Goal: Answer question/provide support: Share knowledge or assist other users

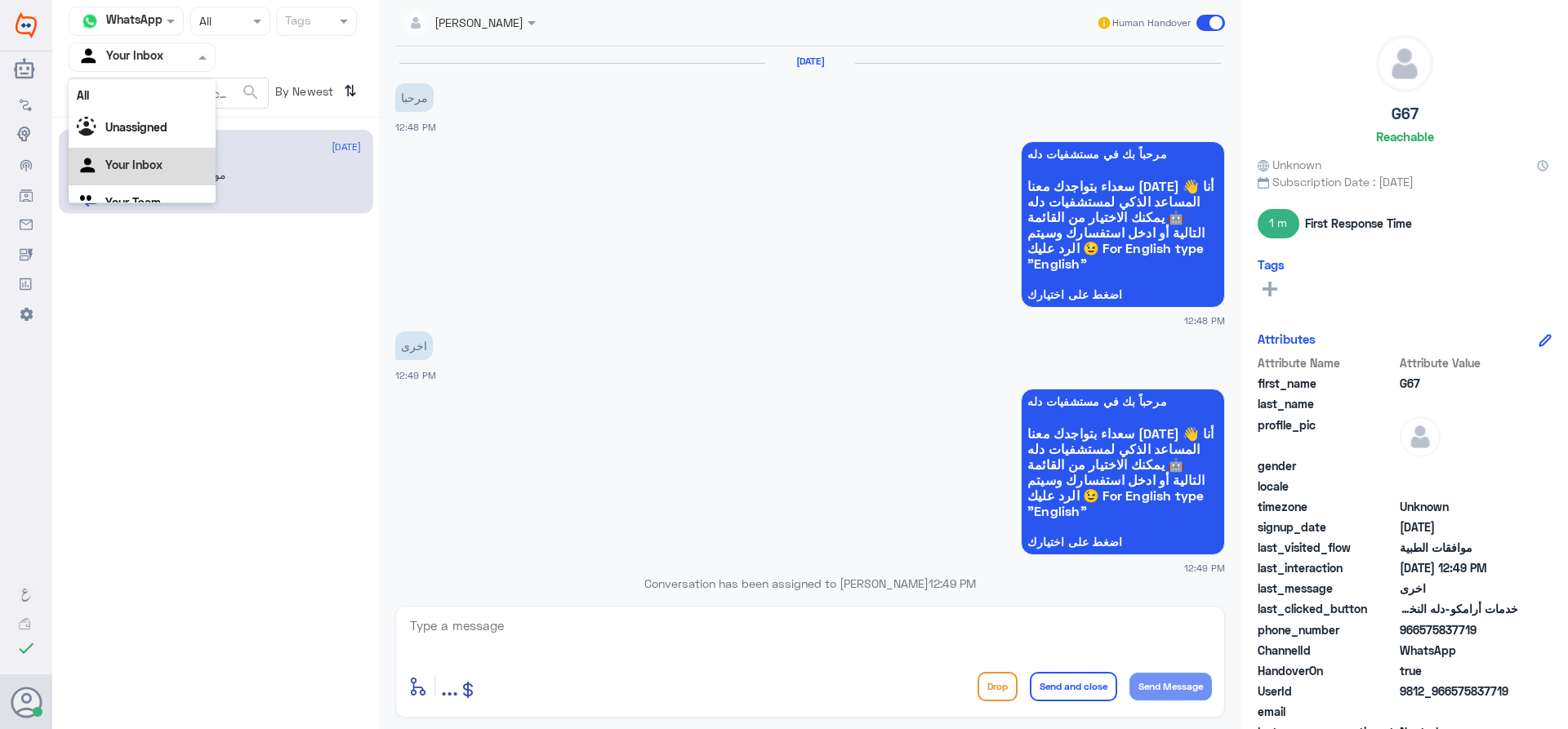
click at [173, 61] on div at bounding box center [143, 56] width 146 height 19
click at [167, 170] on div "Your Team" at bounding box center [143, 183] width 147 height 37
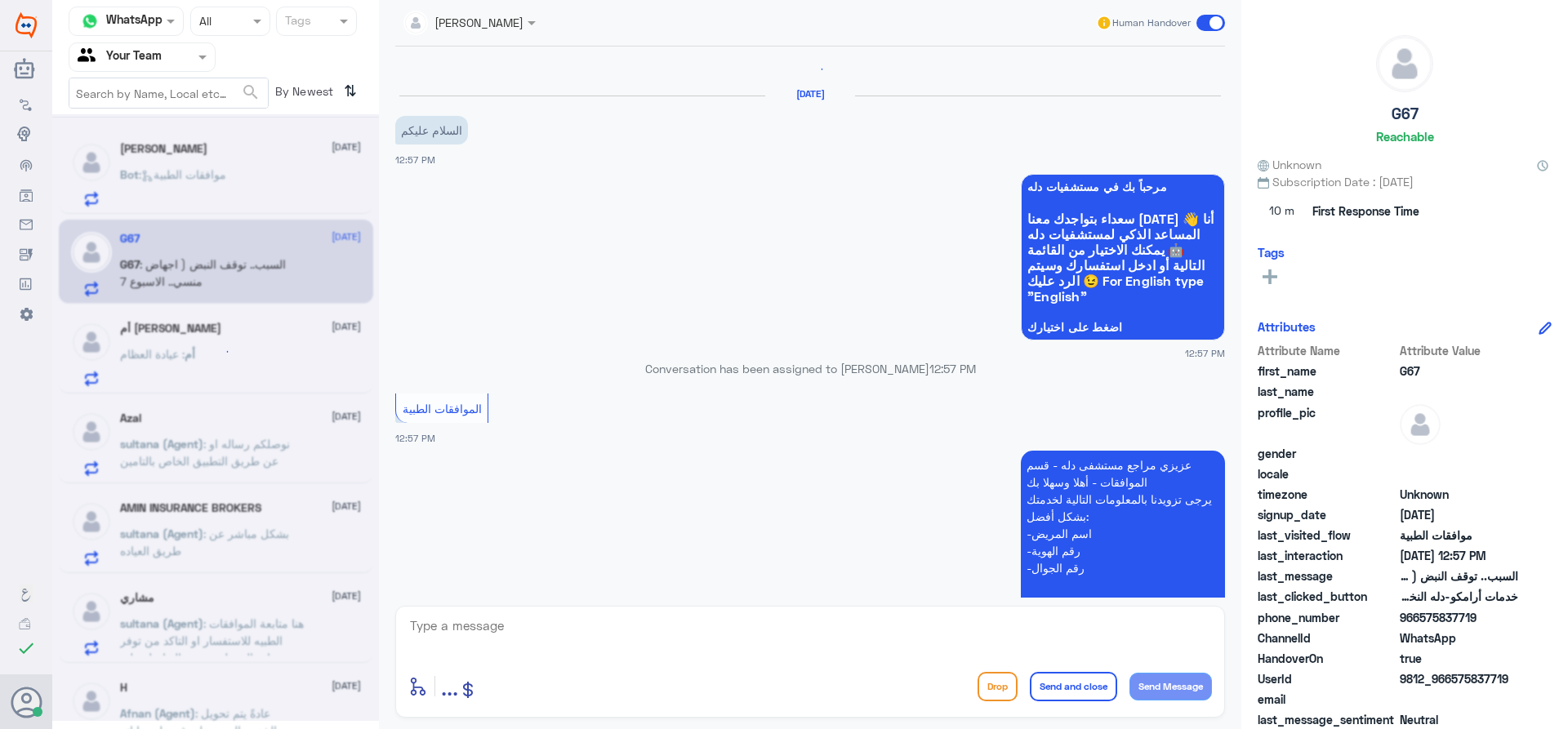
scroll to position [0, 0]
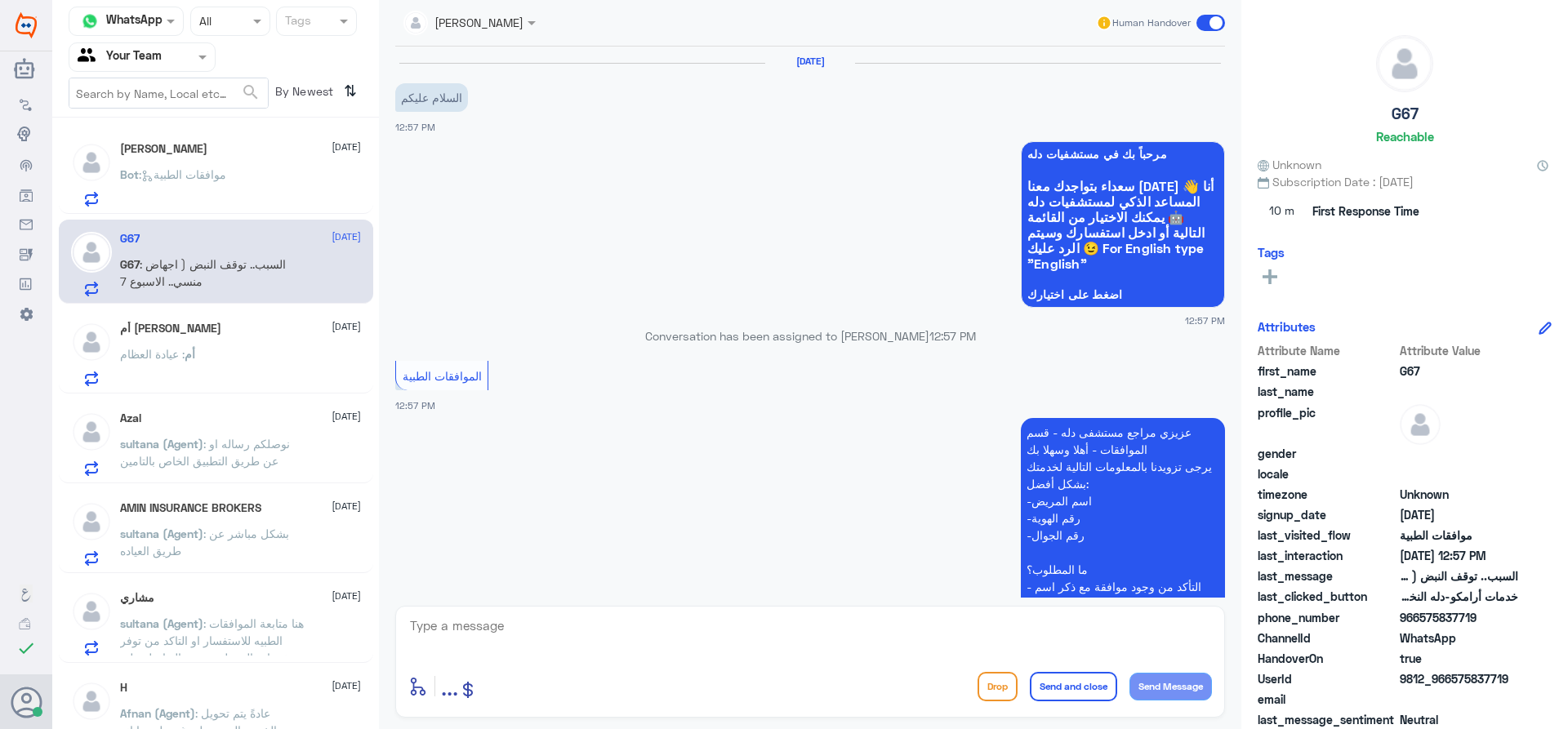
click at [687, 641] on textarea at bounding box center [810, 634] width 803 height 40
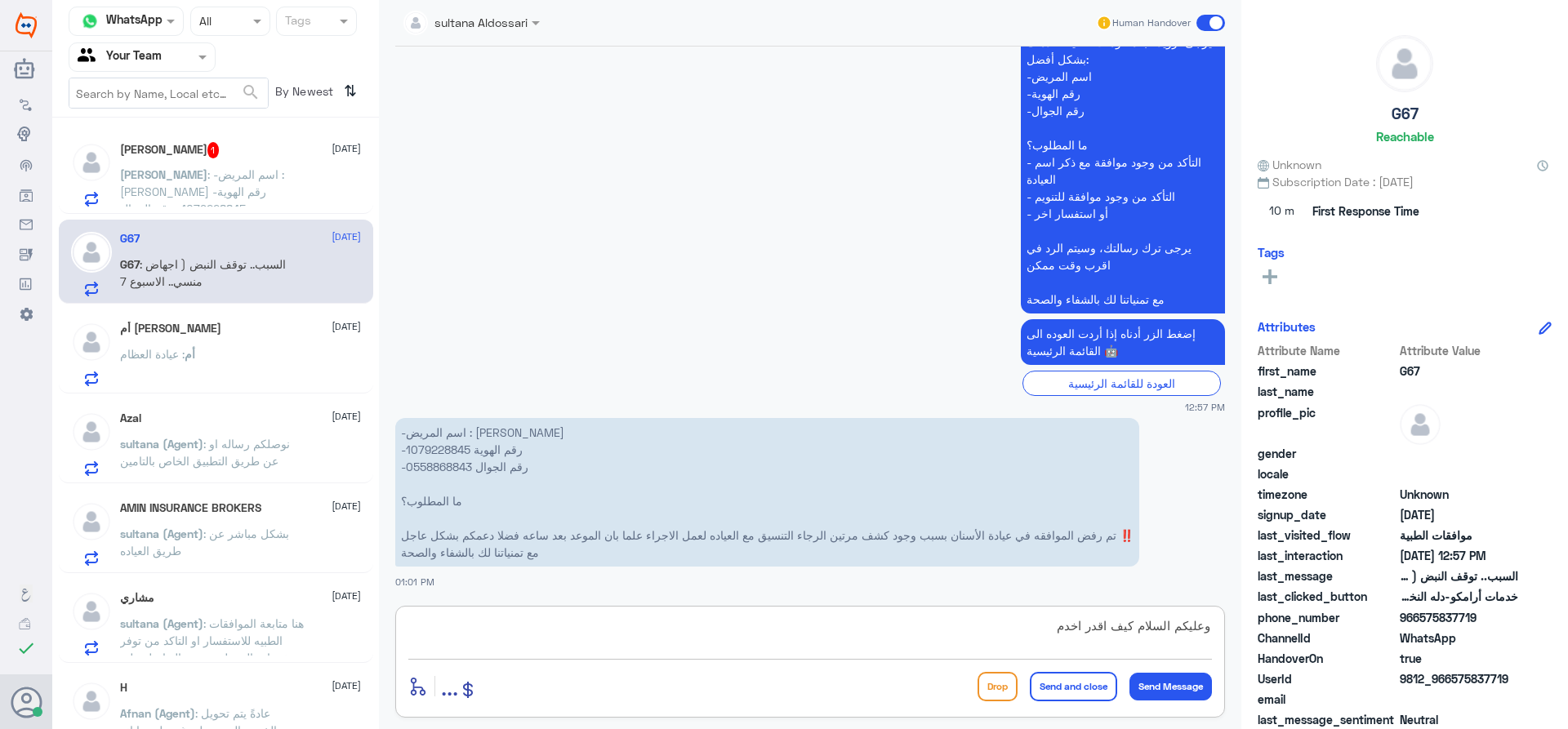
type textarea "وعليكم السلام كيف اقدر اخدمك"
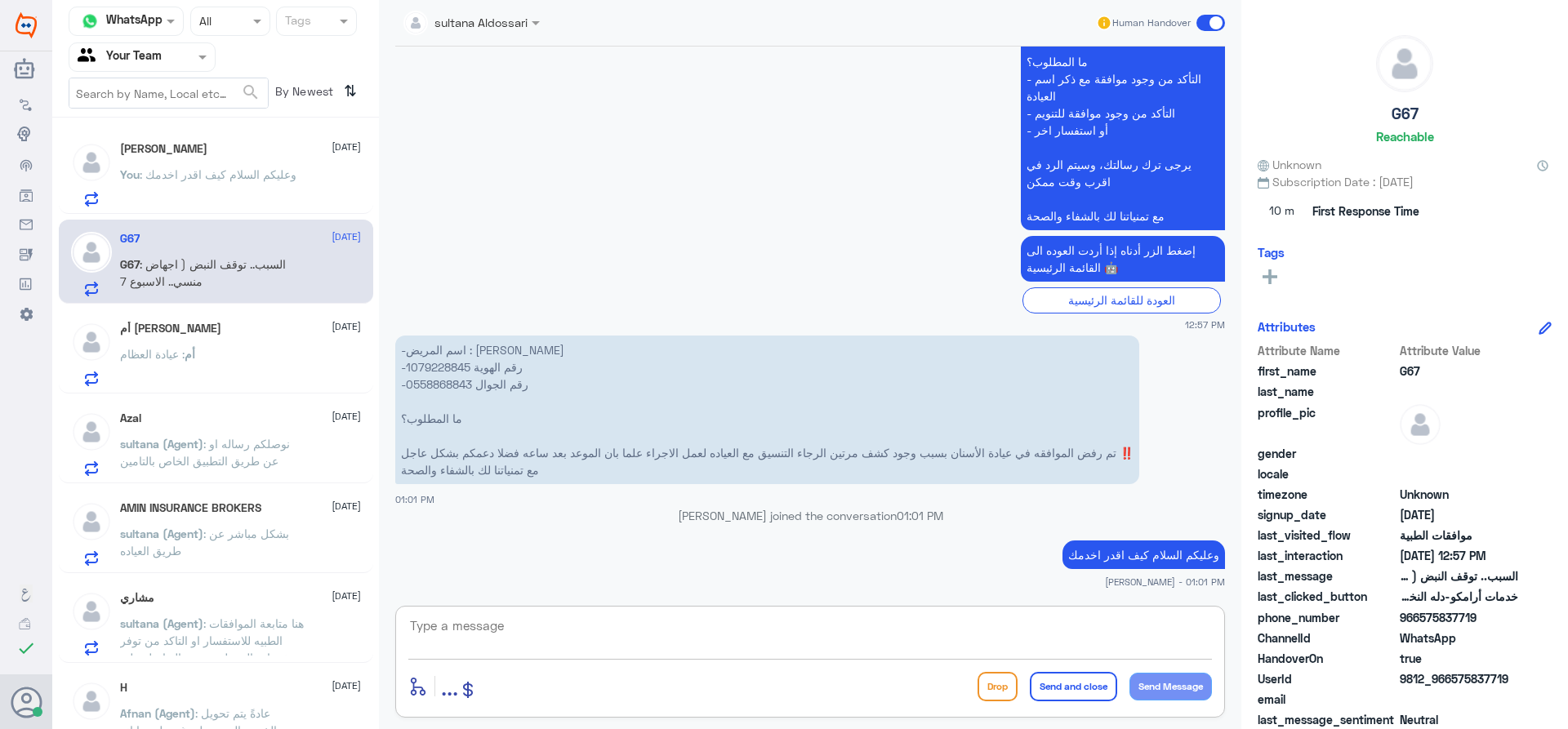
click at [451, 369] on p "-اسم المريض : [PERSON_NAME] -رقم الهوية 1079228845 -رقم الجوال 0558868843 ما ال…" at bounding box center [767, 409] width 744 height 148
copy p "1079228845"
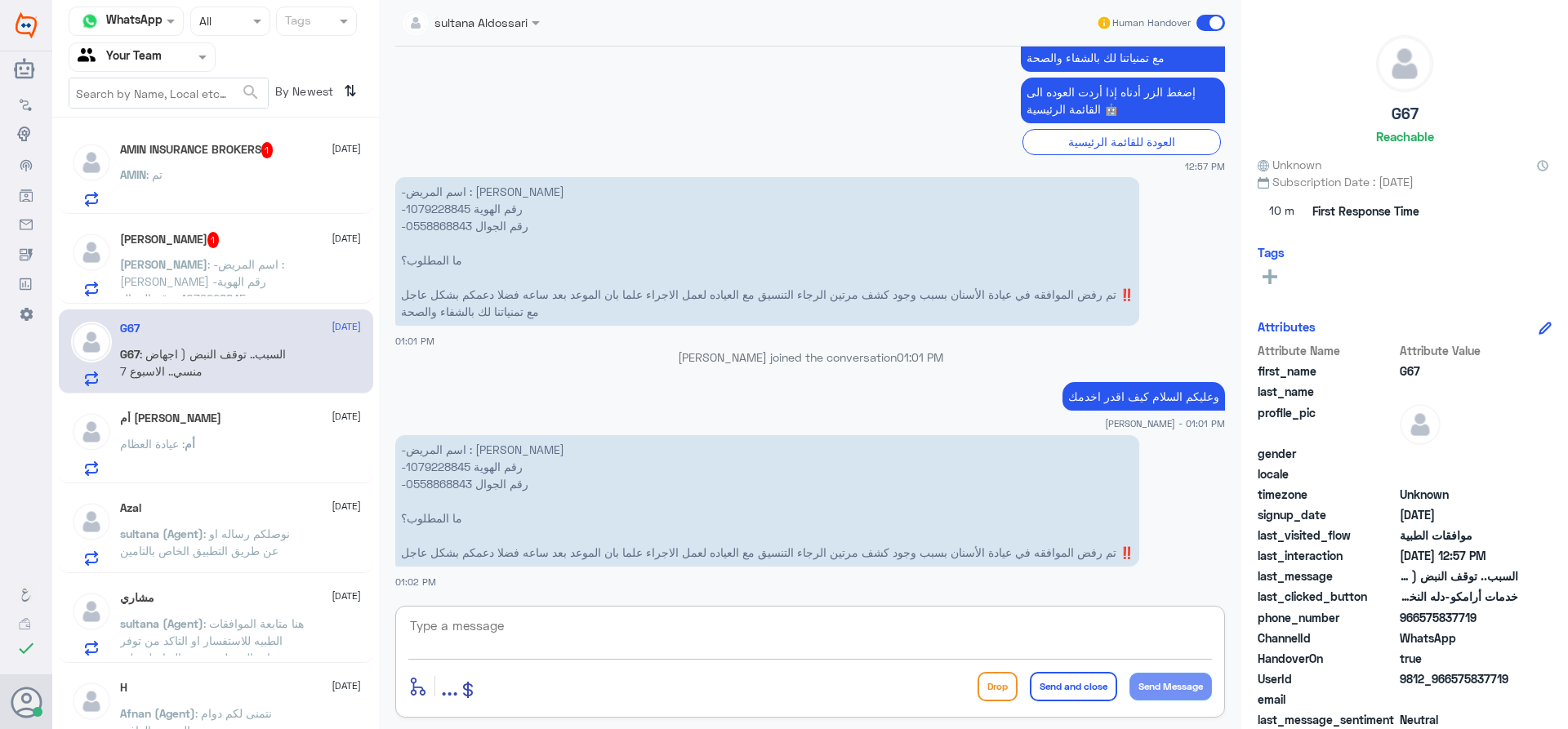
click at [868, 643] on textarea at bounding box center [810, 634] width 803 height 40
type textarea "عزيزي المراجع نود افادتك بان يمكنك الان مراجعة العيادة تم تعديل الكشفية الان"
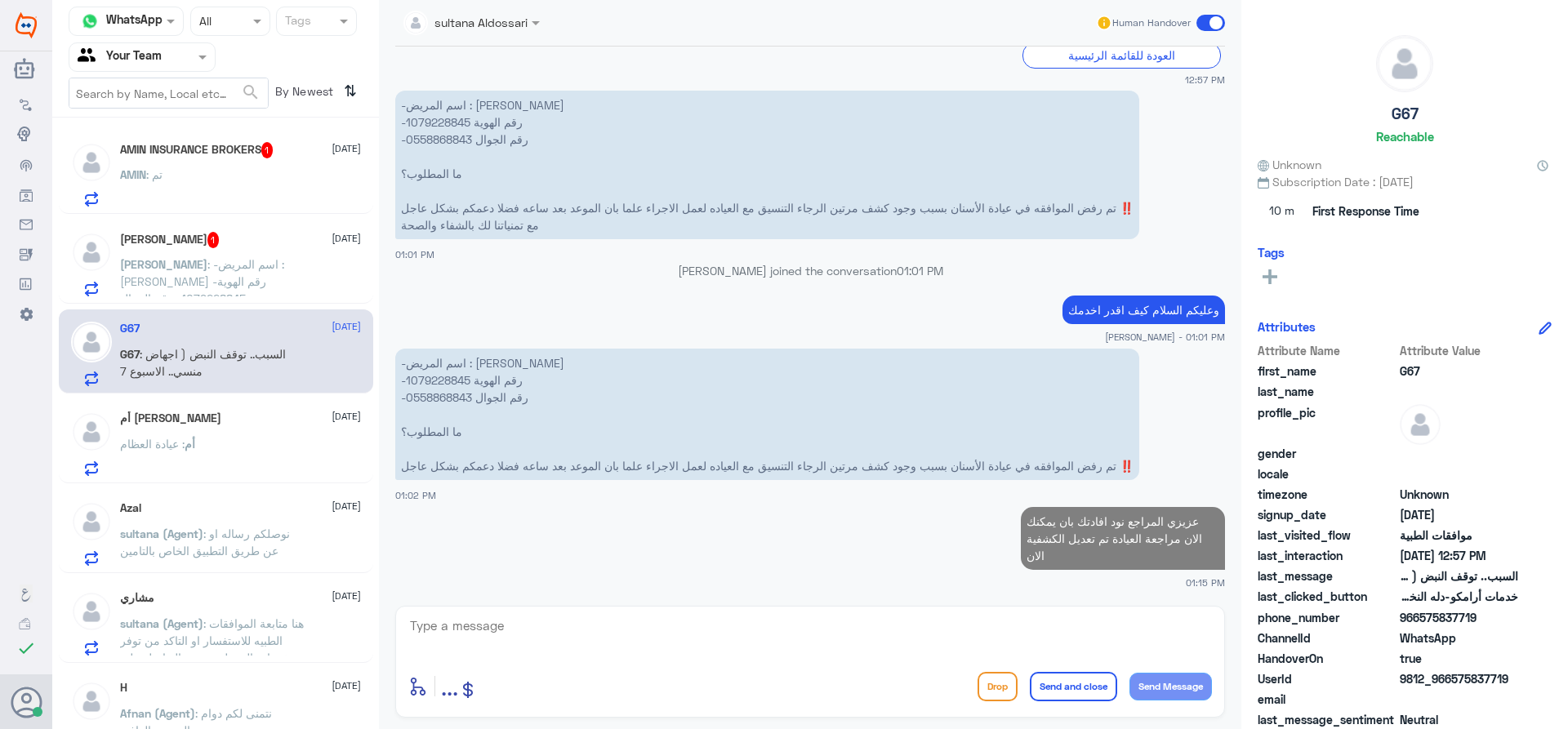
click at [453, 125] on p "-اسم المريض : [PERSON_NAME] -رقم الهوية 1079228845 -رقم الجوال 0558868843 ما ال…" at bounding box center [767, 165] width 744 height 148
copy p "1079228845"
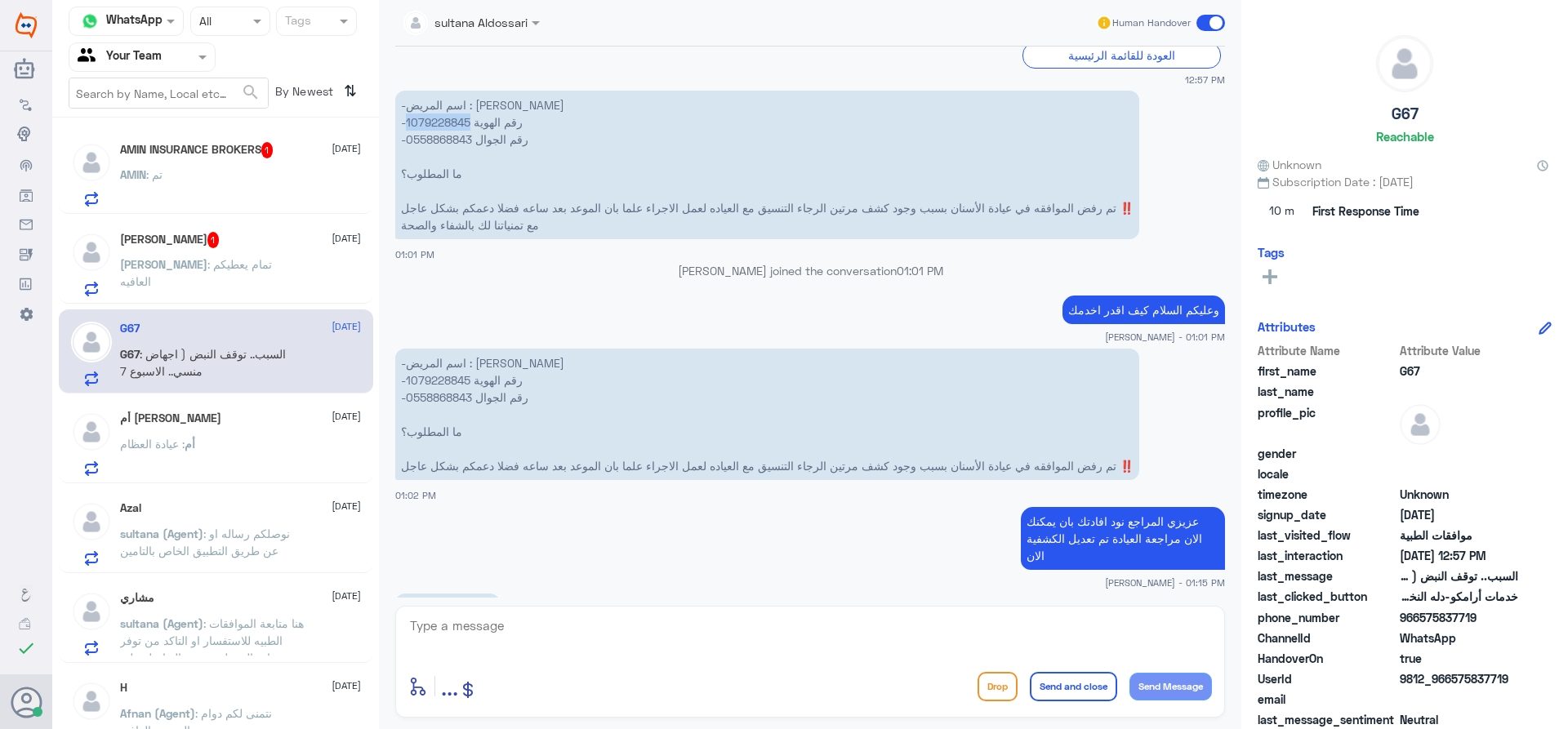
scroll to position [778, 0]
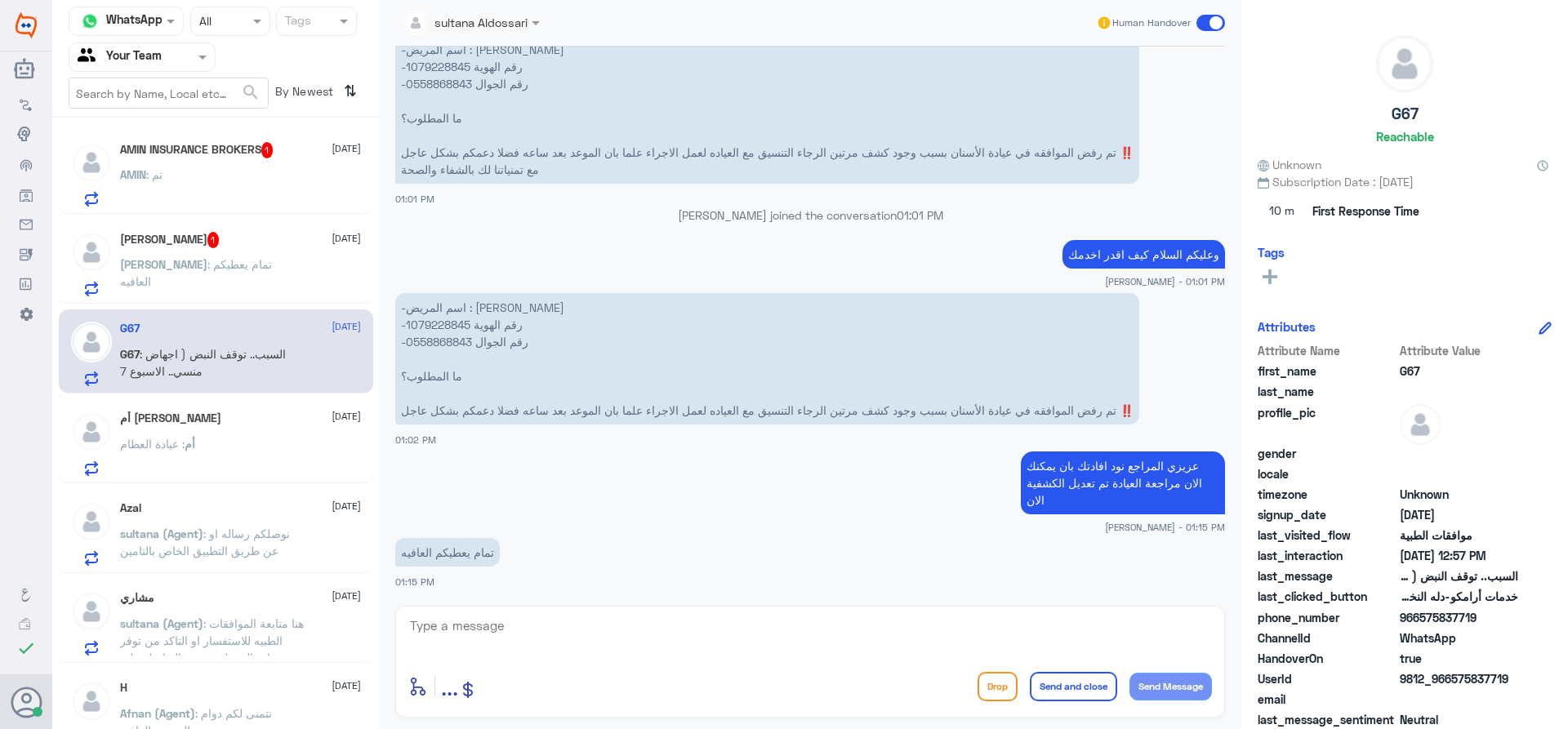
click at [155, 282] on p "[PERSON_NAME] : تمام يعطيكم العافيه" at bounding box center [212, 276] width 184 height 41
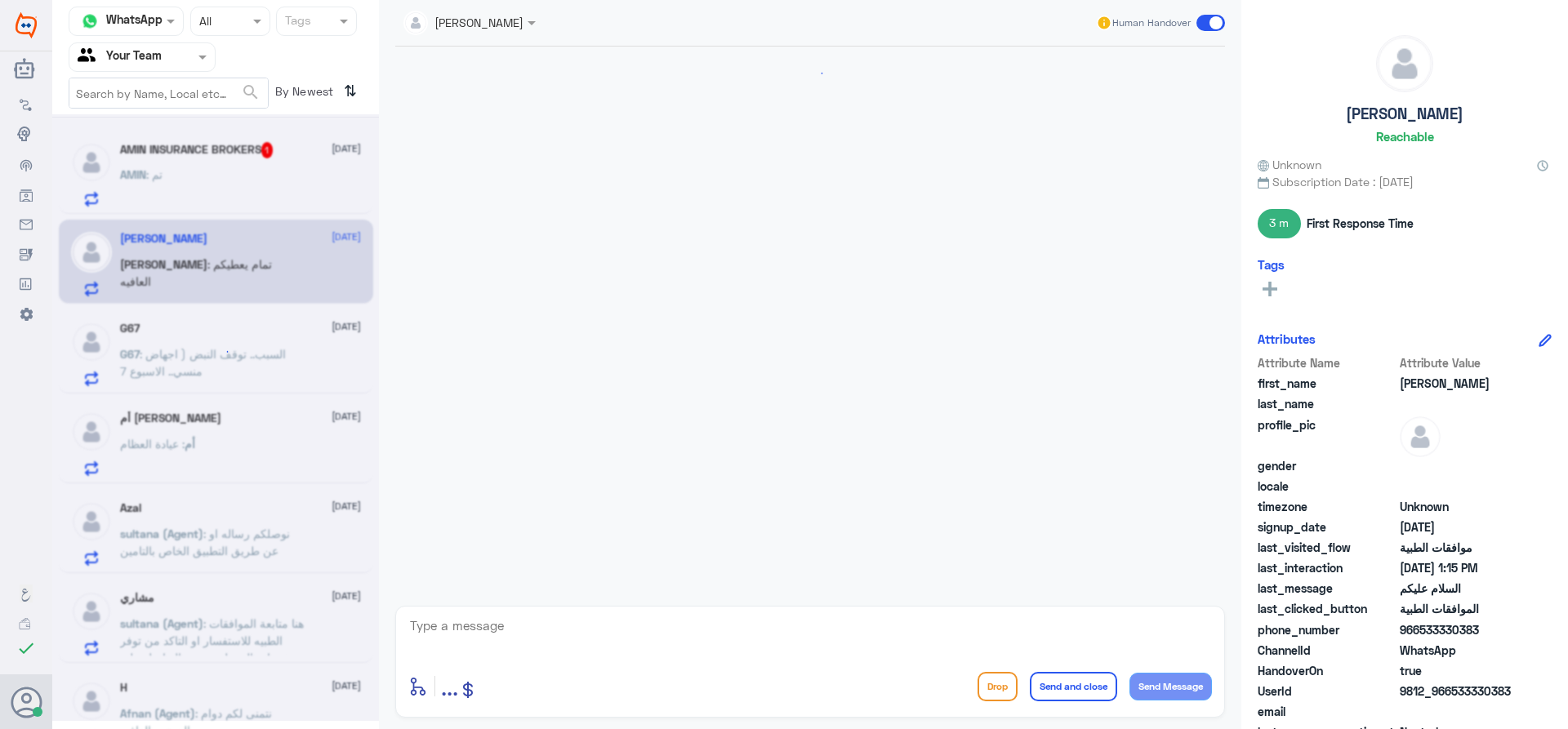
scroll to position [808, 0]
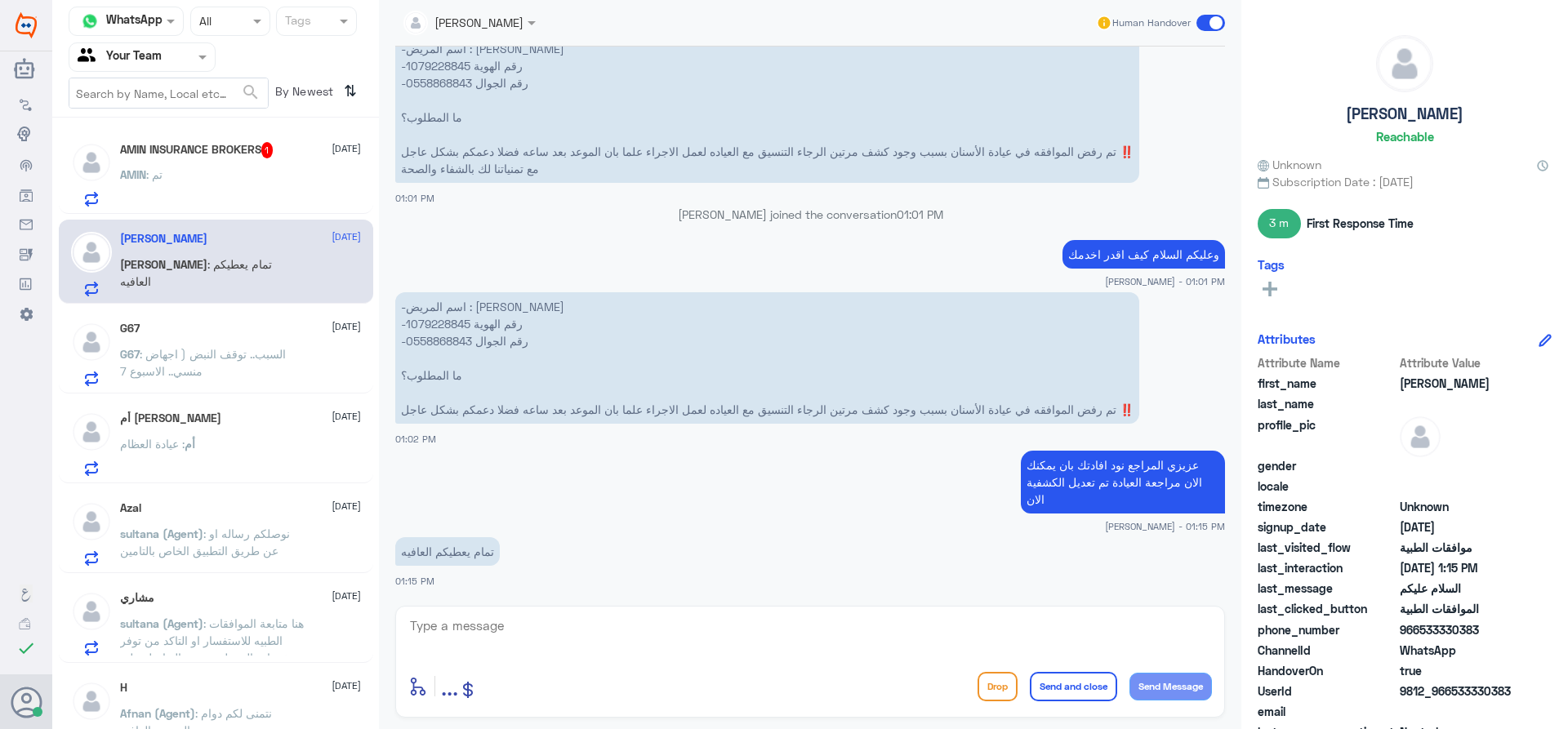
click at [234, 160] on div "AMIN INSURANCE BROKERS 1 [DATE] AMIN : تم" at bounding box center [240, 173] width 241 height 64
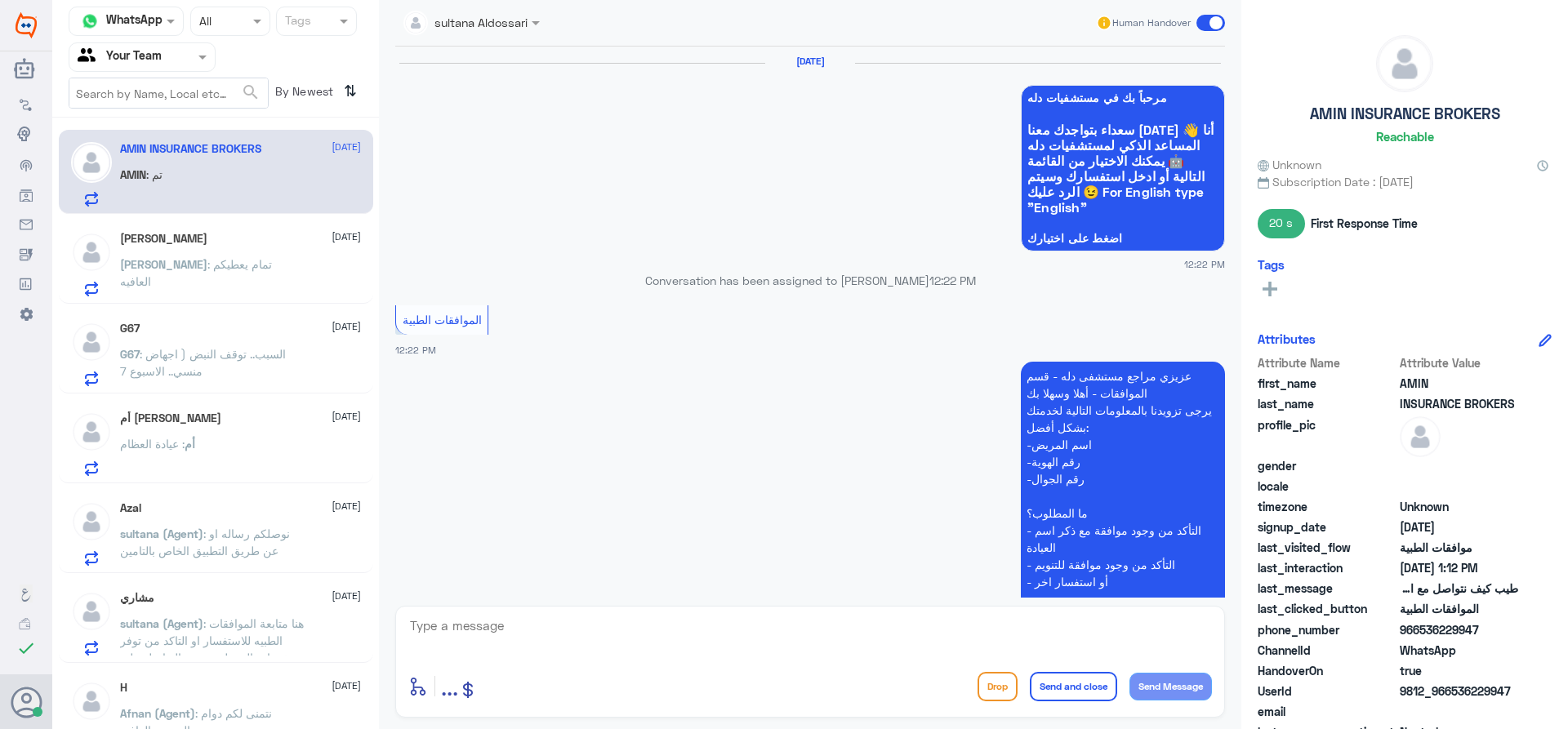
scroll to position [1043, 0]
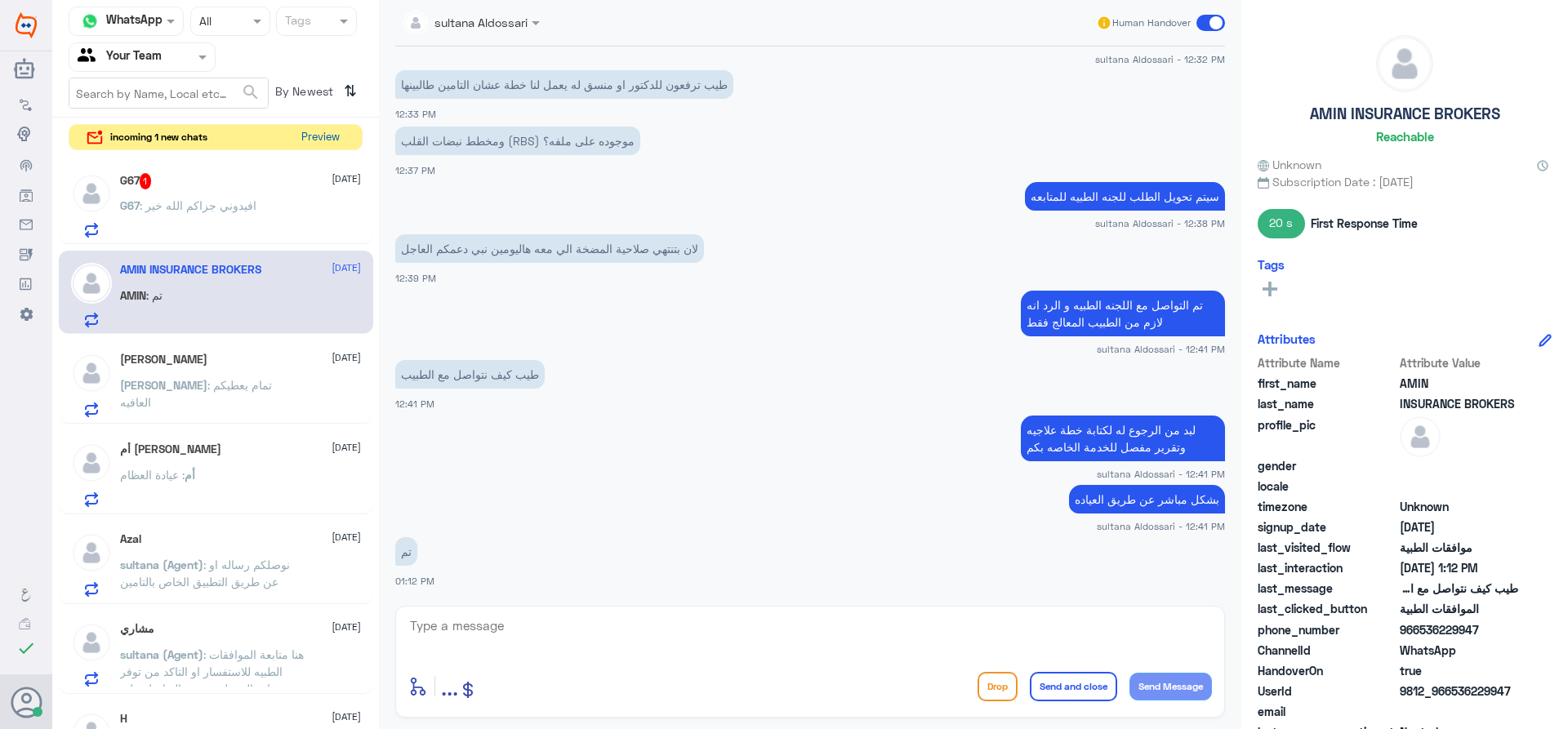
click at [317, 136] on button "Preview" at bounding box center [320, 138] width 51 height 25
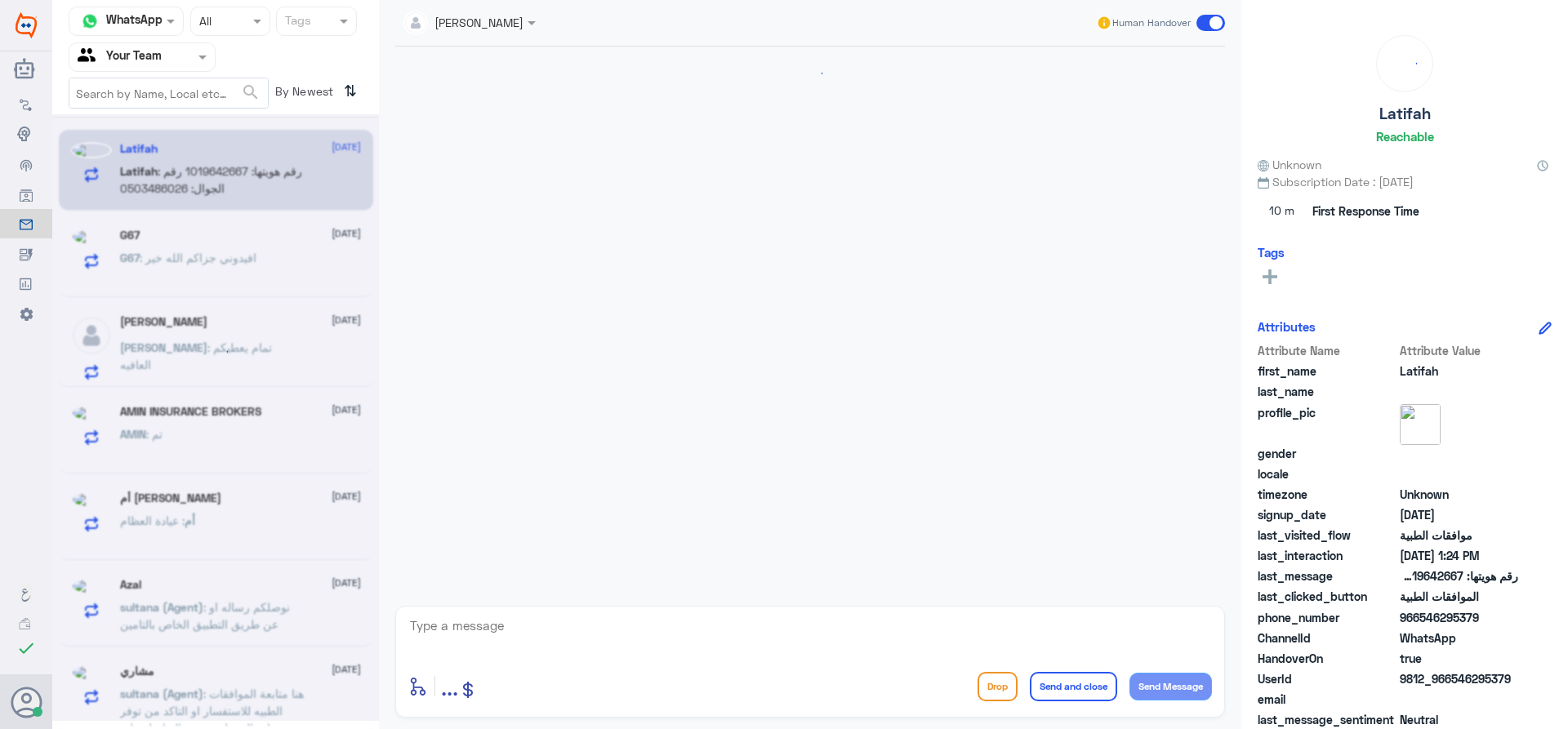
scroll to position [659, 0]
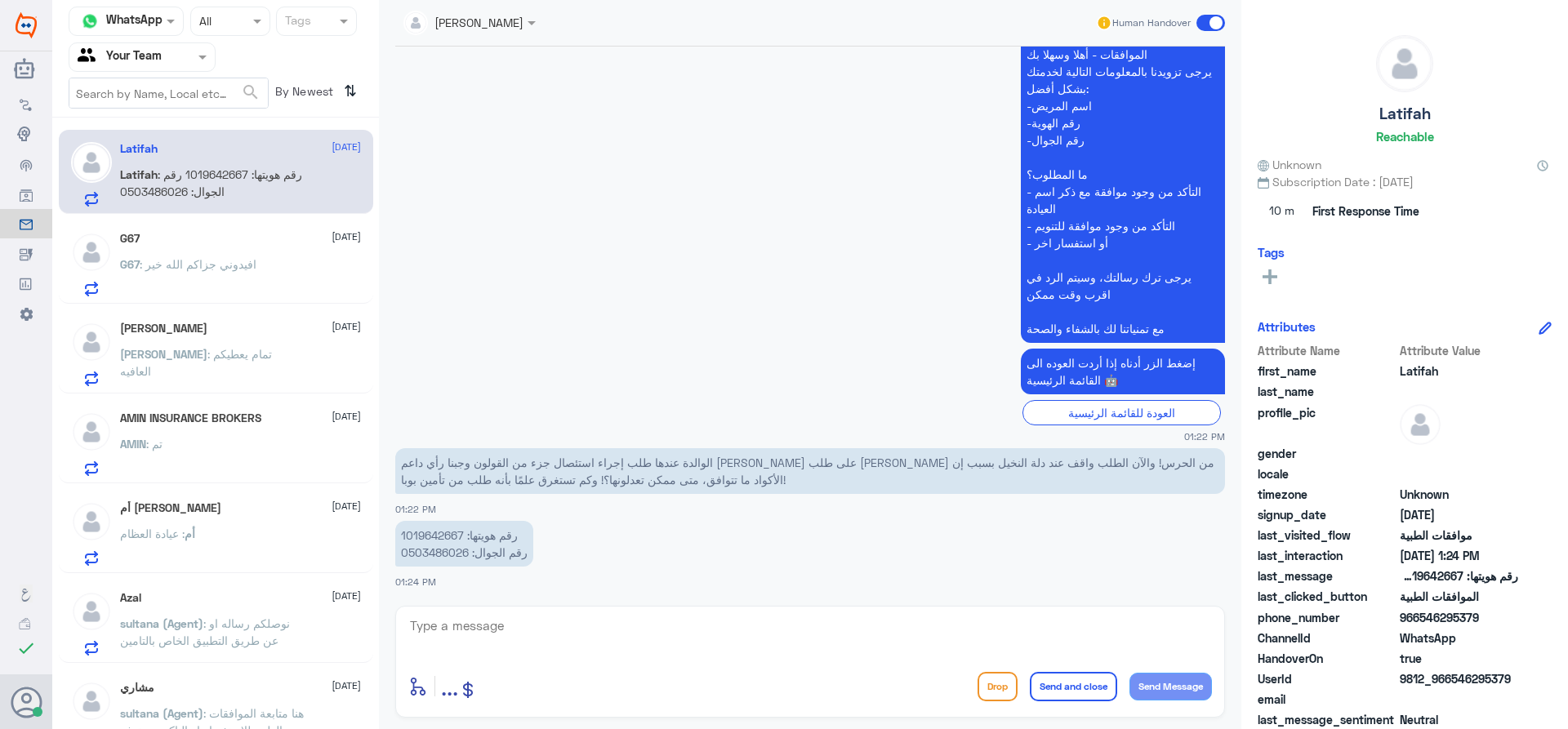
click at [212, 242] on div "G67 [DATE]" at bounding box center [240, 238] width 241 height 14
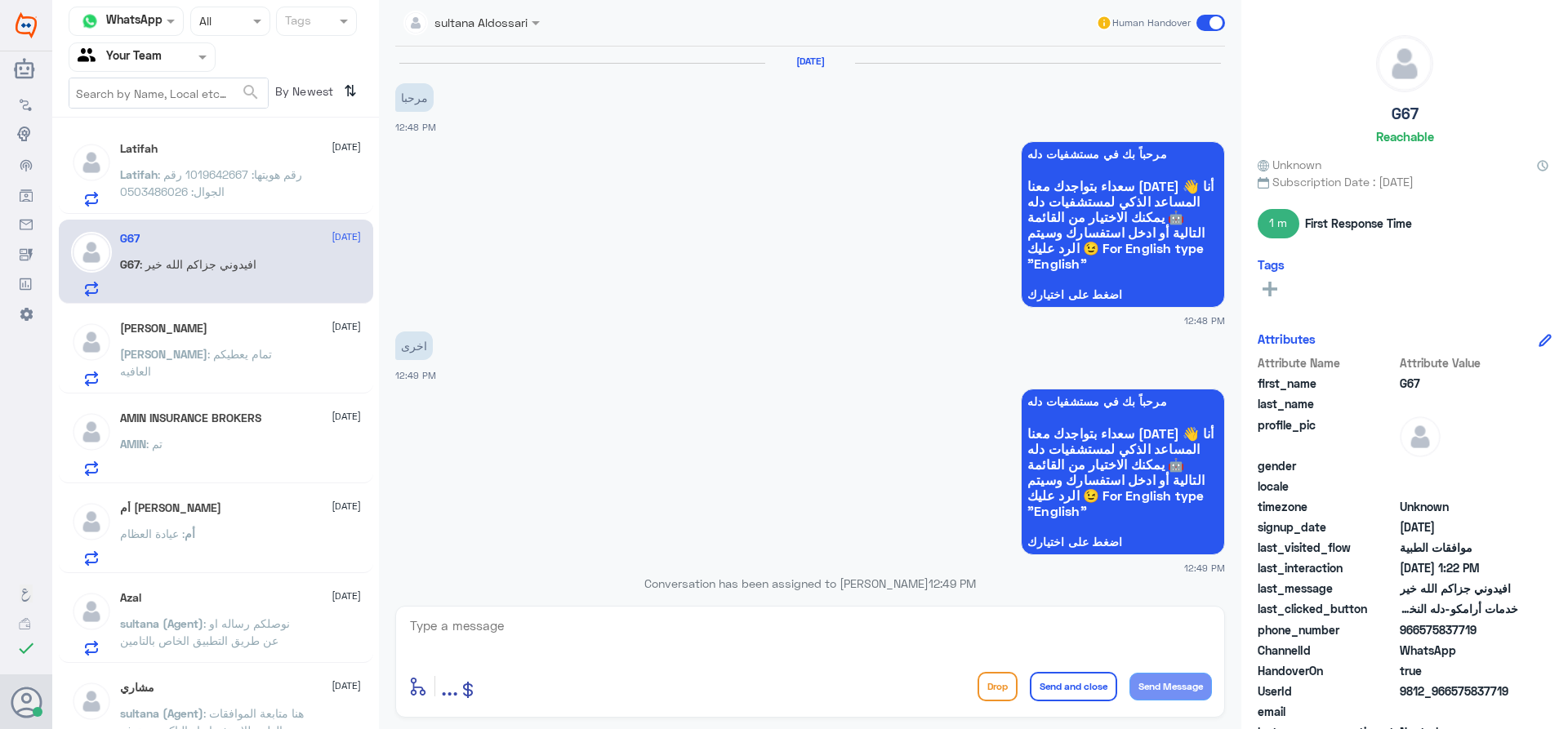
scroll to position [873, 0]
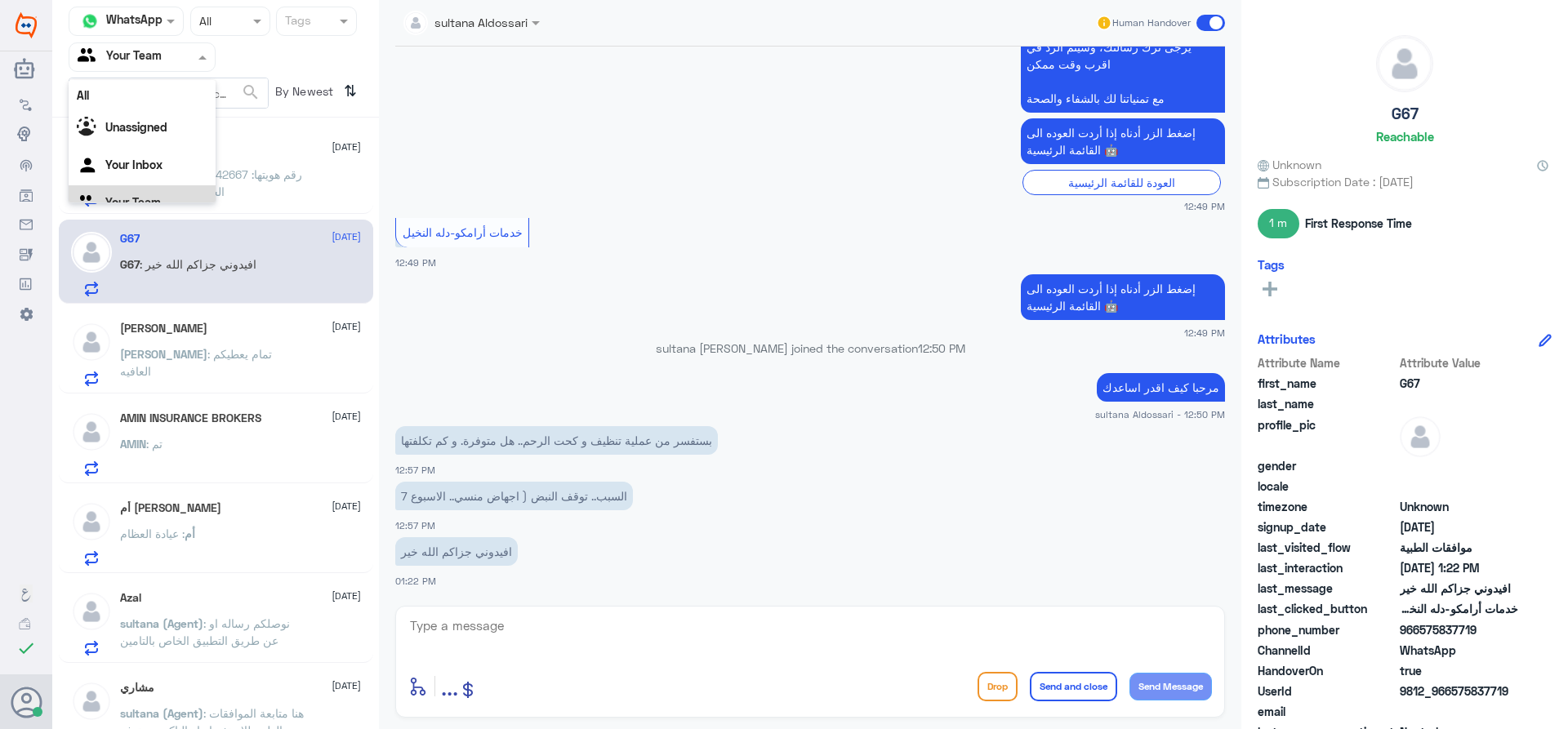
click at [190, 57] on div at bounding box center [143, 56] width 146 height 19
click at [153, 177] on Team "Your Team" at bounding box center [133, 182] width 56 height 14
click at [169, 47] on div at bounding box center [143, 56] width 146 height 19
click at [153, 140] on Inbox "Your Inbox" at bounding box center [134, 144] width 57 height 14
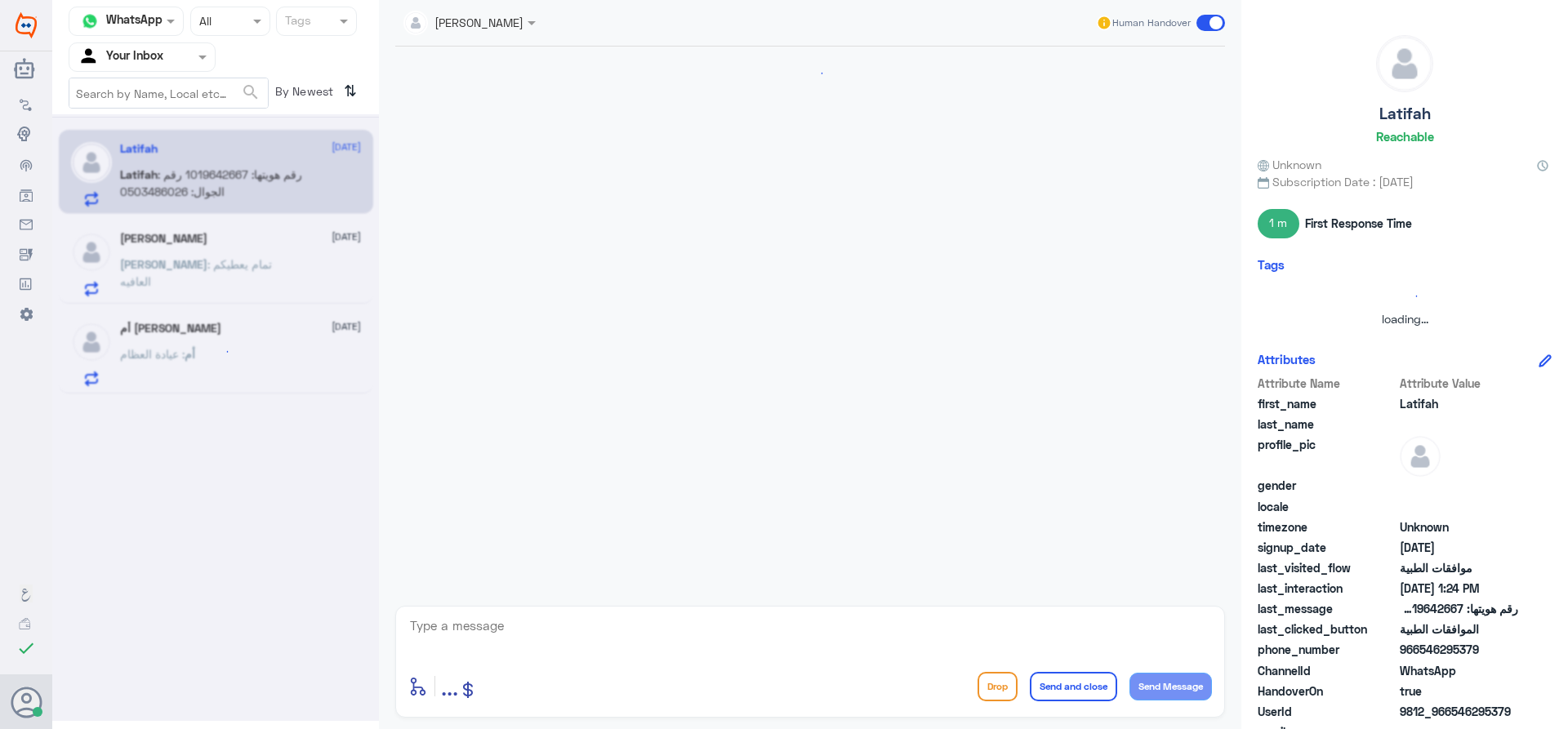
scroll to position [659, 0]
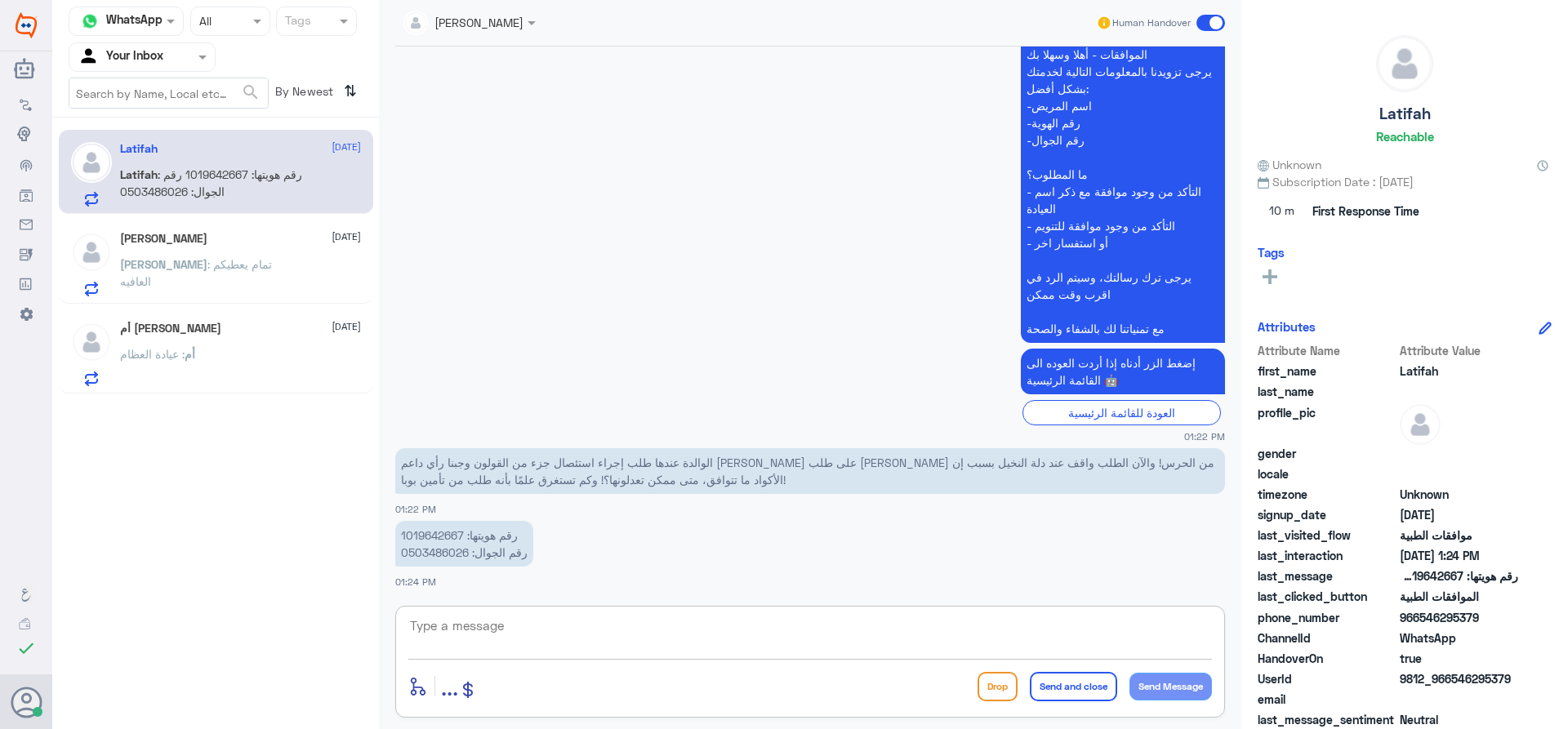
click at [693, 642] on textarea at bounding box center [810, 634] width 803 height 40
click at [422, 531] on p "رقم هويتها: 1019642667 رقم الجوال: 0503486026" at bounding box center [464, 543] width 138 height 46
copy p "1019642667"
click at [609, 625] on textarea at bounding box center [810, 634] width 803 height 40
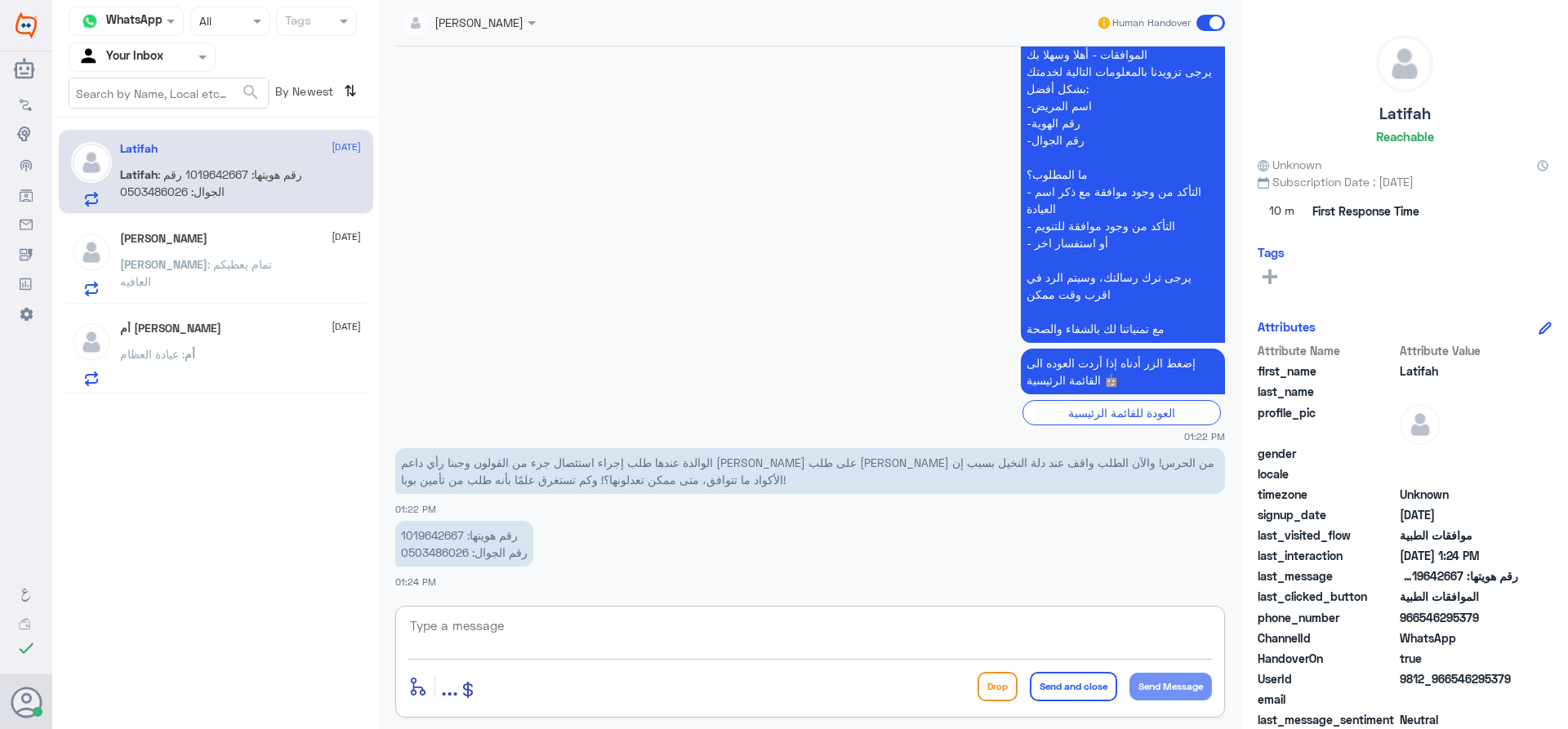
type textarea "["
type textarea "جاري التحقق مع قسم التنويم"
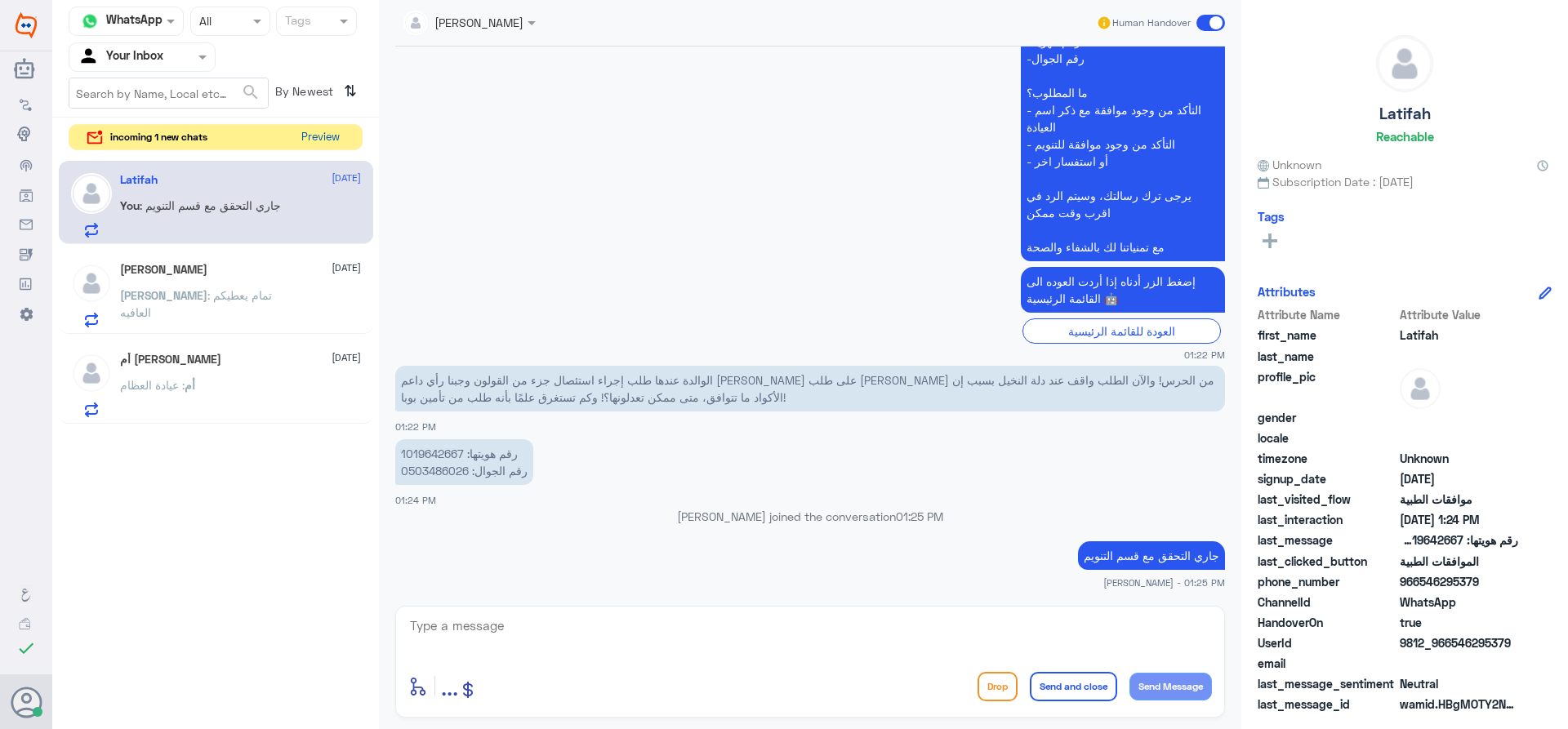
click at [320, 131] on button "Preview" at bounding box center [320, 138] width 51 height 25
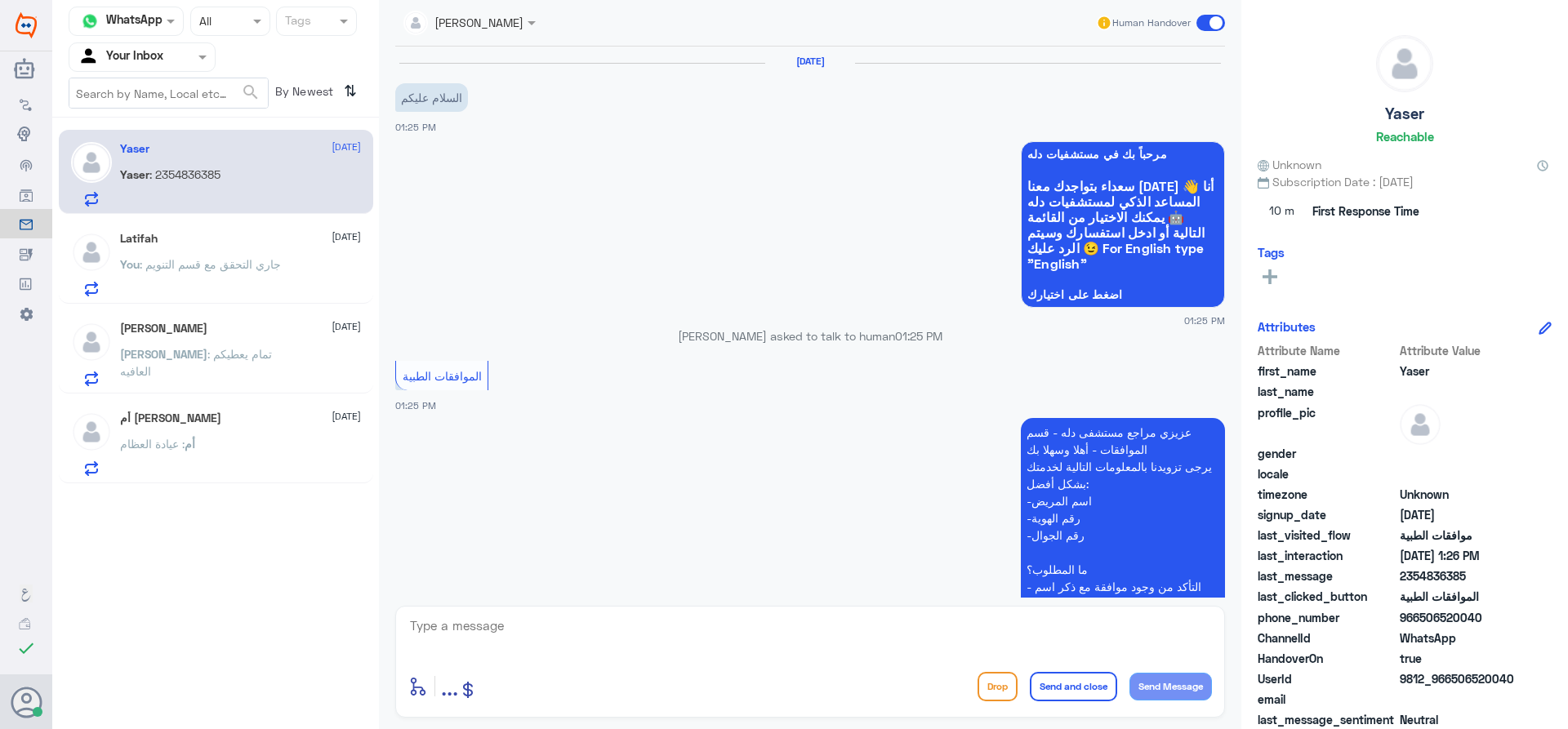
scroll to position [304, 0]
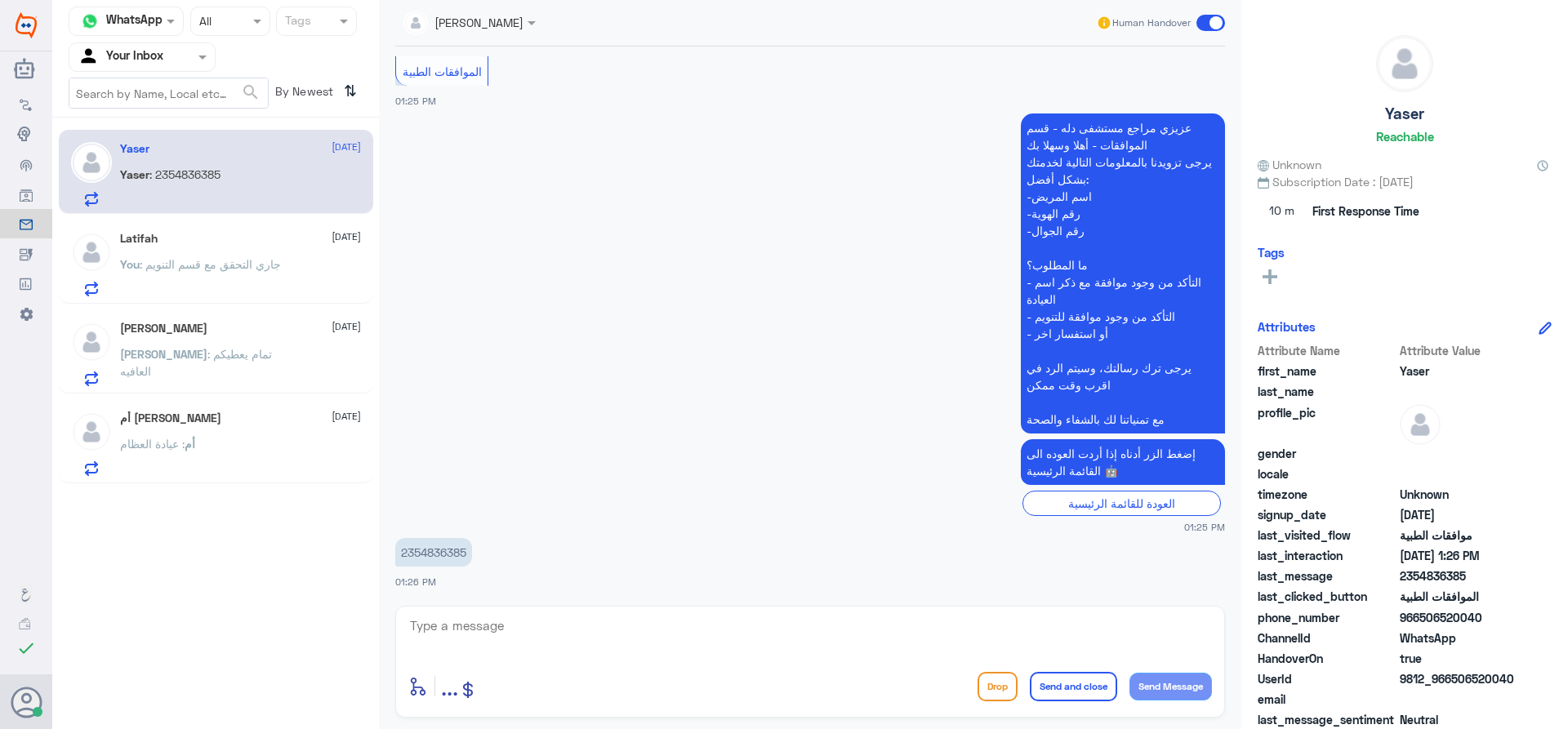
click at [678, 639] on textarea at bounding box center [810, 634] width 803 height 40
type textarea "اهلا وسهلا"
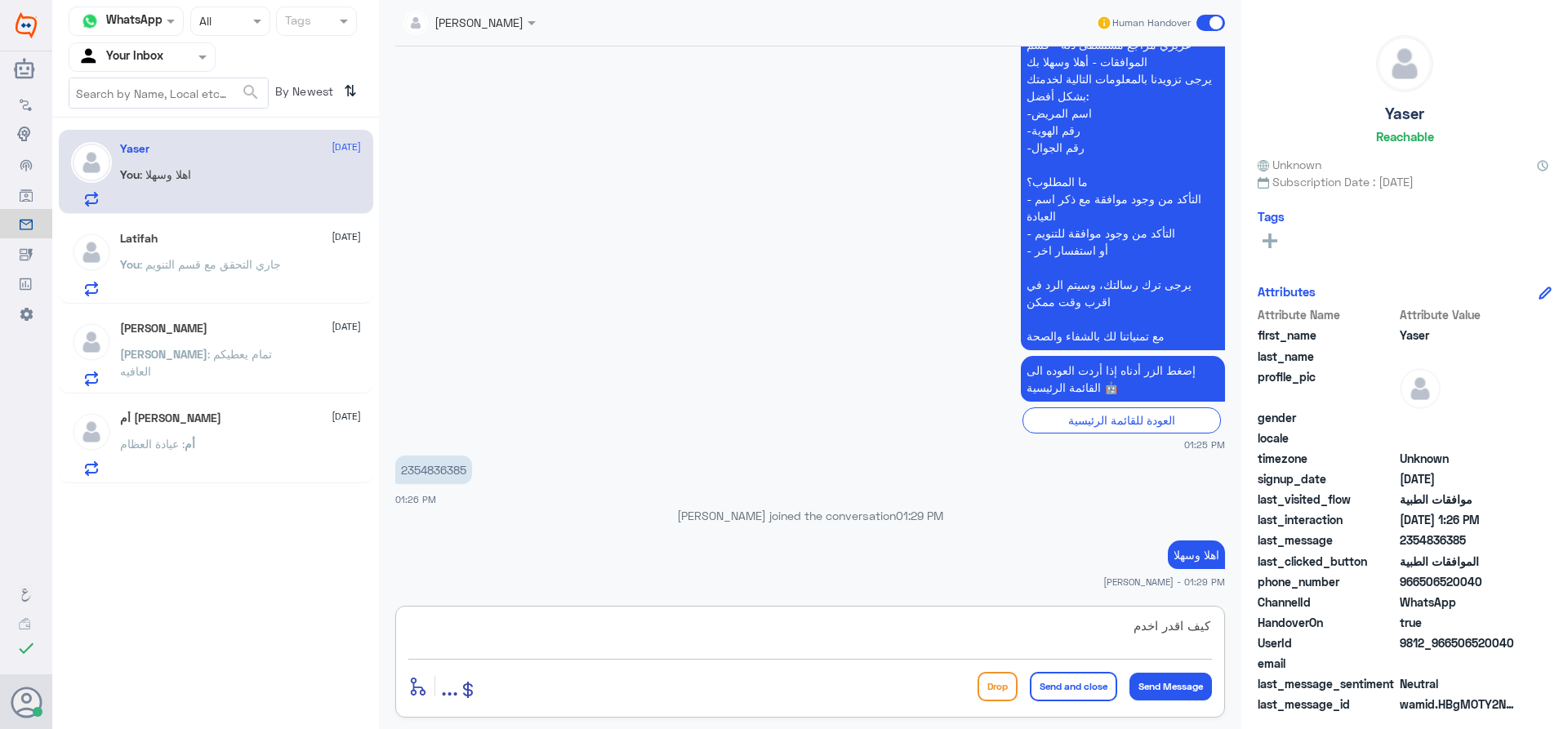
type textarea "كيف اقدر اخدمك"
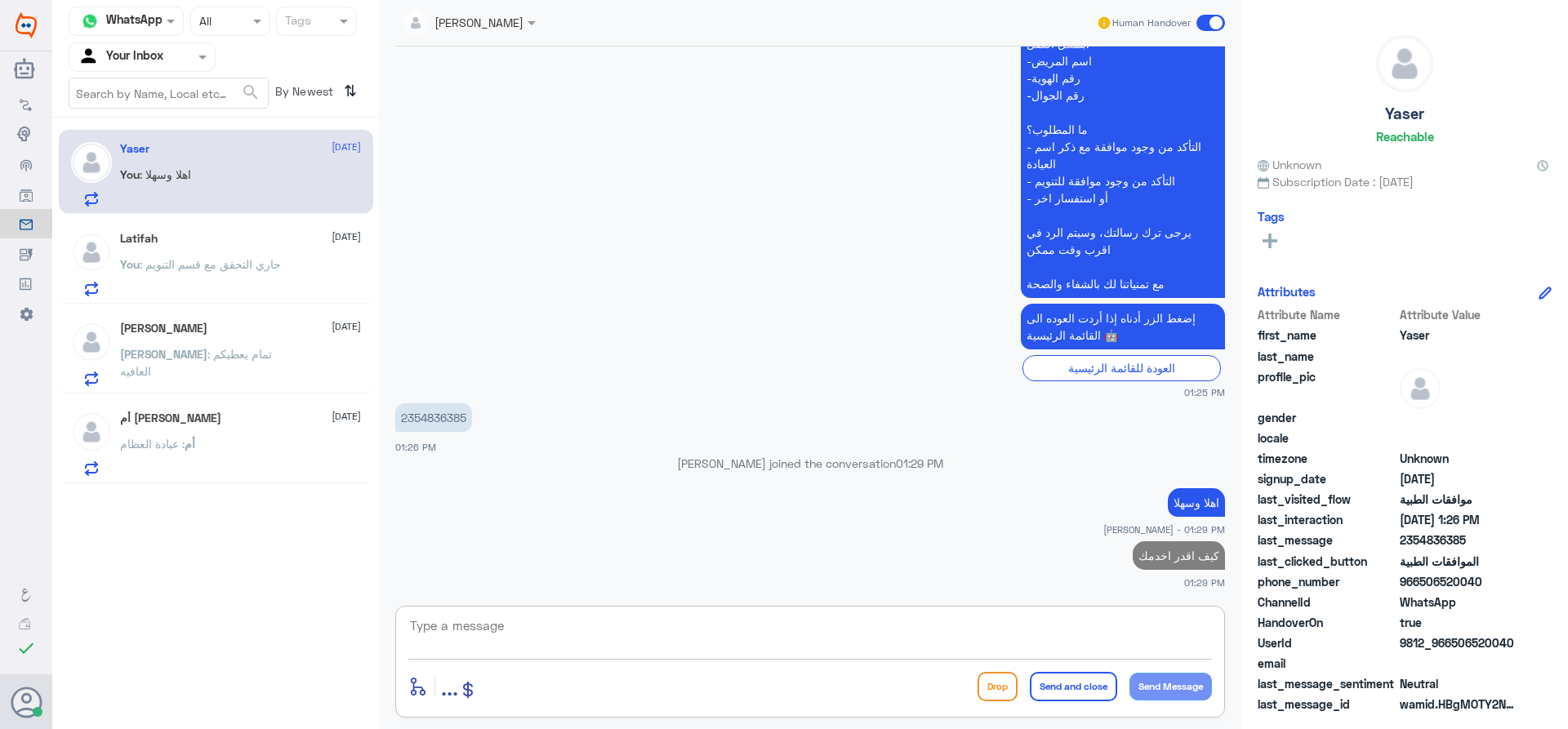
click at [259, 243] on div "Latifah [DATE]" at bounding box center [240, 238] width 241 height 14
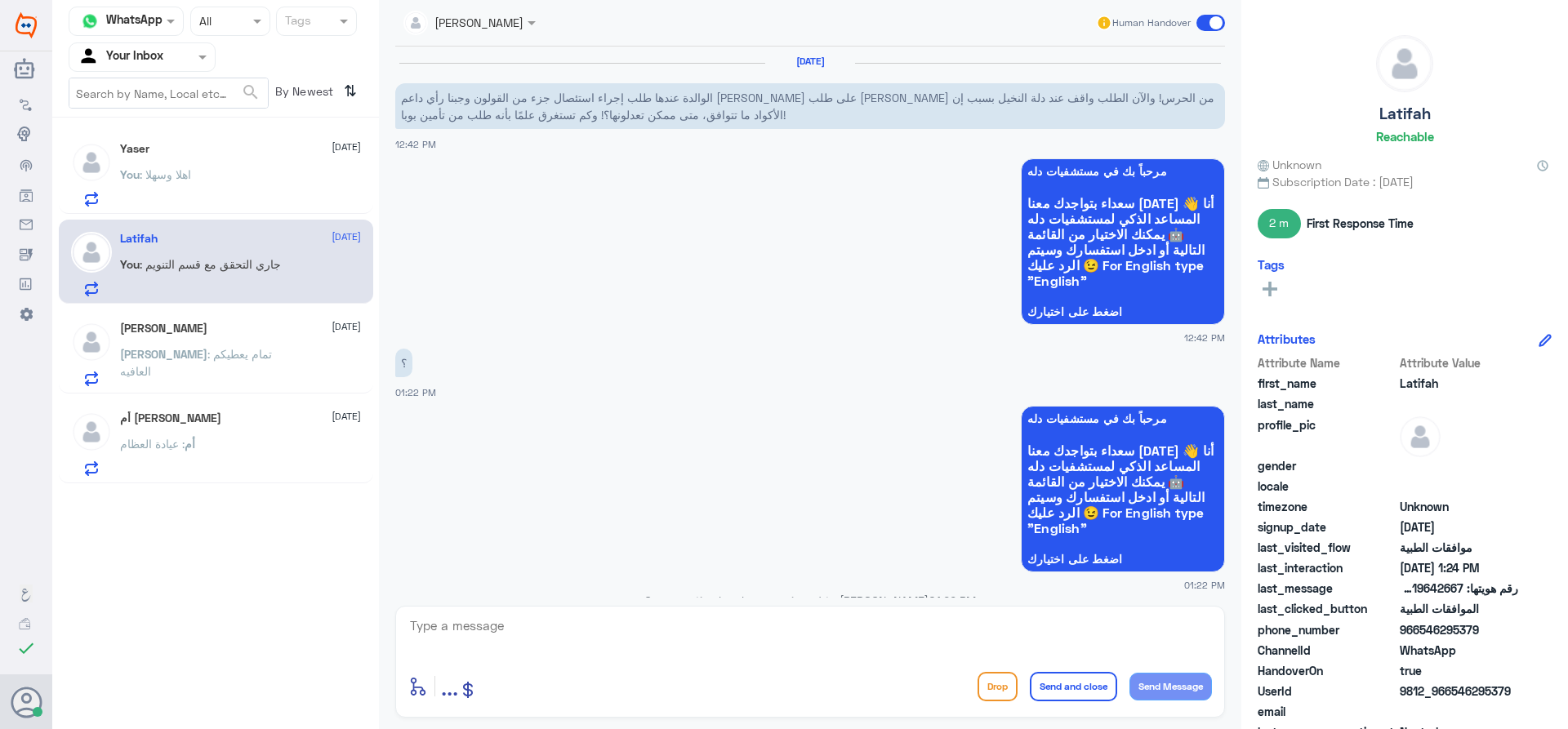
scroll to position [741, 0]
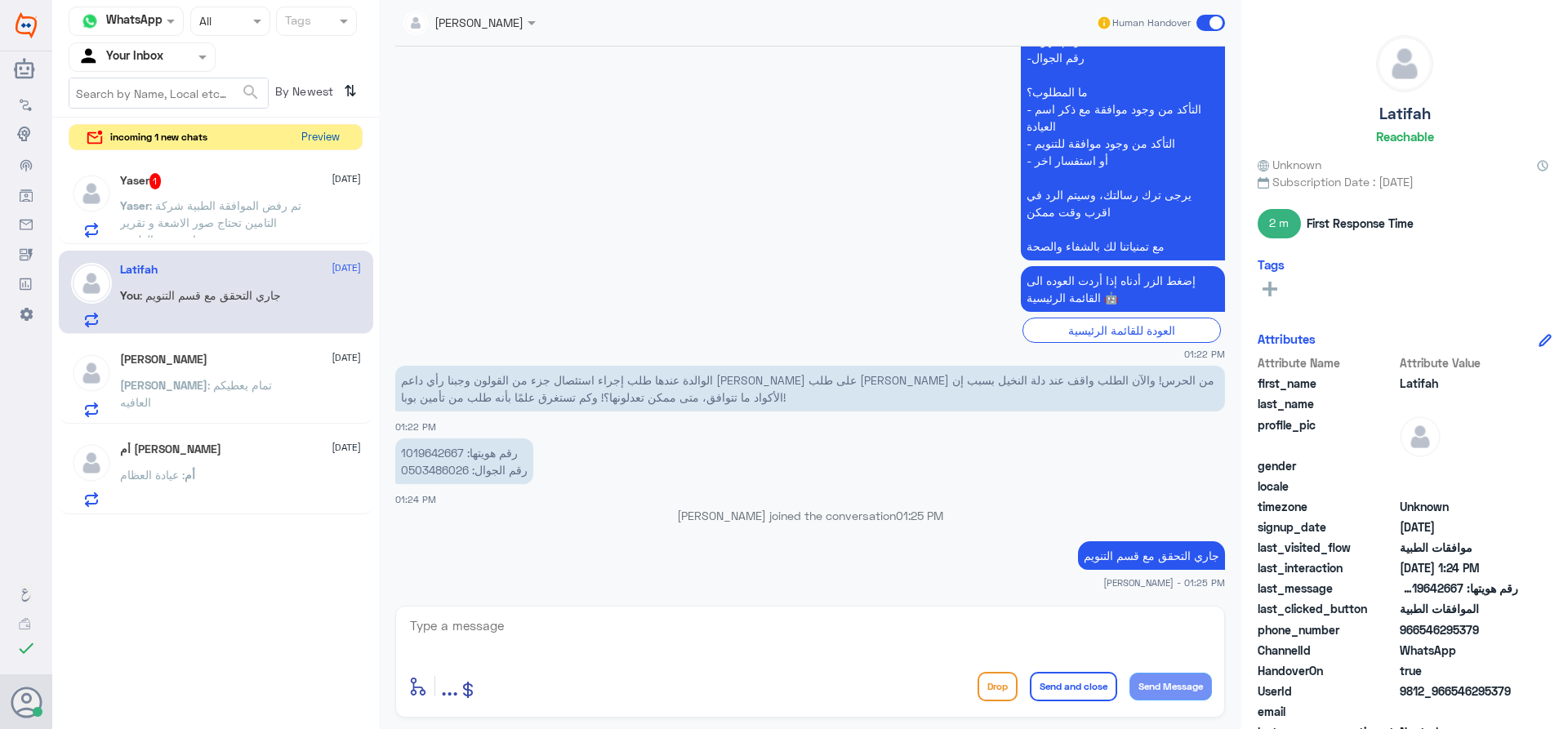
click at [308, 129] on button "Preview" at bounding box center [320, 138] width 51 height 25
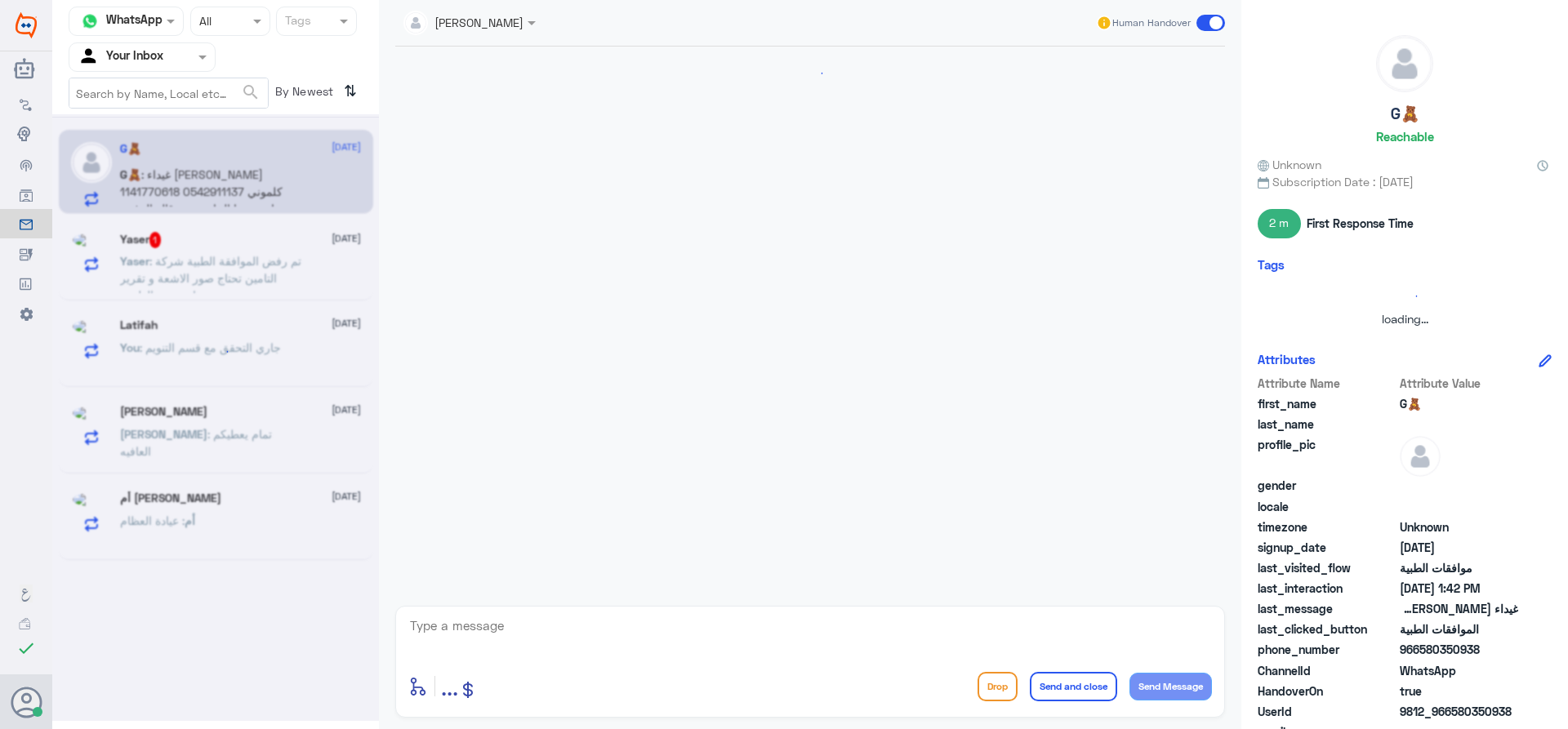
scroll to position [356, 0]
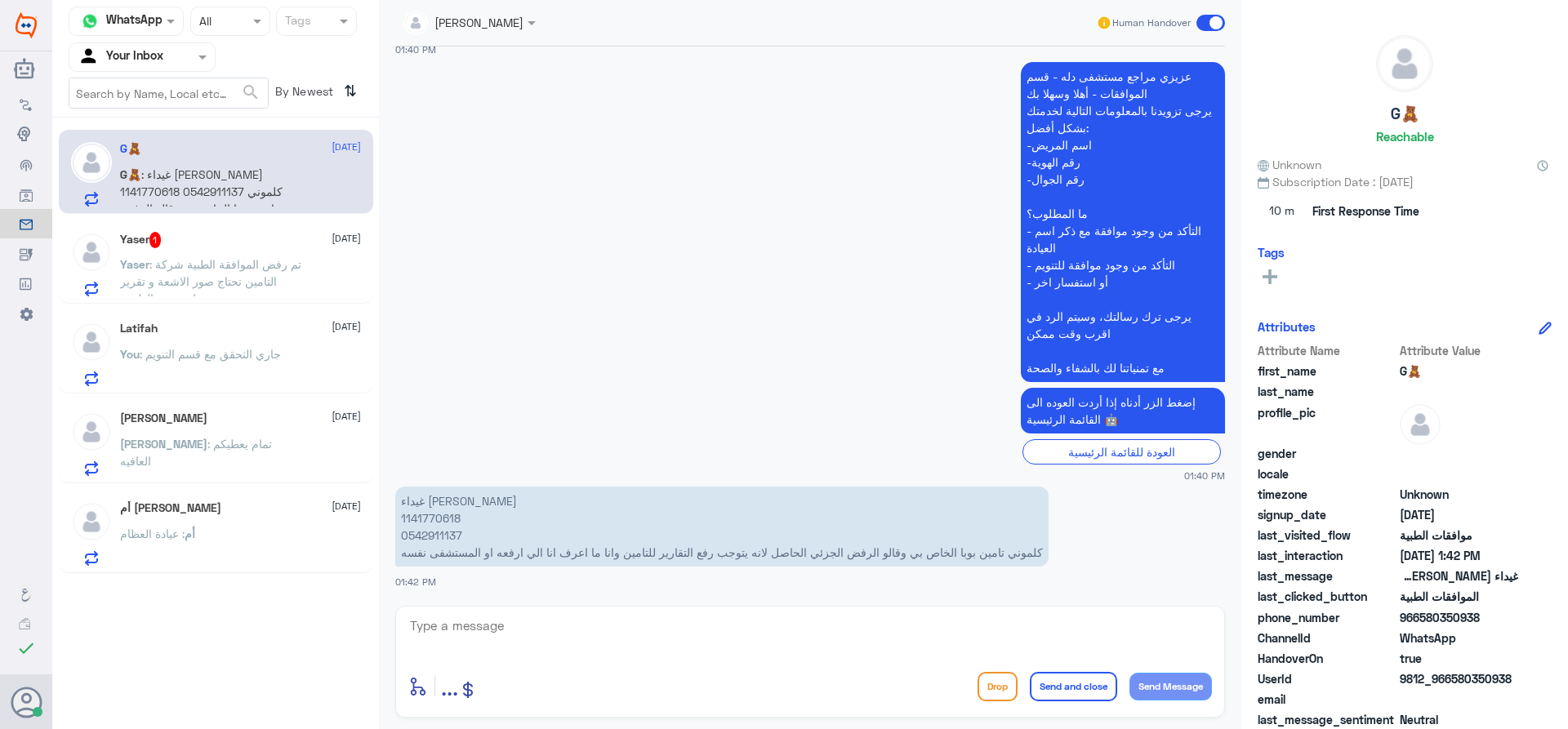
click at [244, 536] on div "أم : عيادة العظام" at bounding box center [240, 547] width 241 height 36
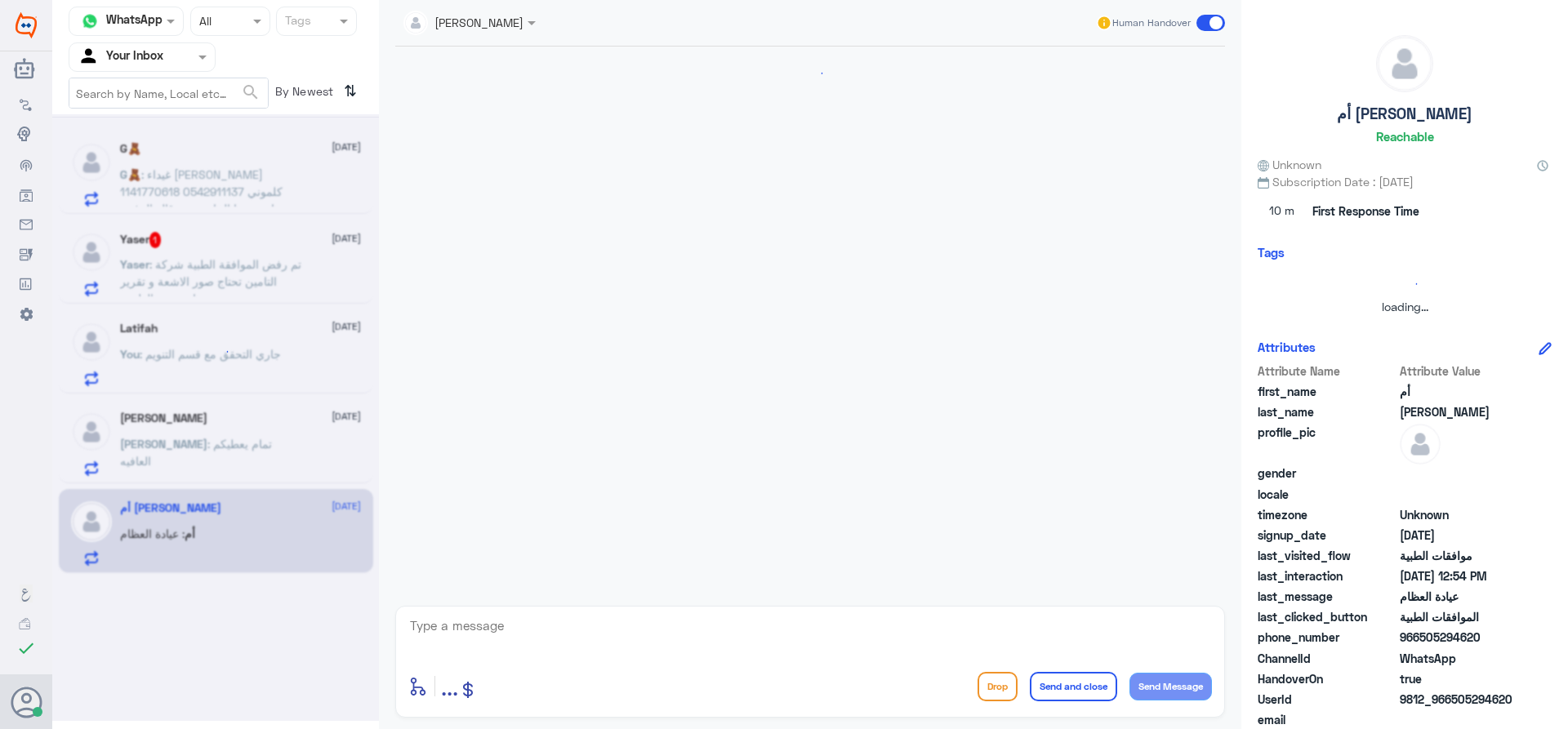
scroll to position [1346, 0]
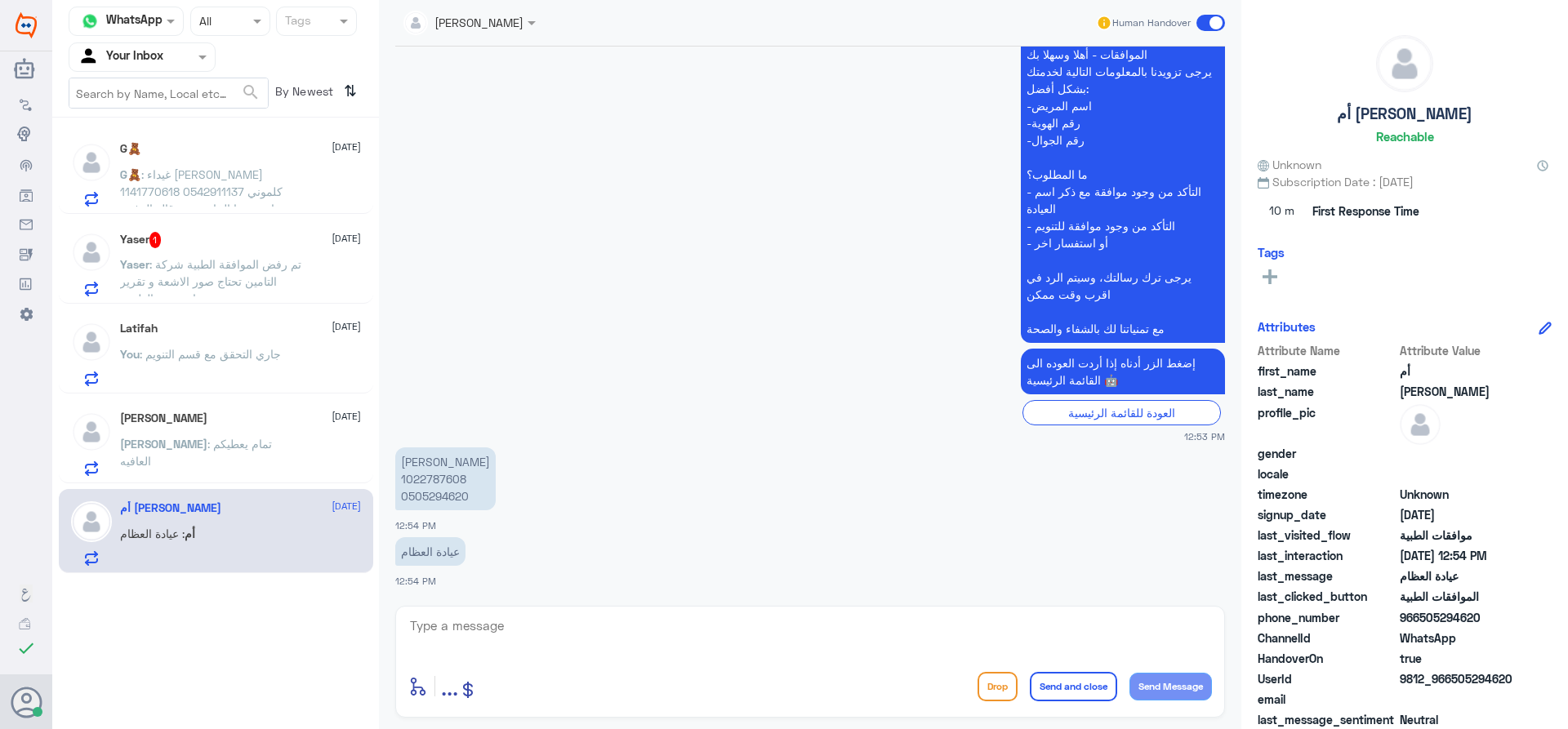
click at [498, 616] on textarea at bounding box center [810, 634] width 803 height 40
type textarea "اهلا وسهلا"
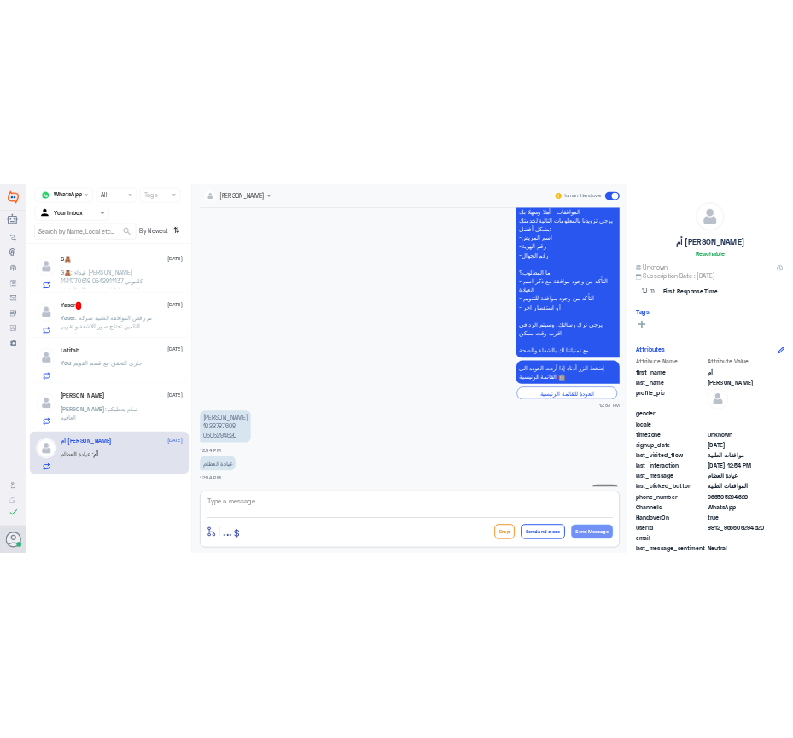
scroll to position [1461, 0]
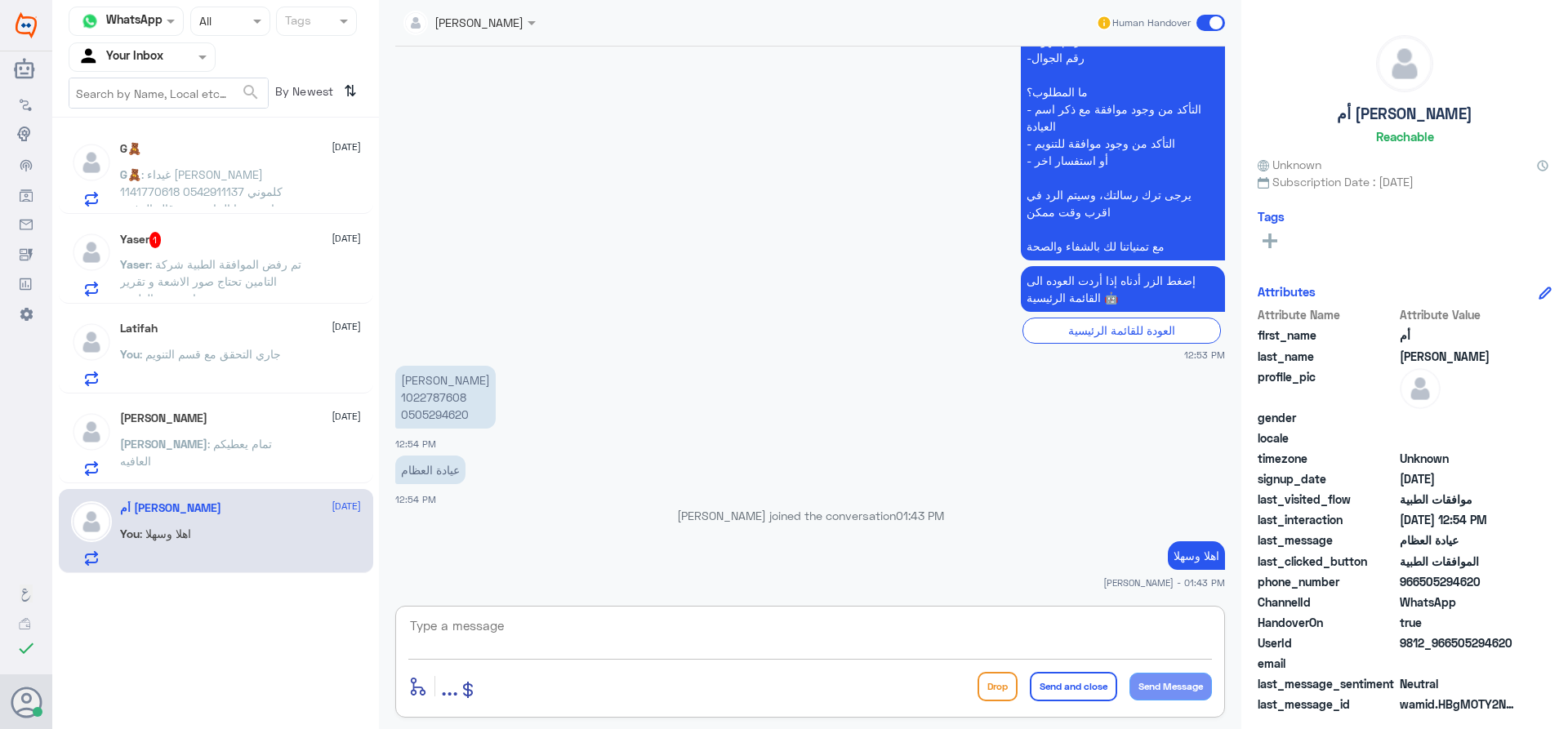
click at [437, 398] on p "[PERSON_NAME] 1022787608 0505294620" at bounding box center [445, 397] width 101 height 63
copy p "1022787608"
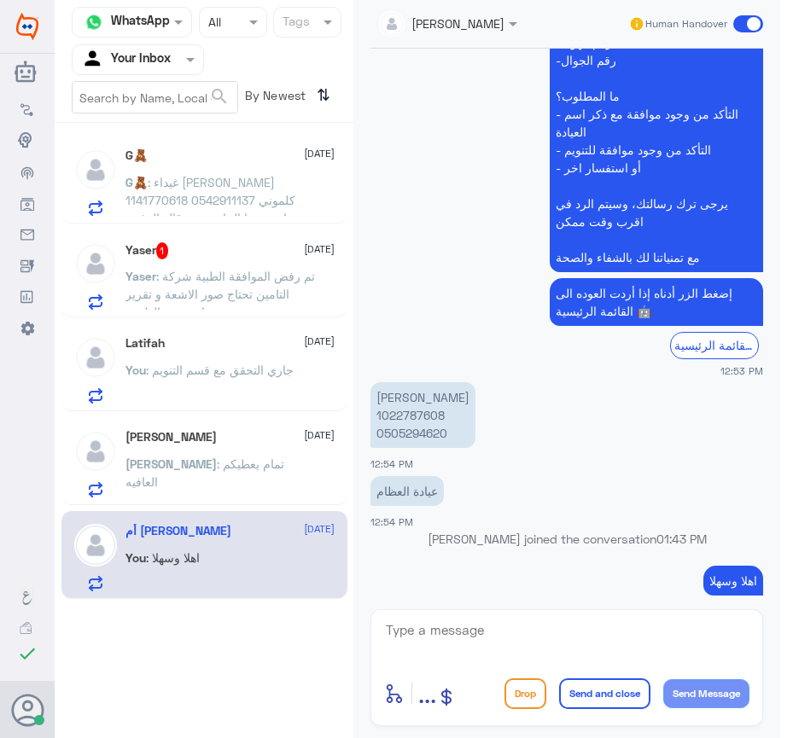
click at [557, 630] on textarea at bounding box center [566, 640] width 365 height 42
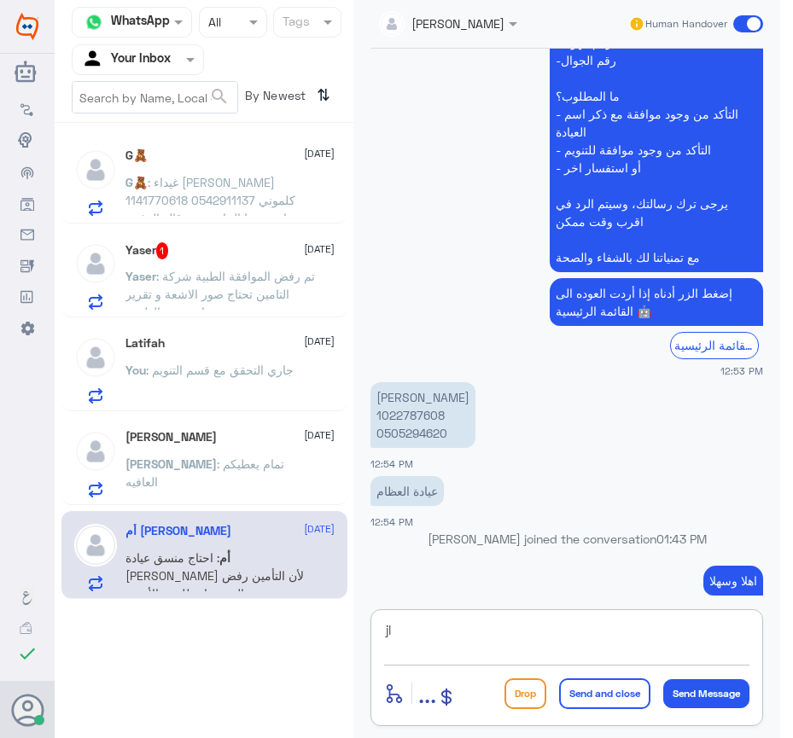
scroll to position [1567, 0]
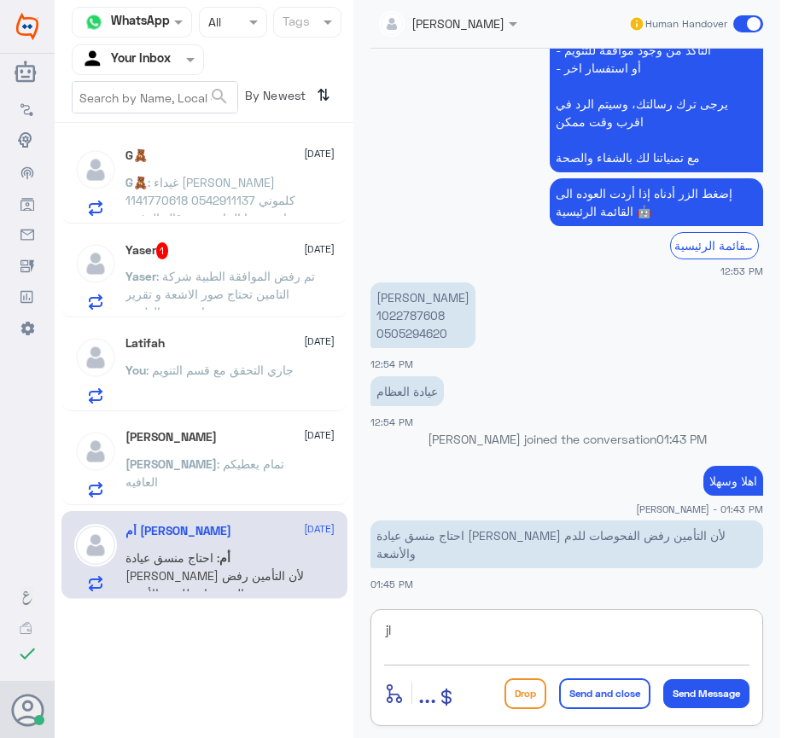
type textarea "j"
type textarea "تم متابعة طلبك الان"
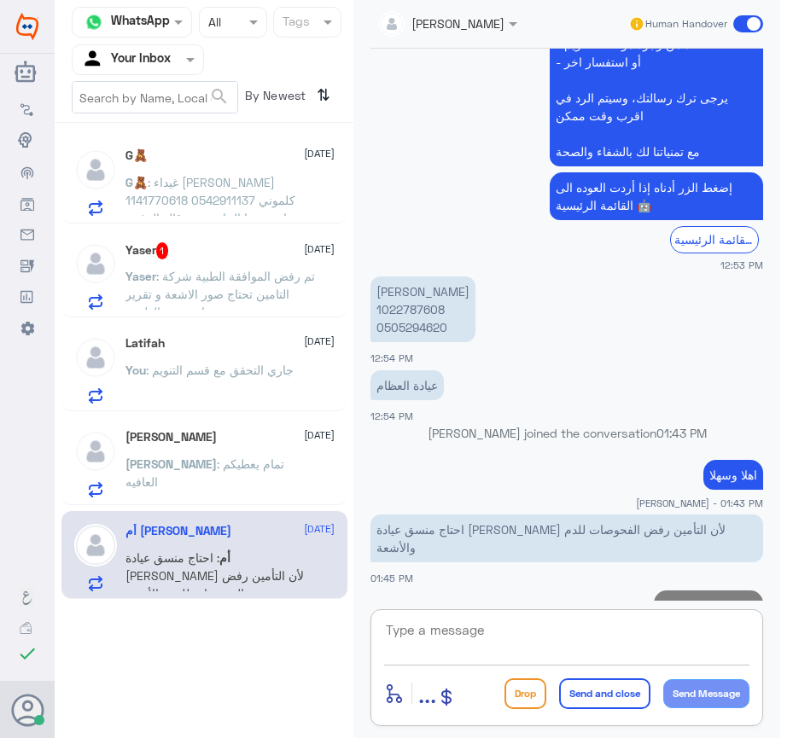
scroll to position [1622, 0]
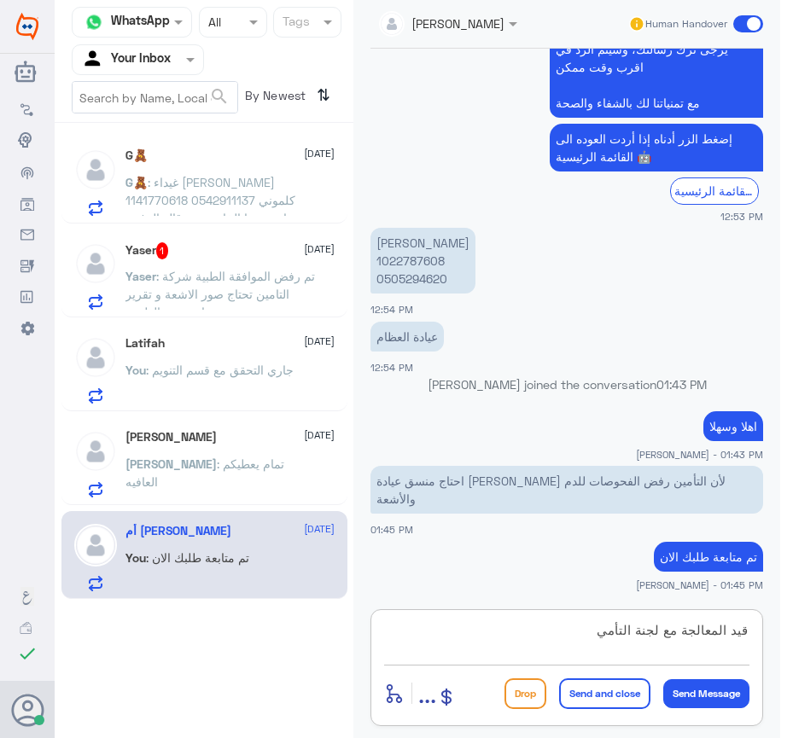
type textarea "قيد المعالجة مع لجنة التأمين"
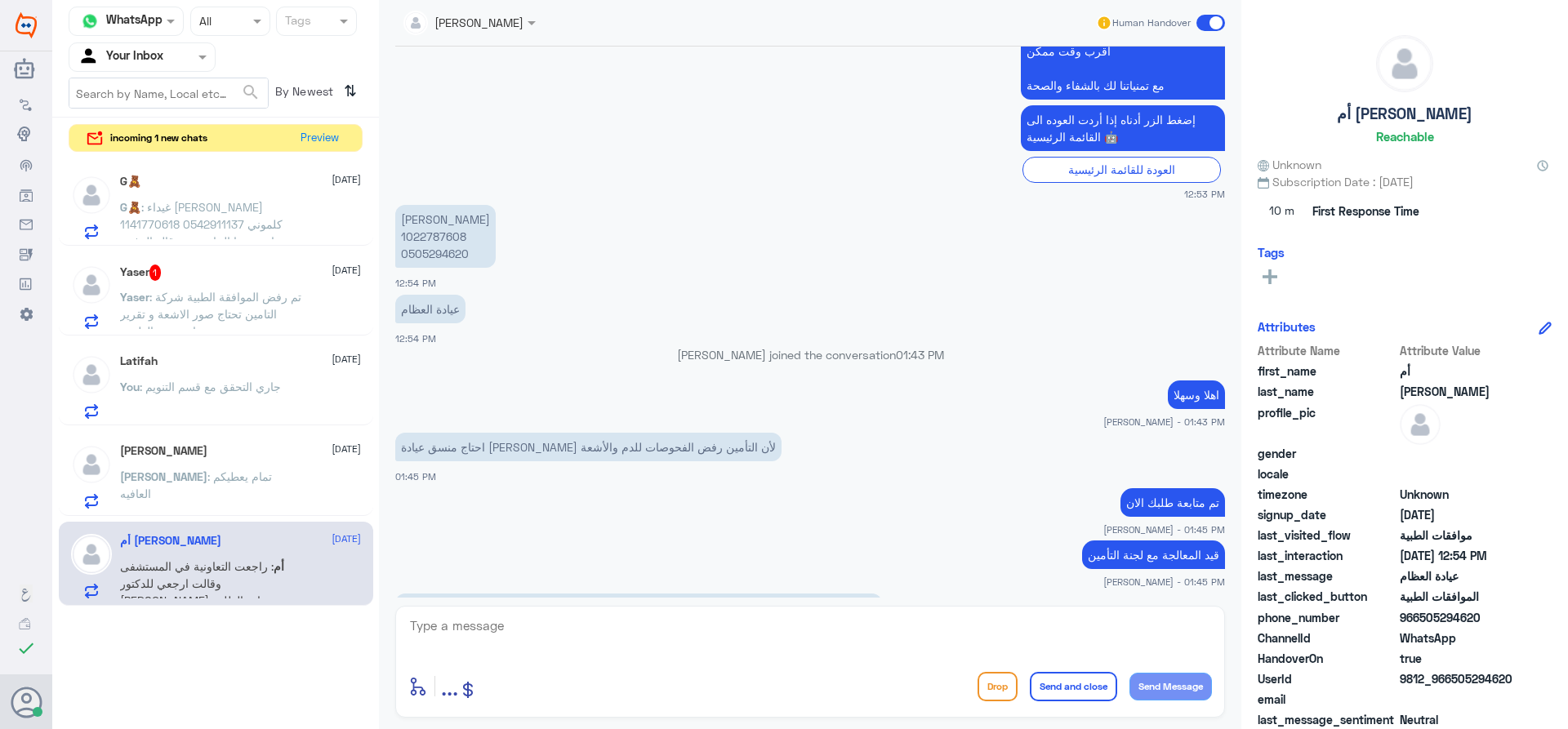
scroll to position [1614, 0]
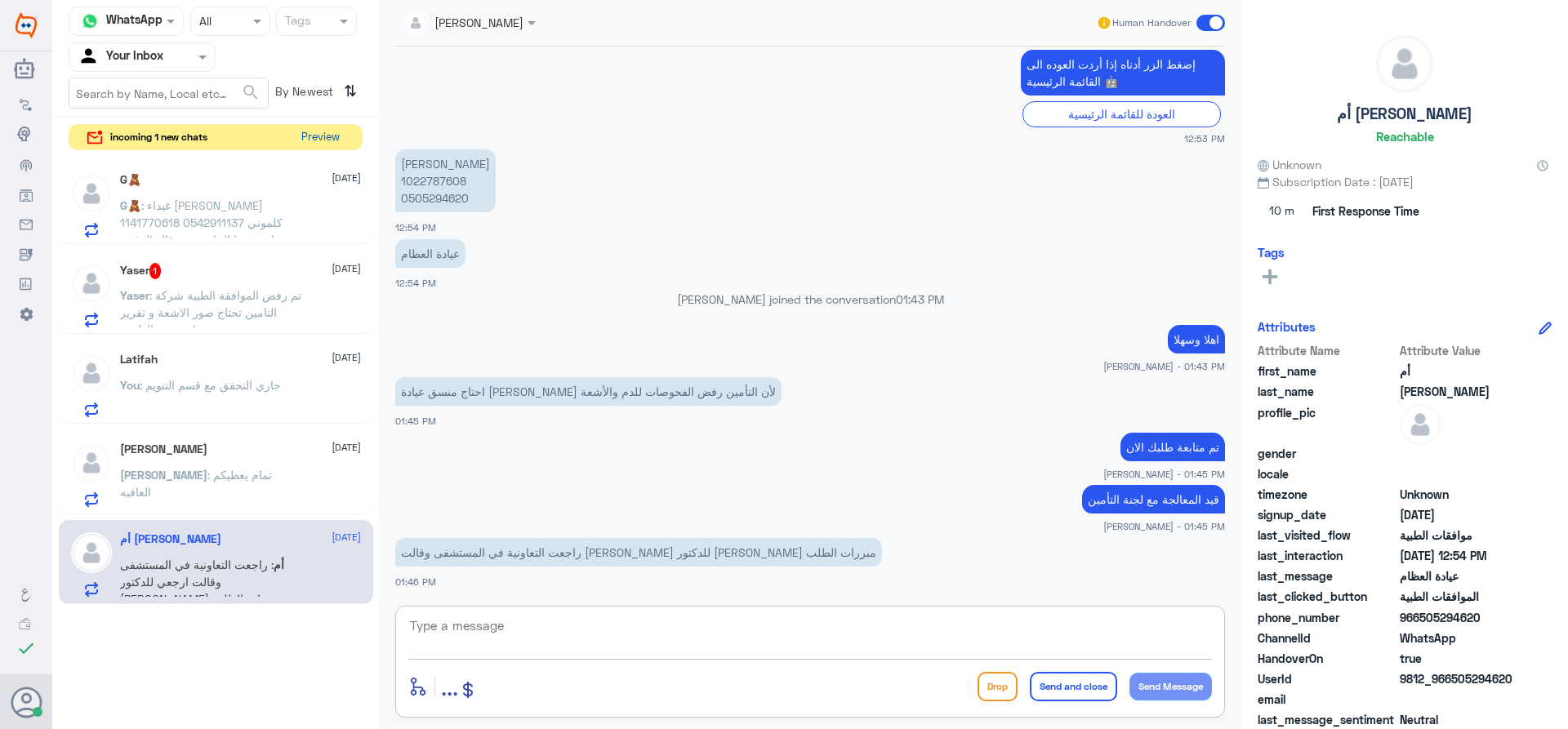
click at [303, 130] on button "Preview" at bounding box center [320, 138] width 51 height 25
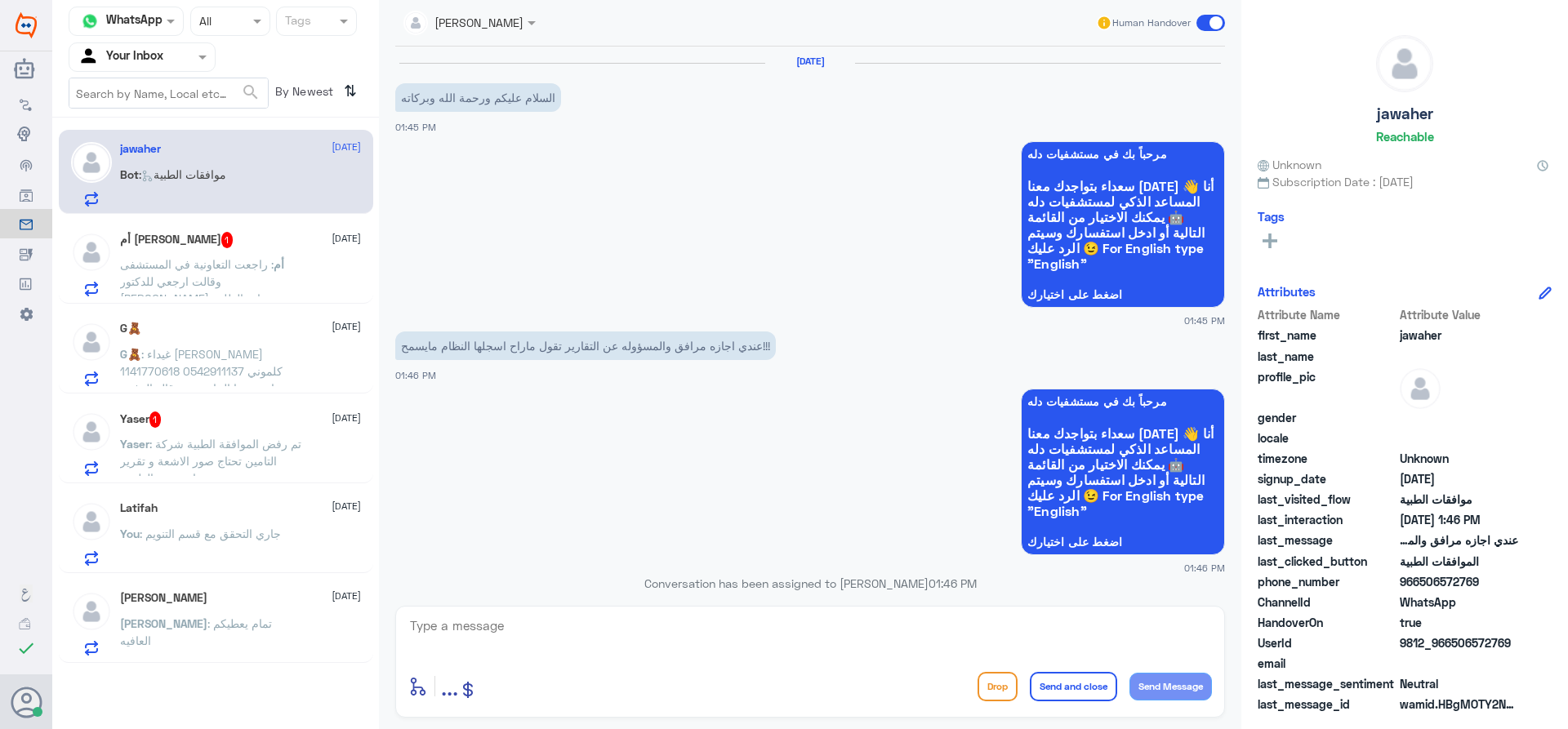
scroll to position [497, 0]
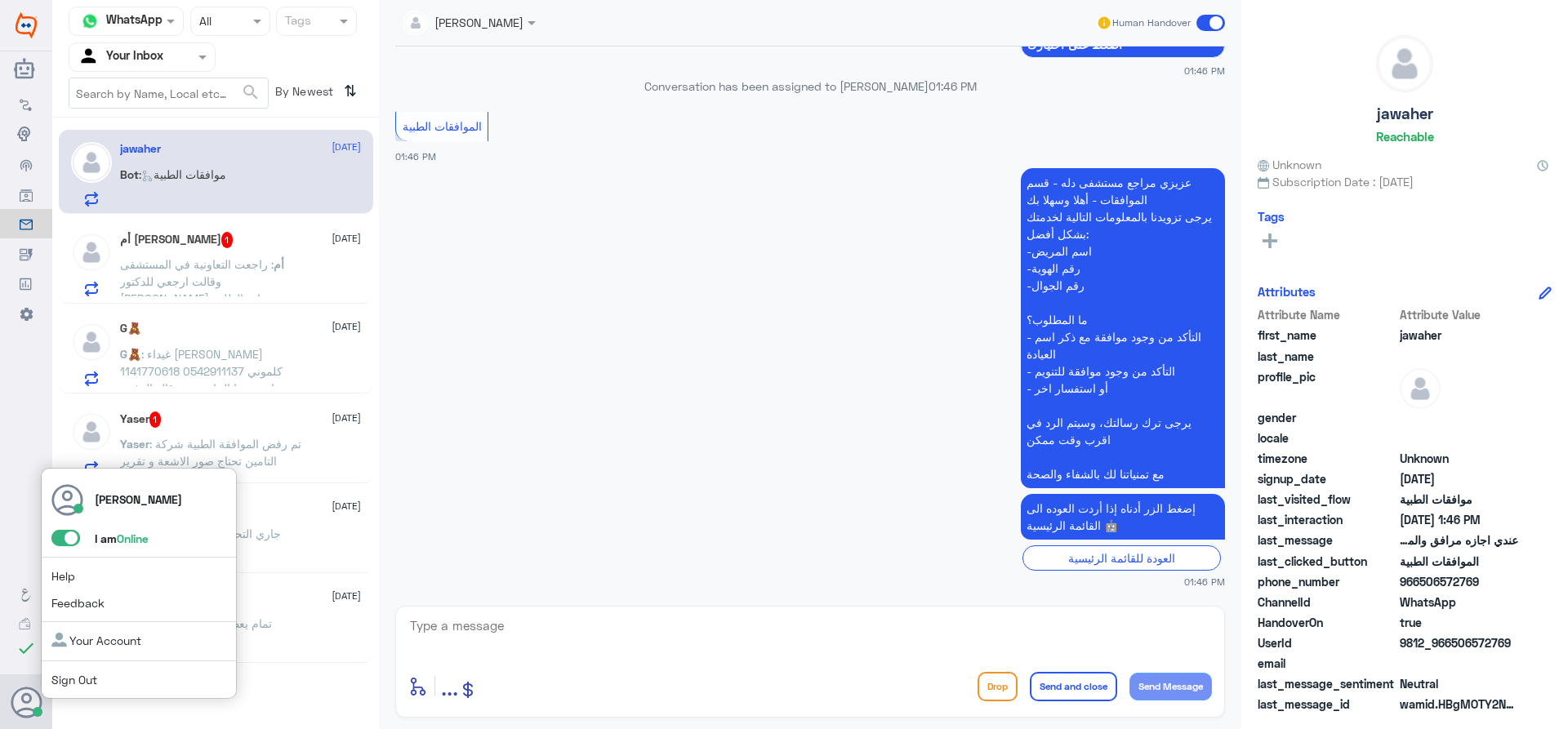
click at [73, 537] on span at bounding box center [66, 538] width 29 height 16
click at [0, 0] on input "checkbox" at bounding box center [0, 0] width 0 height 0
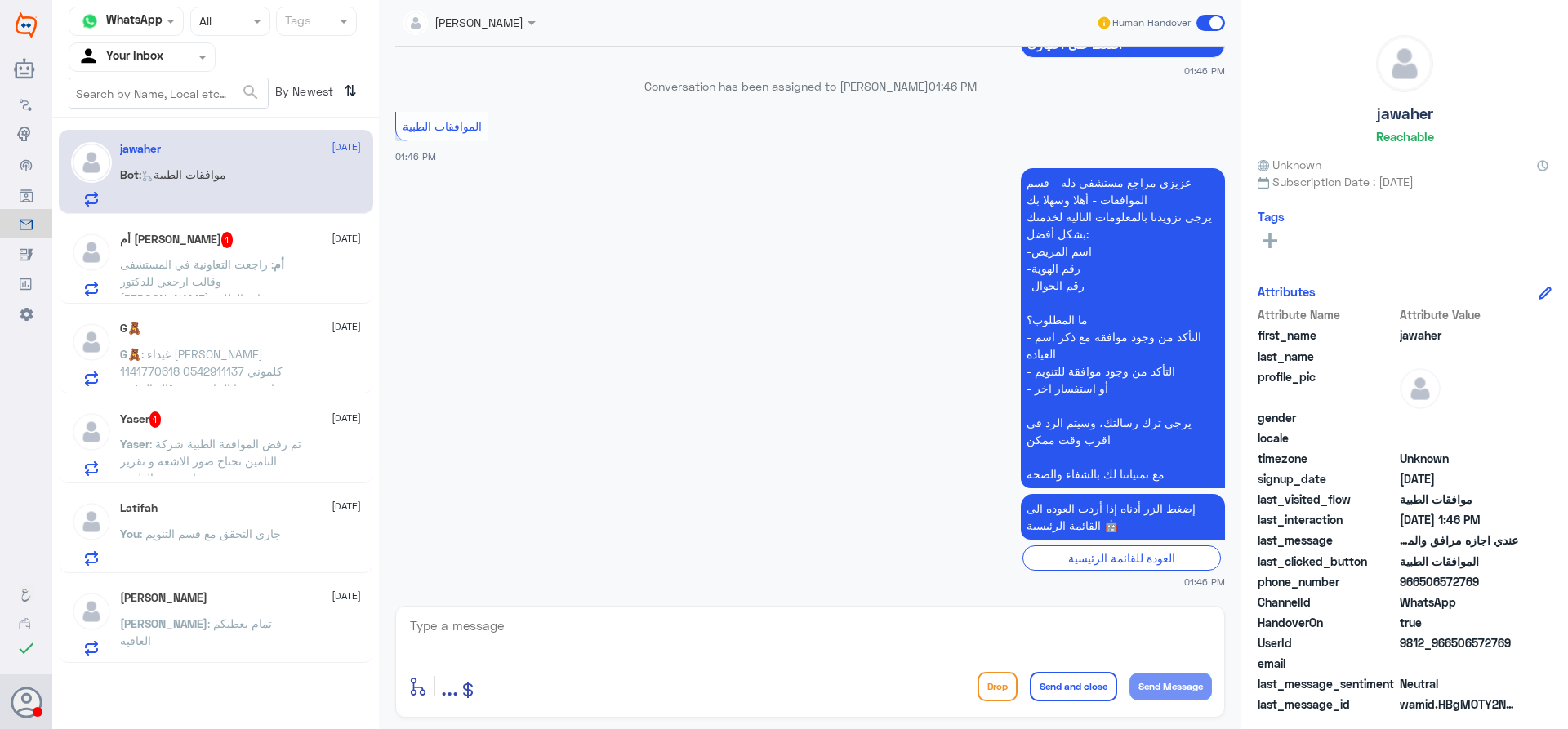
click at [359, 608] on div "[PERSON_NAME] [DATE][PERSON_NAME] : تمام يعطيكم العافيه" at bounding box center [240, 623] width 241 height 64
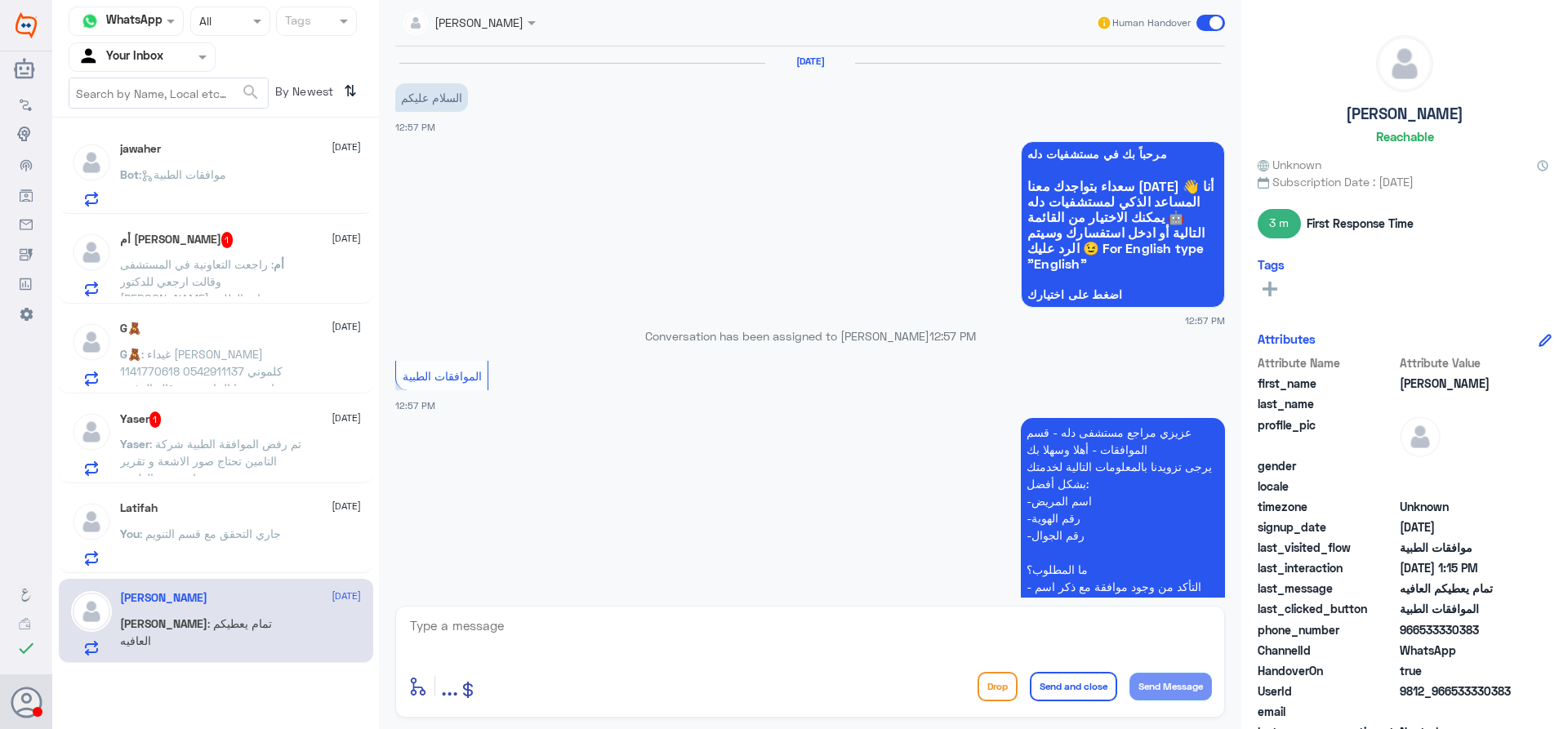
scroll to position [808, 0]
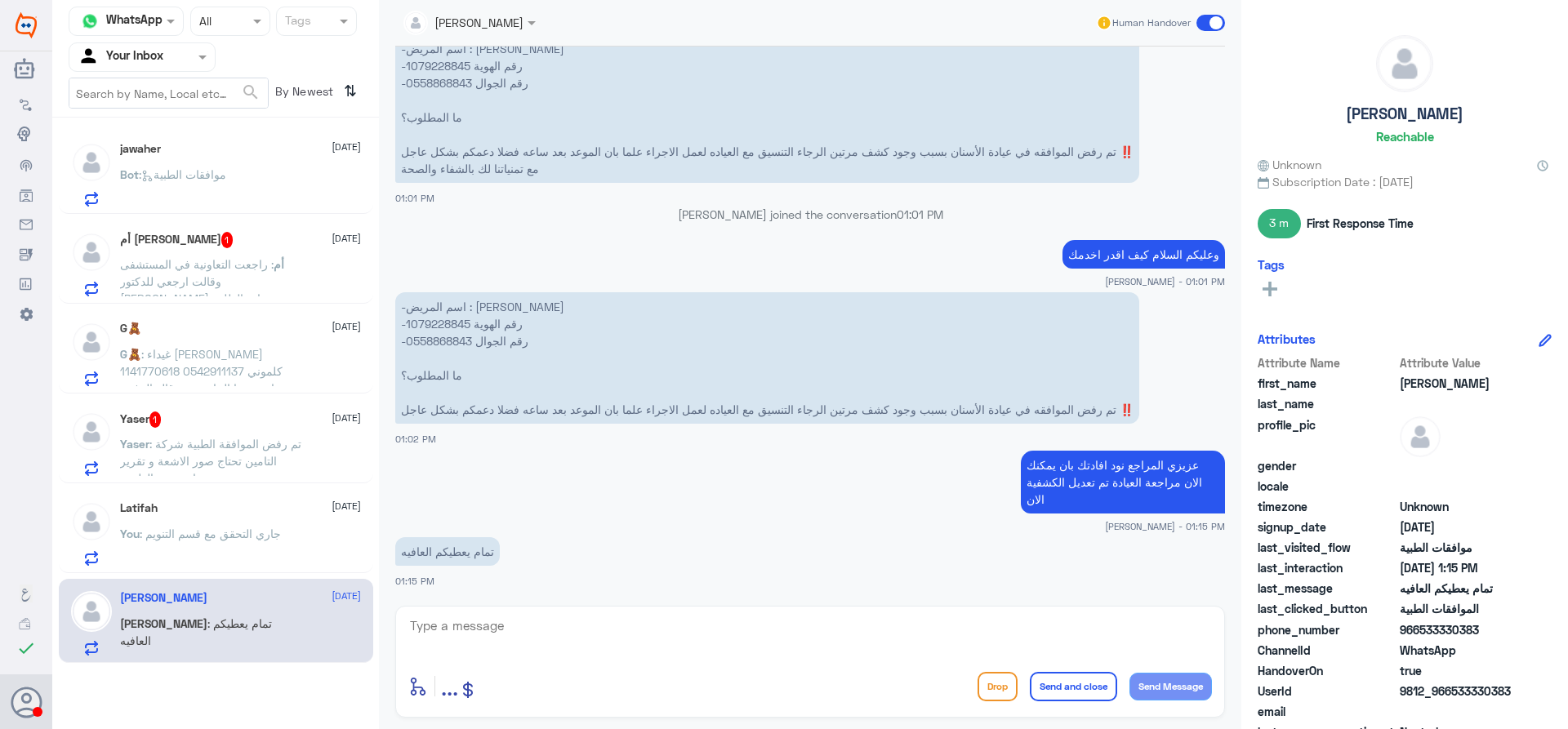
click at [235, 523] on div "Latifah [DATE] You : جاري التحقق مع قسم التنويم" at bounding box center [240, 533] width 241 height 64
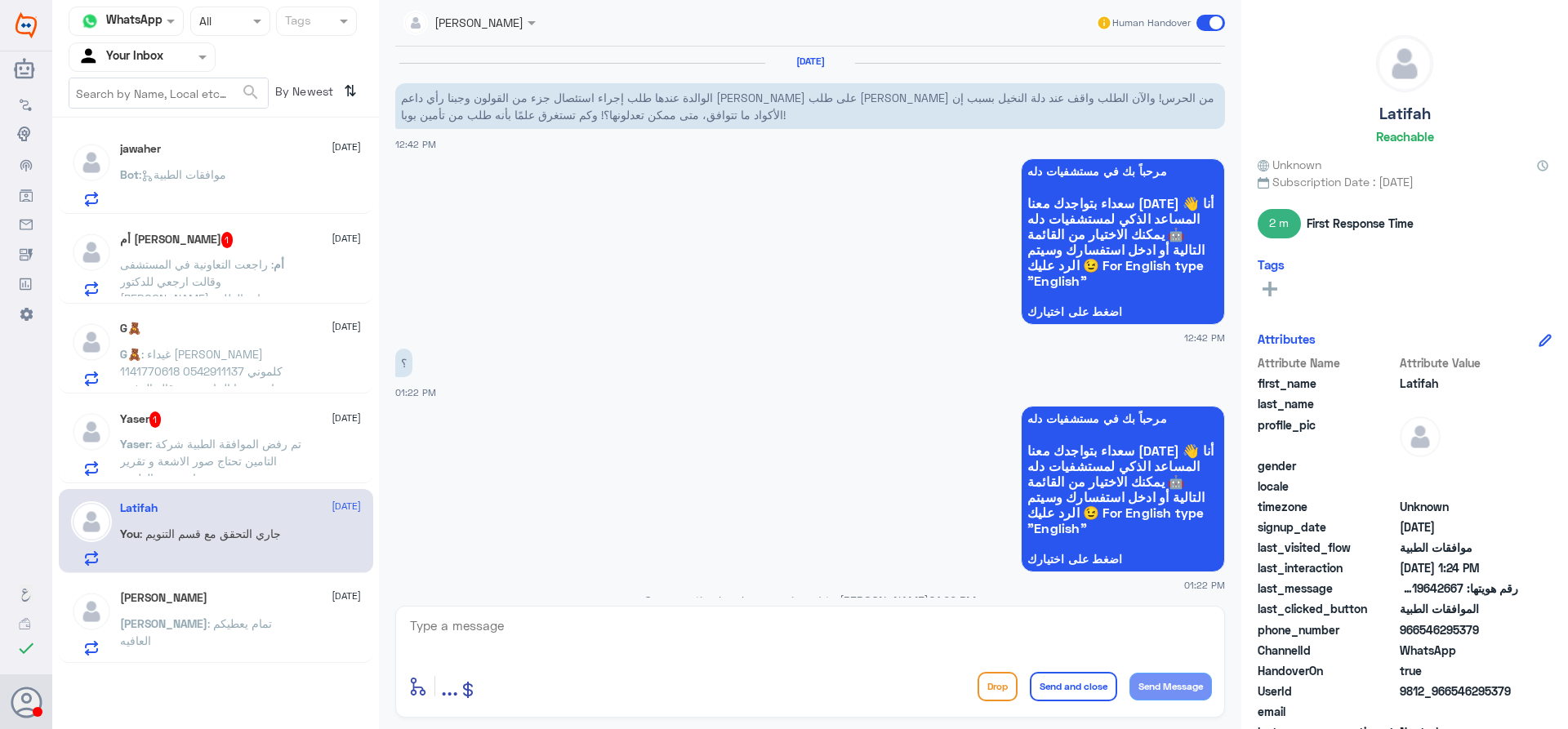
scroll to position [741, 0]
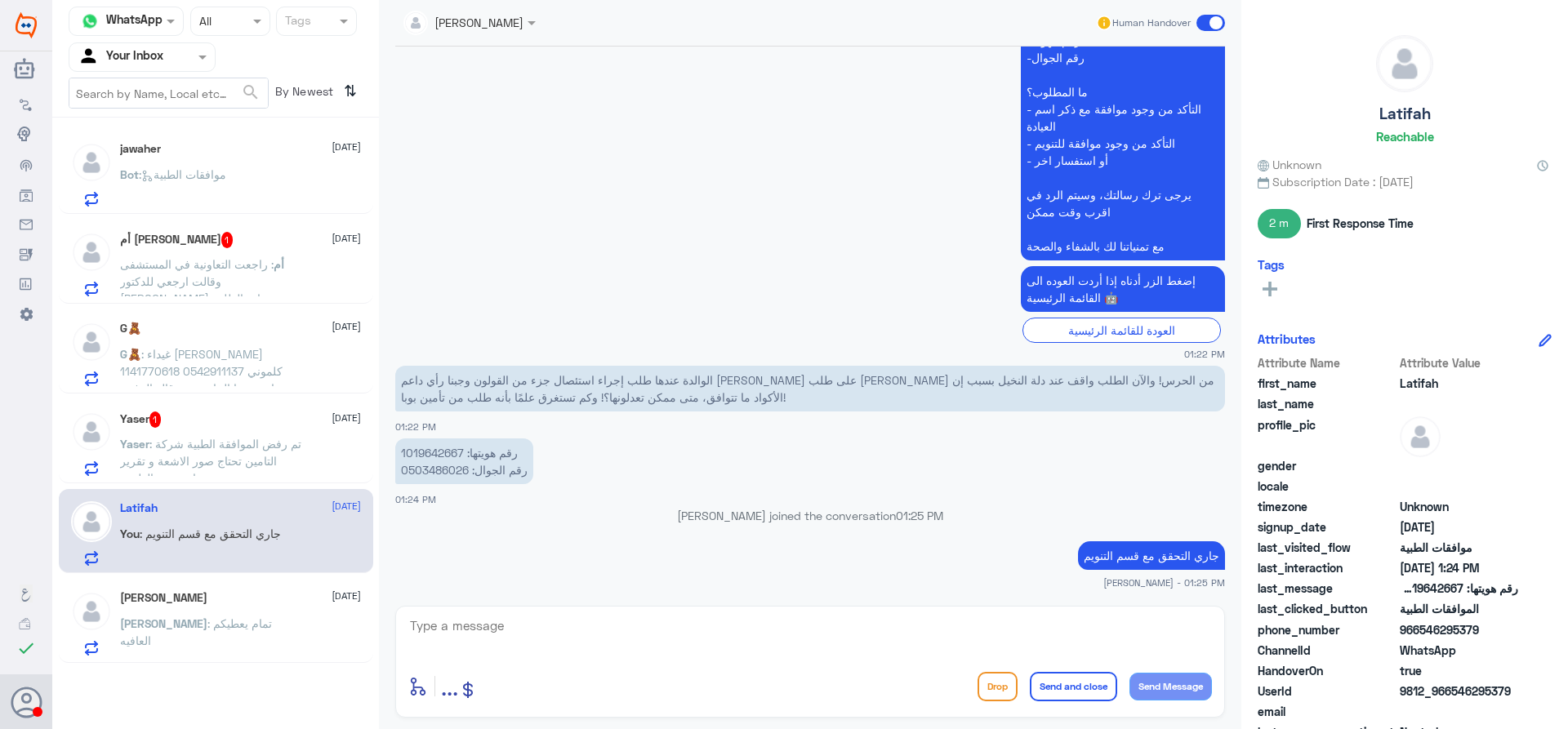
click at [236, 475] on p "Yaser : تم رفض الموافقة الطبية شركة التامين تحتاج صور الاشعة و تقرير واضح من ال…" at bounding box center [212, 455] width 184 height 41
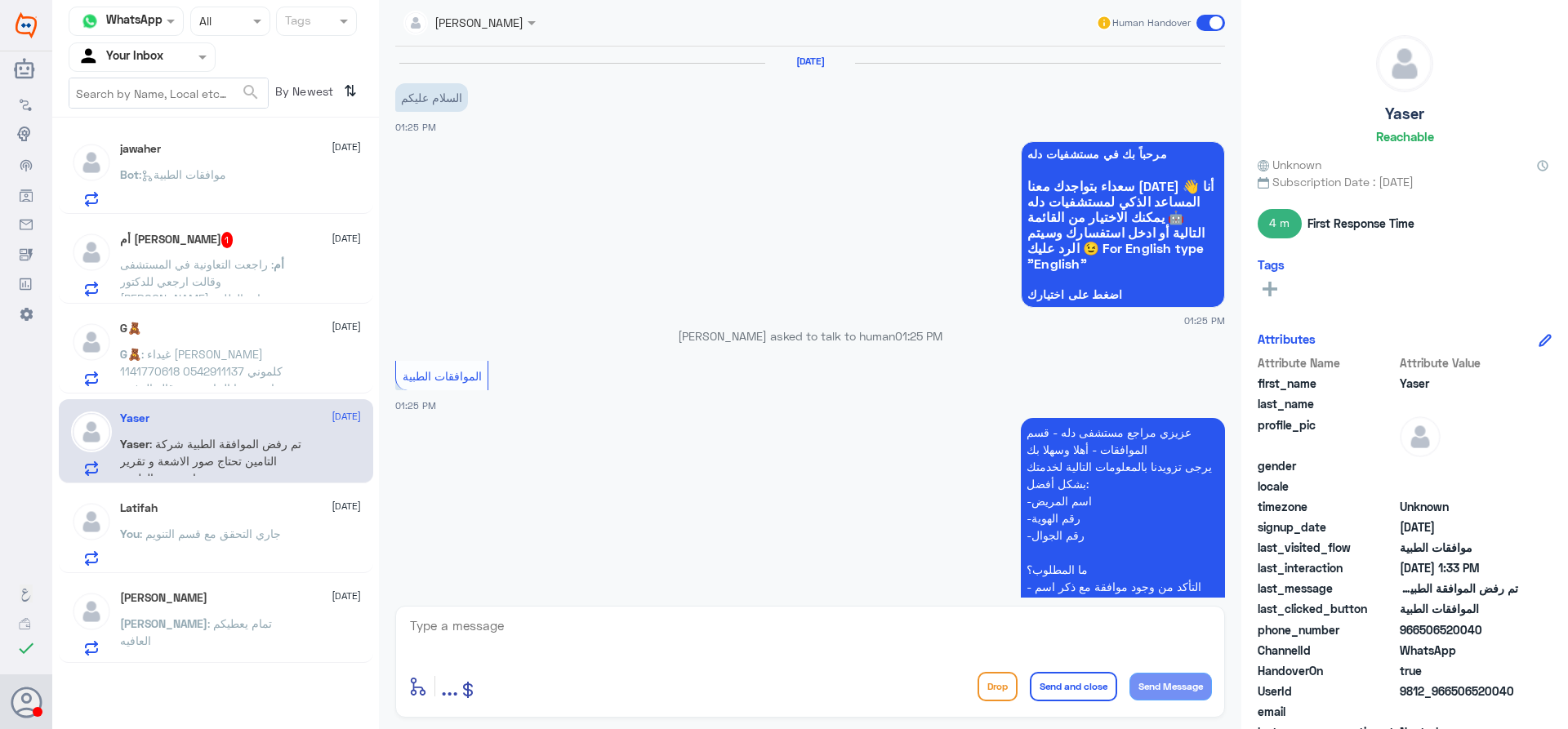
scroll to position [512, 0]
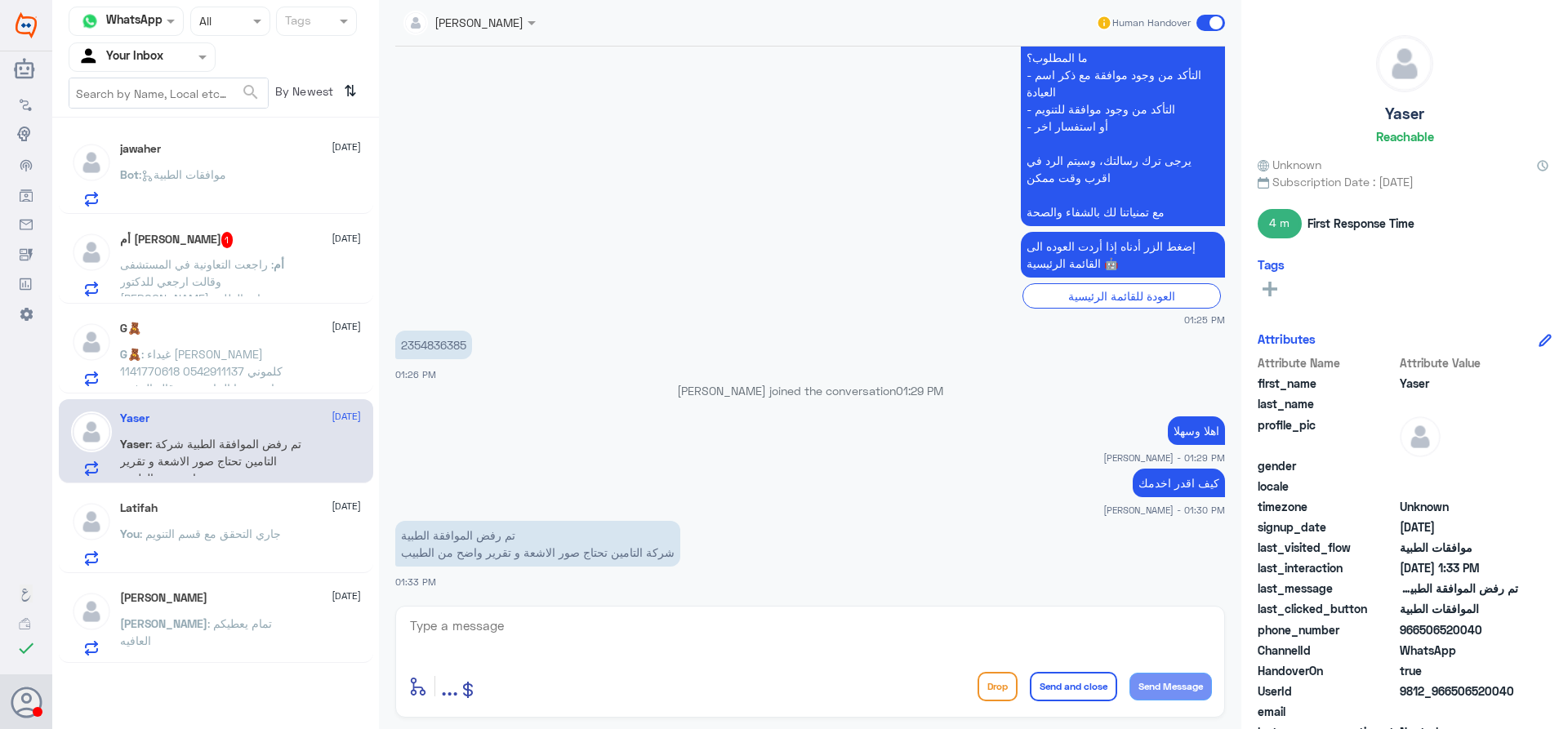
click at [435, 339] on p "2354836385" at bounding box center [434, 345] width 77 height 29
click at [427, 353] on p "2354836385" at bounding box center [434, 345] width 77 height 29
copy p "2354836385"
click at [742, 642] on textarea at bounding box center [810, 634] width 803 height 40
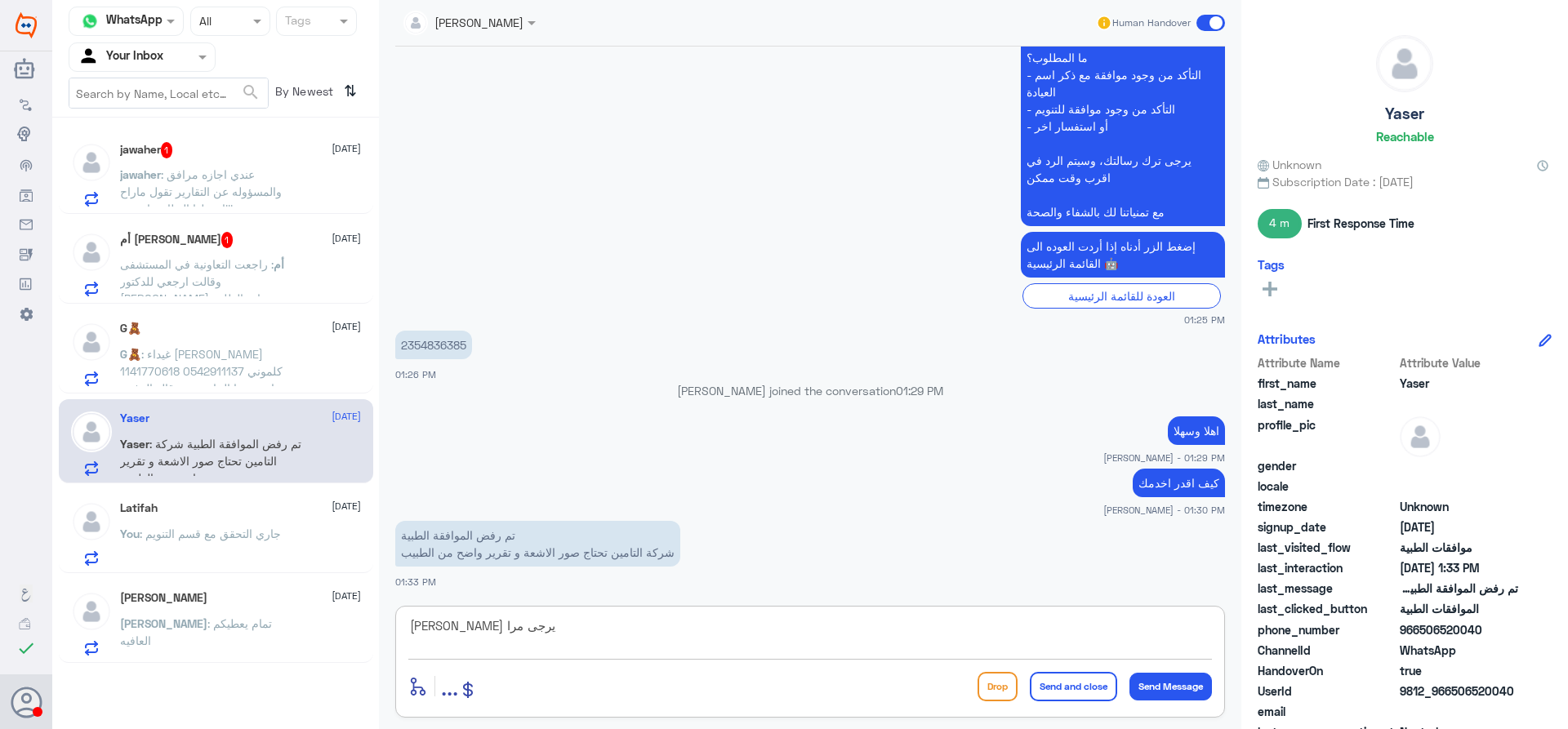
click at [432, 353] on p "2354836385" at bounding box center [434, 345] width 77 height 29
click at [433, 345] on p "2354836385" at bounding box center [434, 345] width 77 height 29
click at [431, 346] on p "2354836385" at bounding box center [434, 345] width 77 height 29
copy p "2354836385"
click at [711, 621] on textarea "[PERSON_NAME] يرجى مرا" at bounding box center [810, 634] width 803 height 40
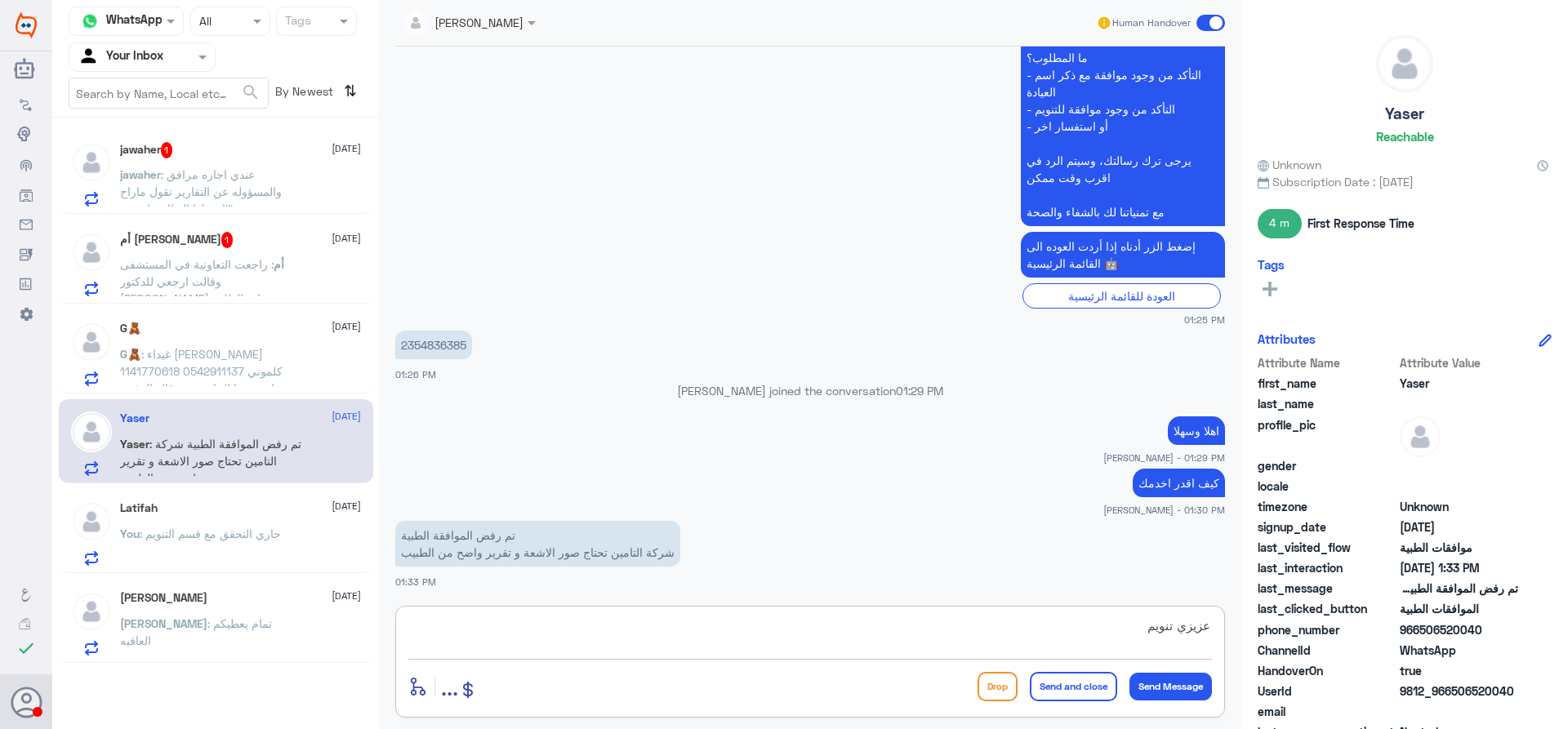
type textarea "عزيزي تنويم؟"
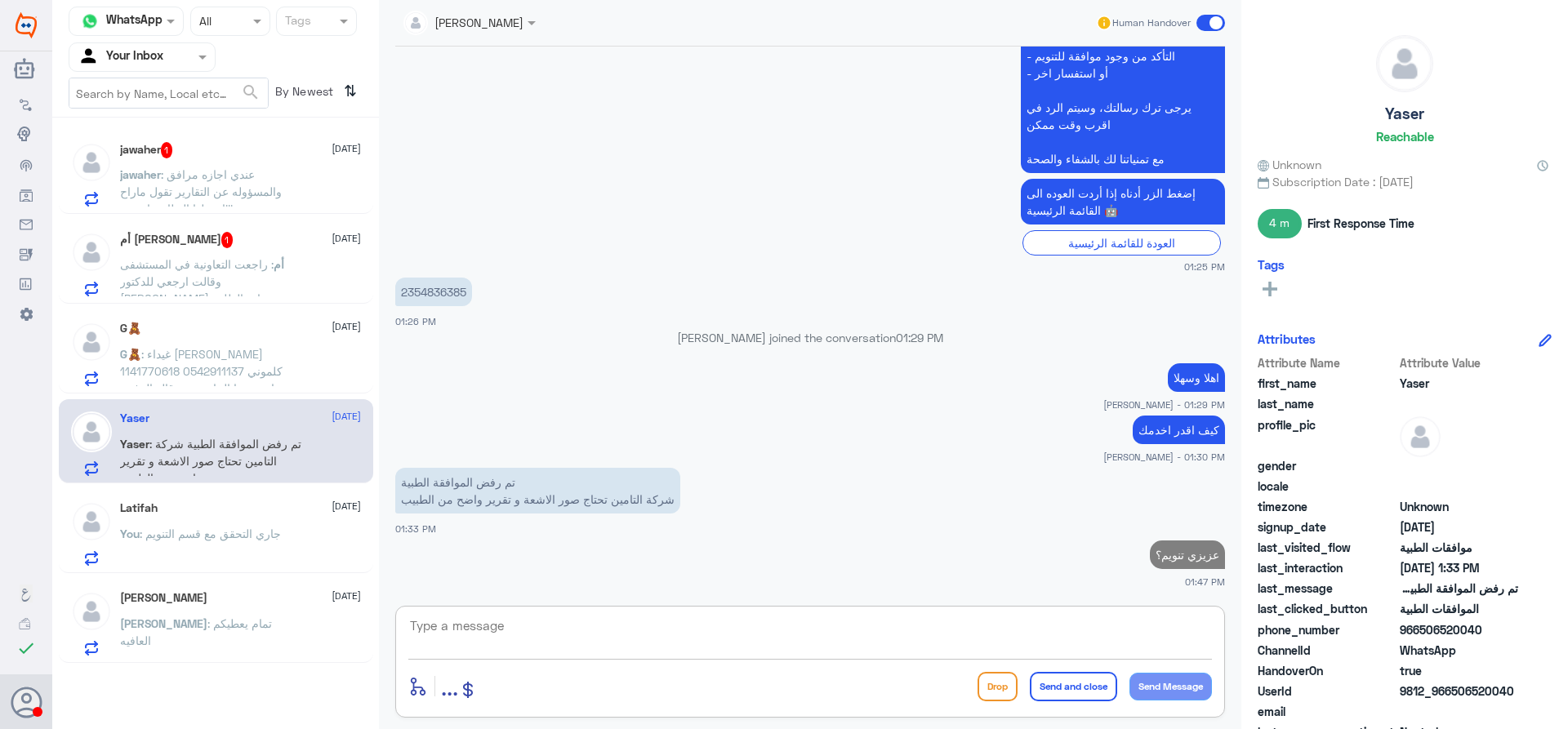
click at [154, 350] on span ": غيداء [PERSON_NAME] 1141770618 0542911137 كلموني تامين بوبا الخاص بي وقالو ال…" at bounding box center [203, 397] width 167 height 99
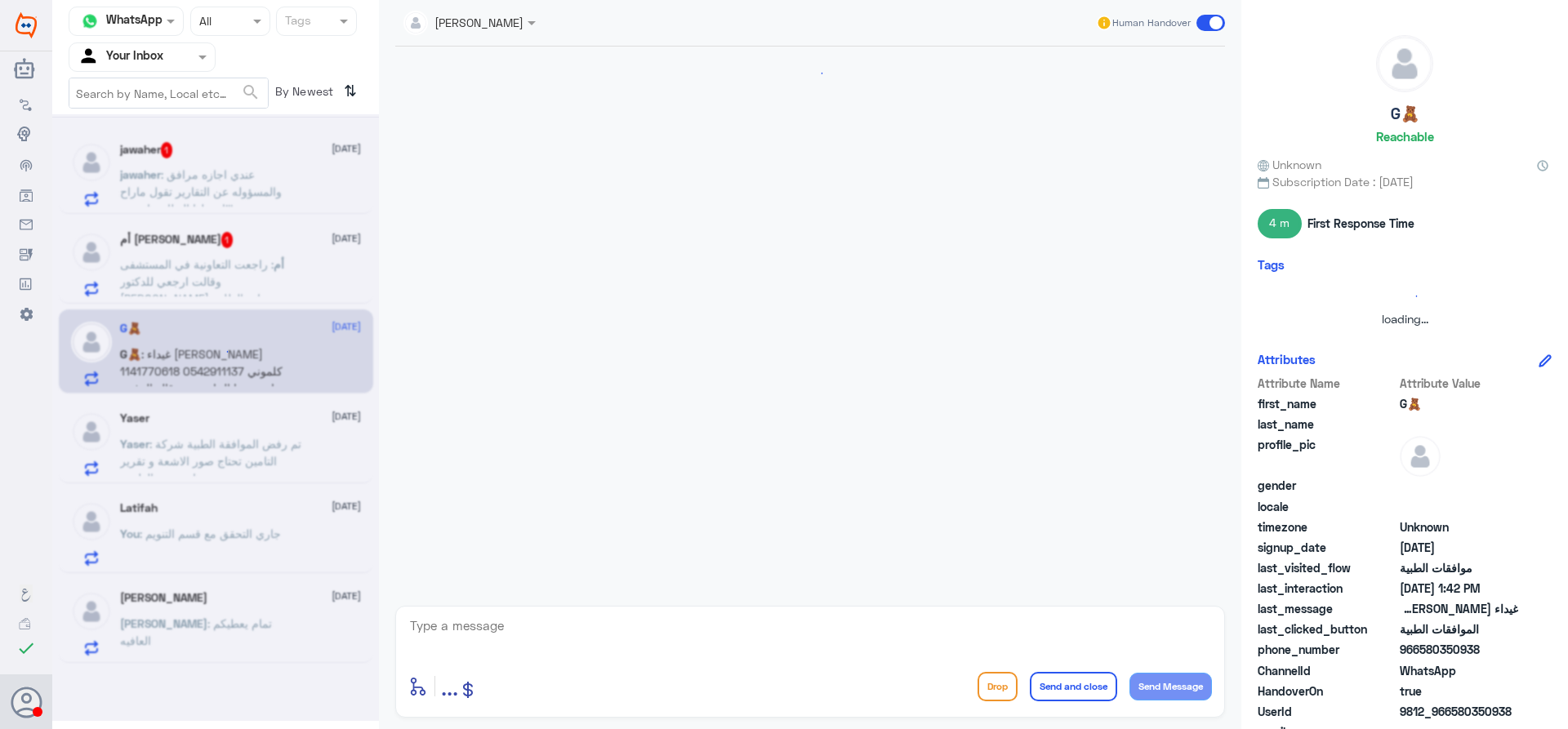
scroll to position [356, 0]
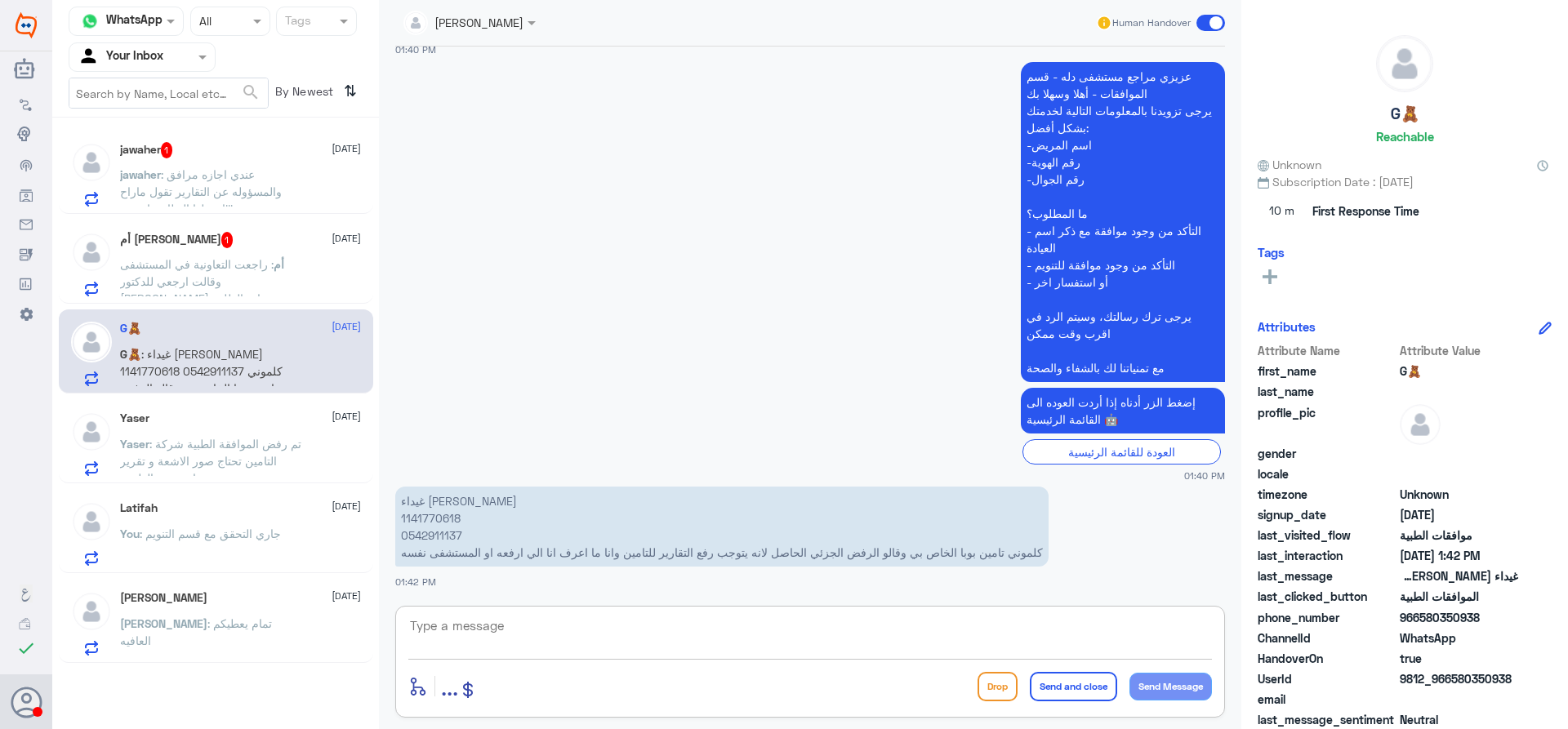
click at [651, 645] on textarea at bounding box center [810, 634] width 803 height 40
type textarea "اهلا وسهلا"
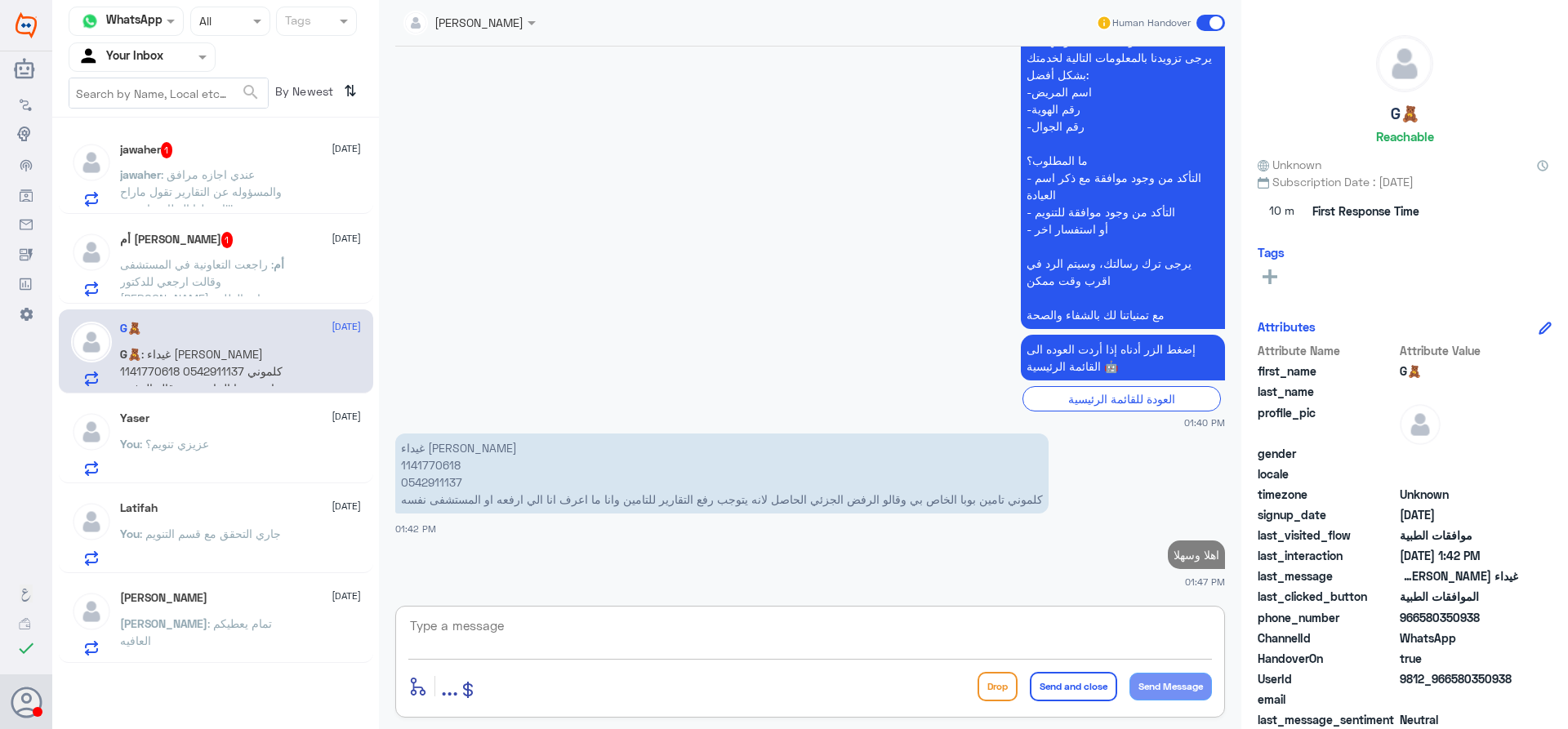
click at [433, 470] on p "غيداء [PERSON_NAME] 1141770618 0542911137 [PERSON_NAME] الخاص بي وقالو الرفض ال…" at bounding box center [722, 474] width 653 height 80
copy p "1141770618"
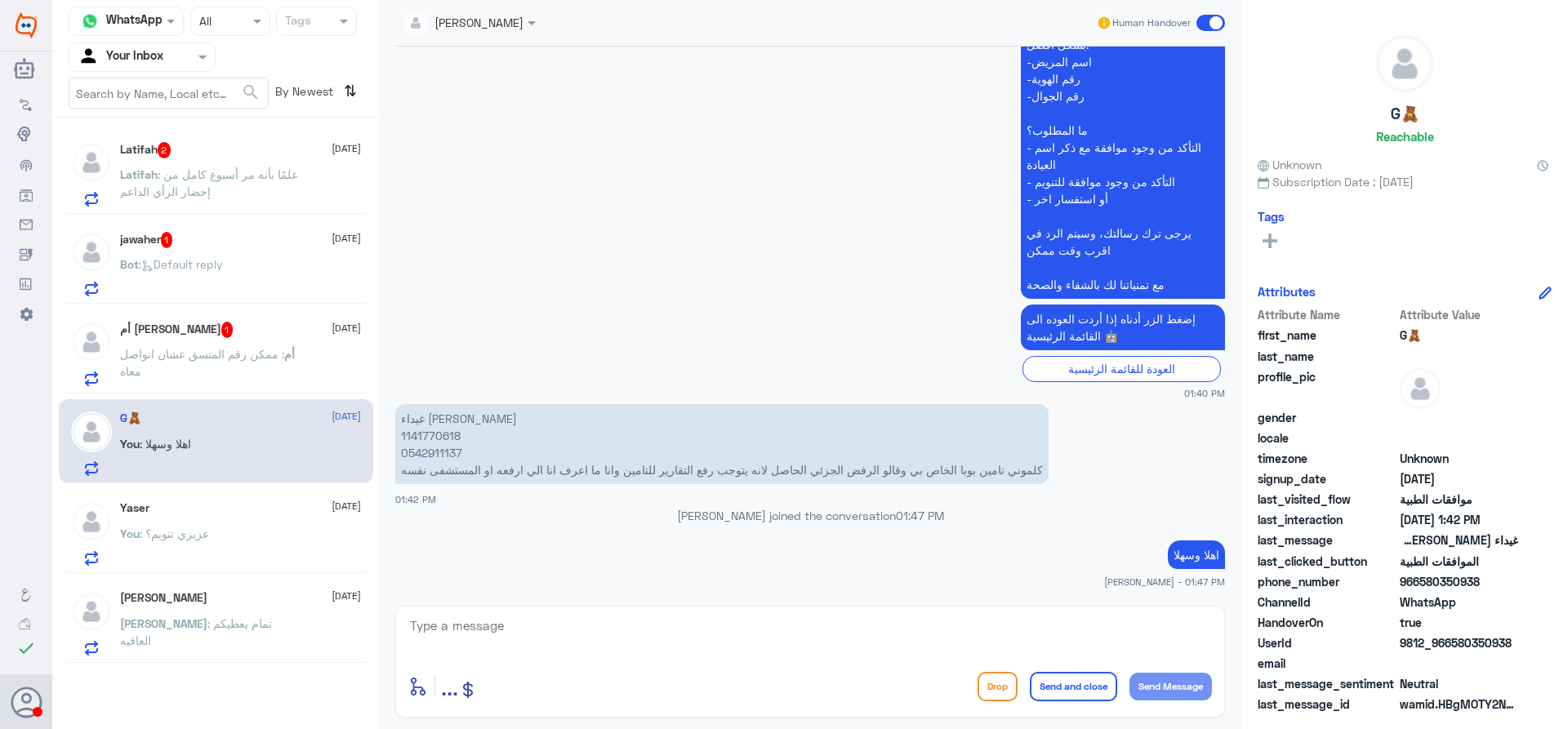
click at [224, 554] on div "You : [PERSON_NAME] تنويم؟" at bounding box center [240, 547] width 241 height 36
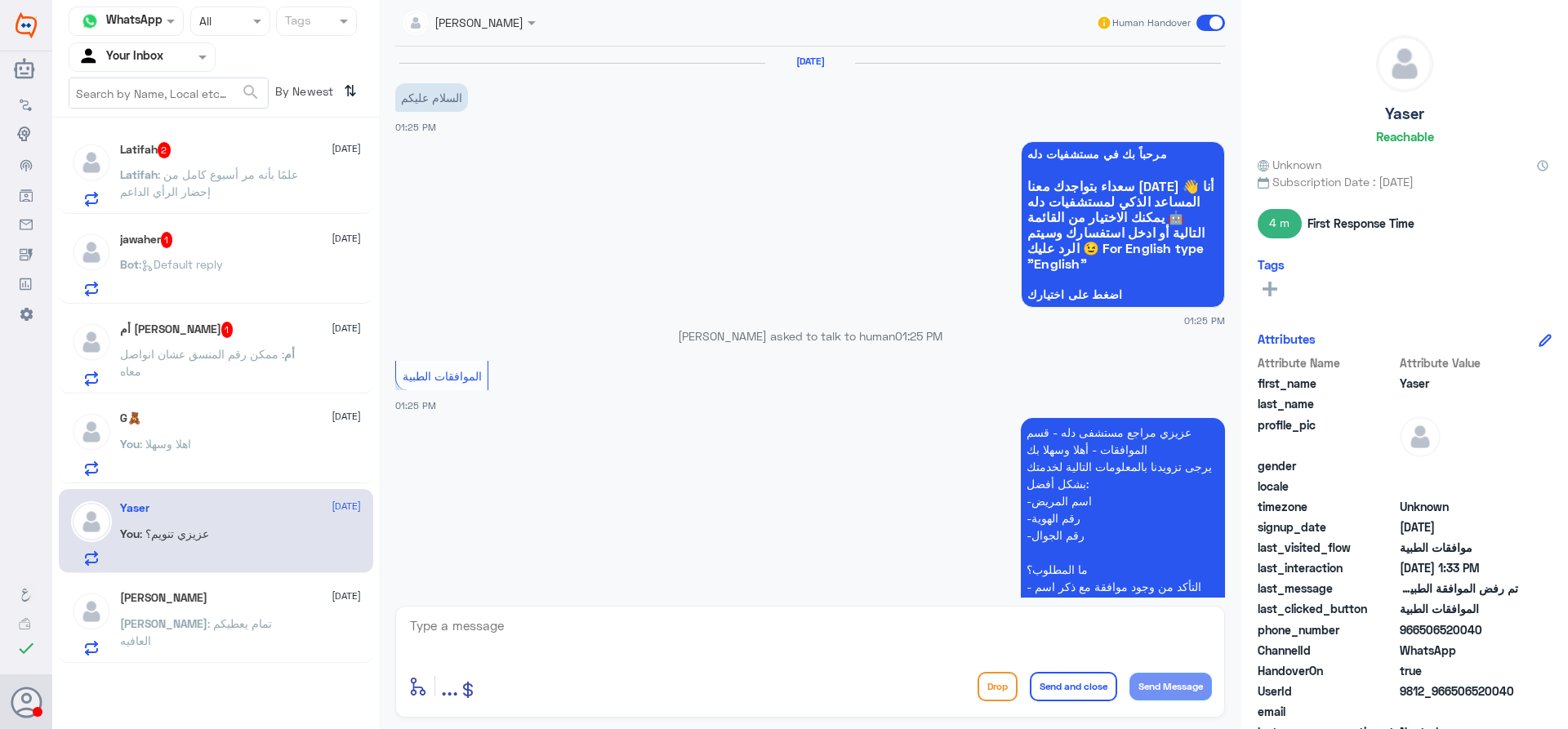
scroll to position [564, 0]
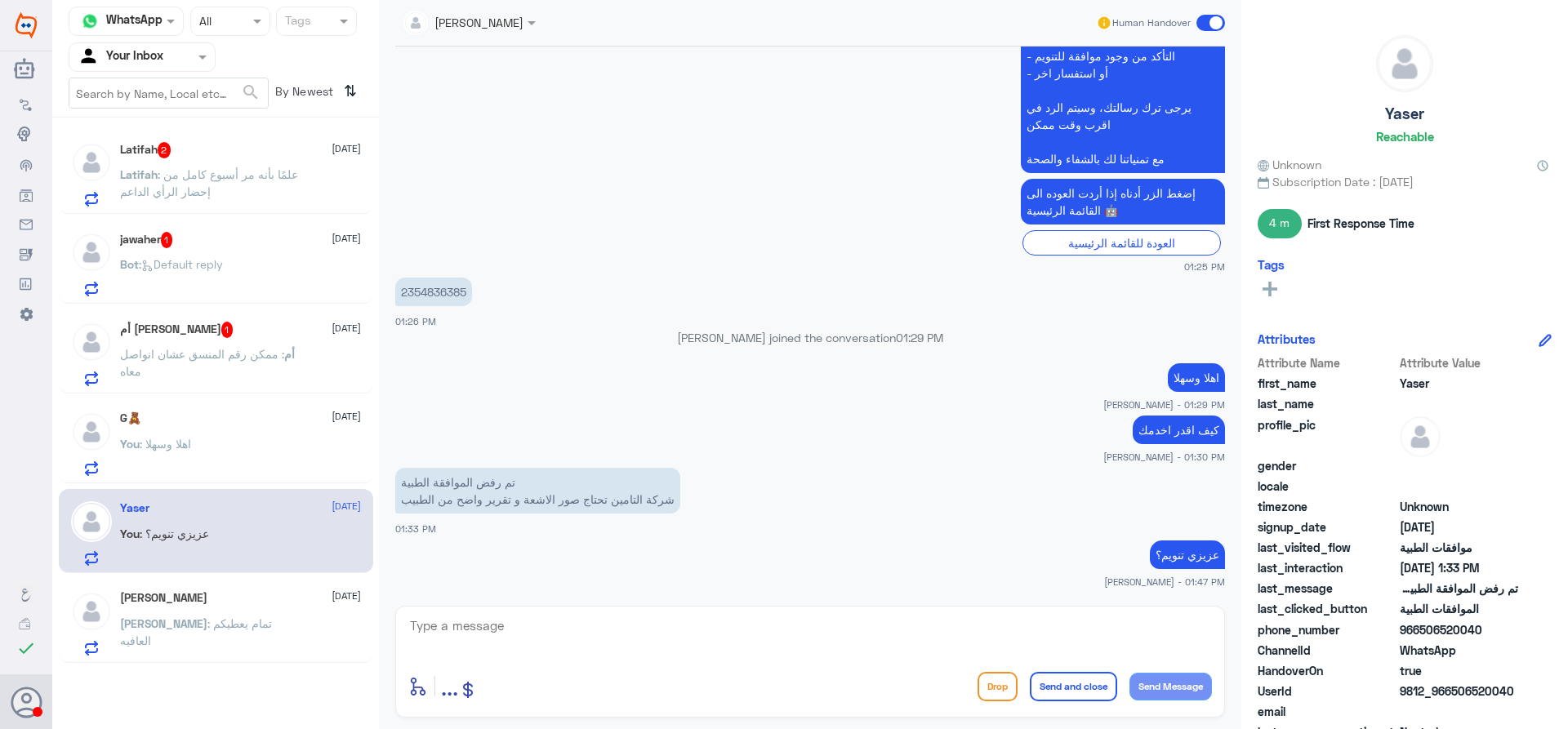
click at [264, 643] on p "[PERSON_NAME] : تمام يعطيكم العافيه" at bounding box center [212, 634] width 184 height 41
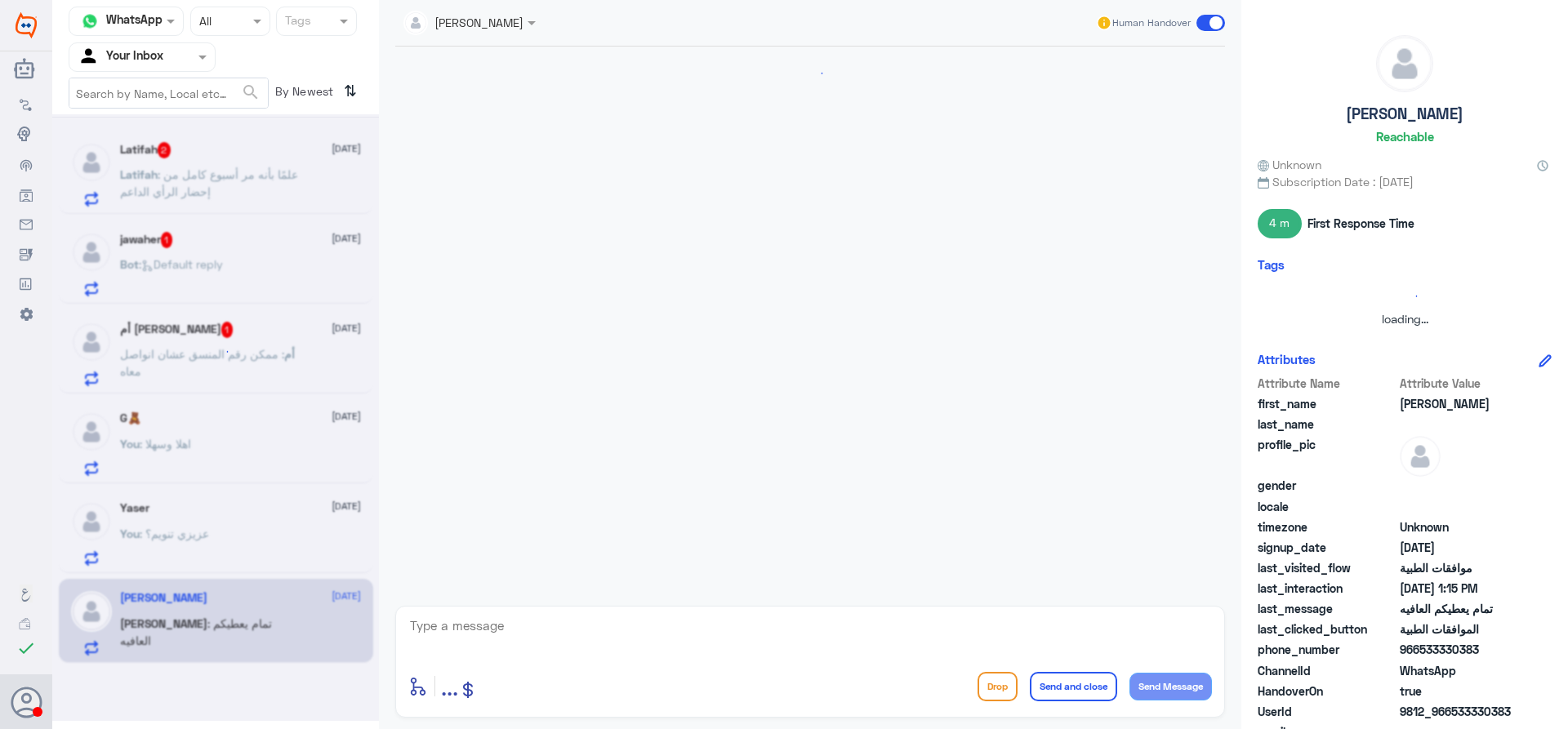
scroll to position [808, 0]
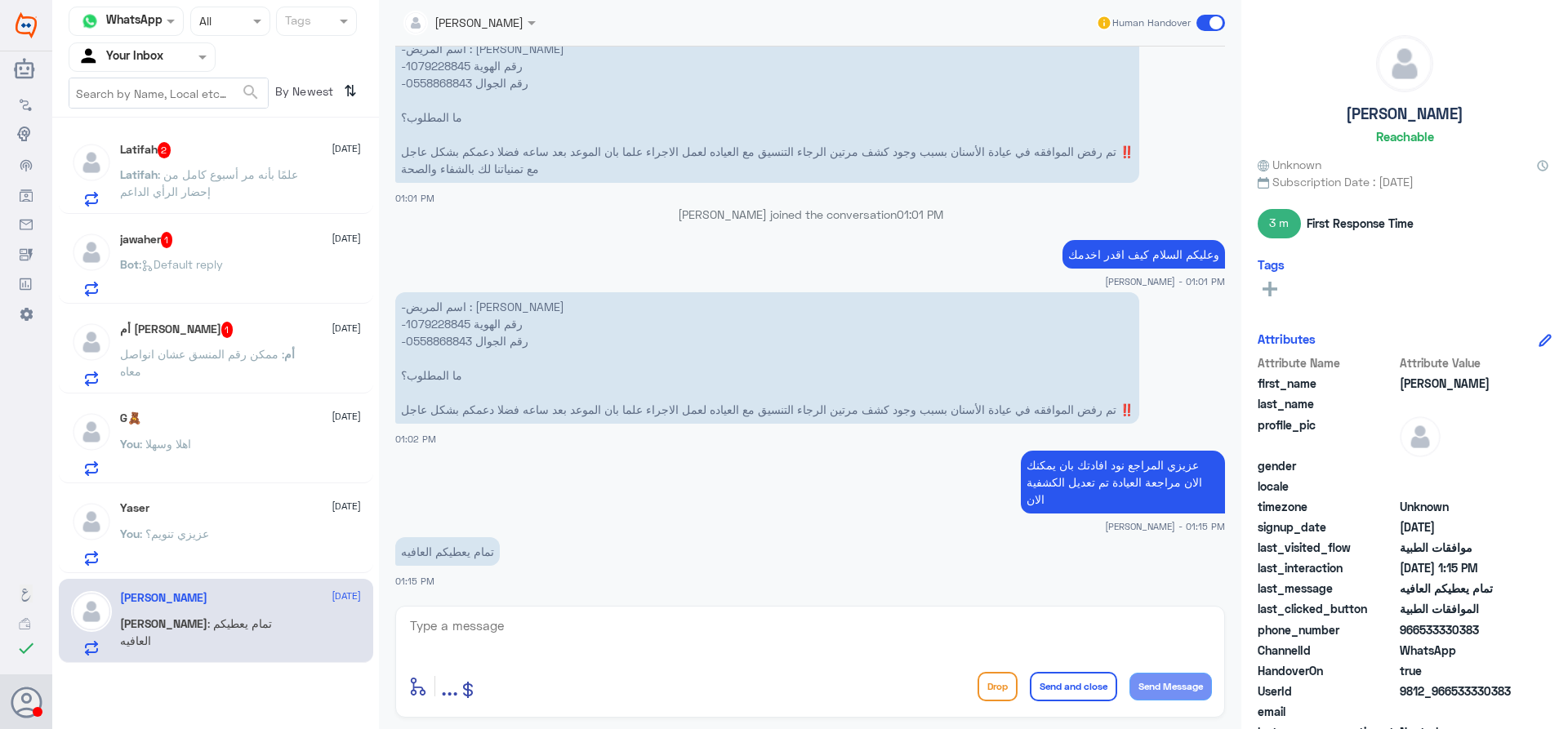
click at [1211, 24] on span at bounding box center [1211, 22] width 29 height 16
click at [0, 0] on input "checkbox" at bounding box center [0, 0] width 0 height 0
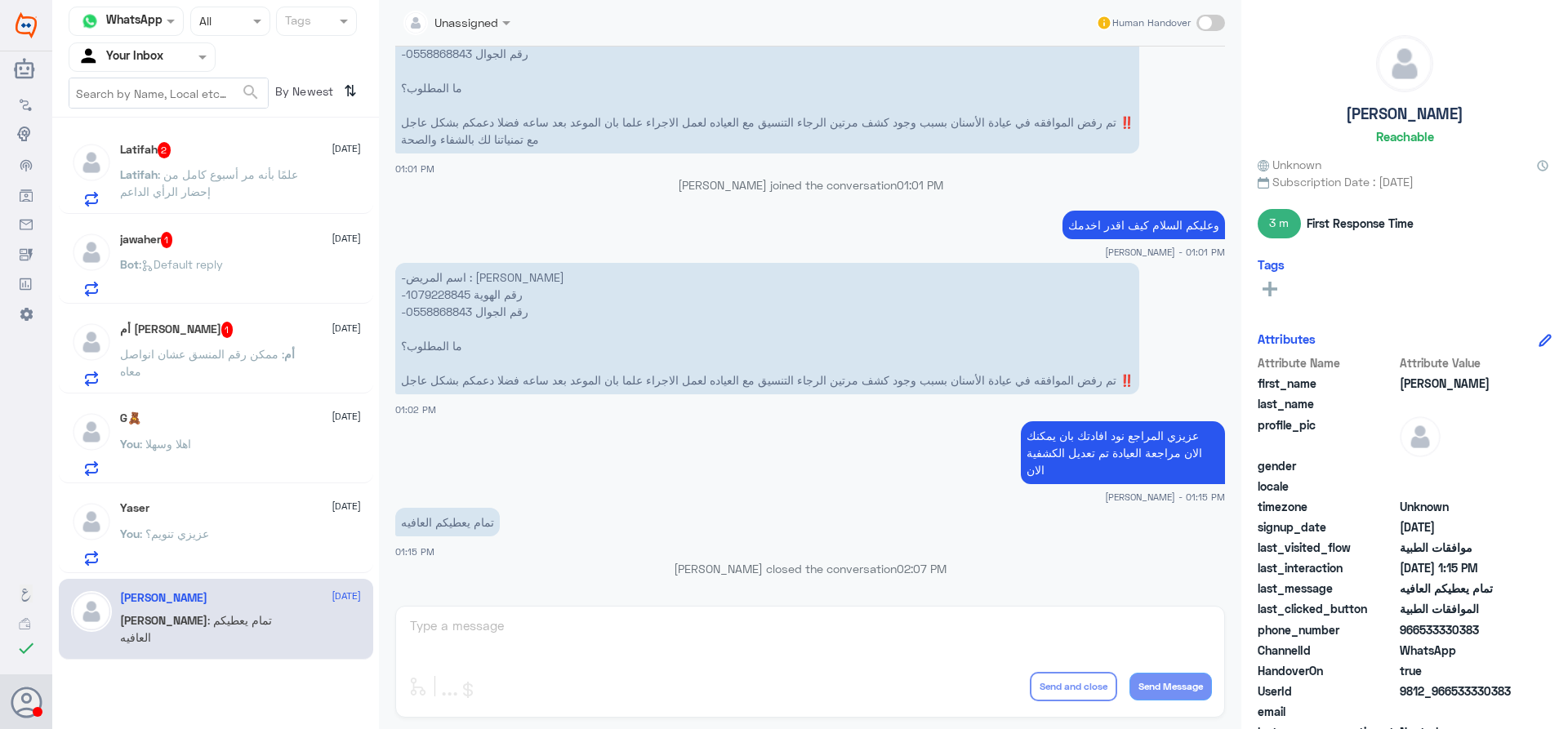
click at [214, 527] on div "Yaser [DATE] You : [PERSON_NAME] تنويم؟" at bounding box center [240, 533] width 241 height 64
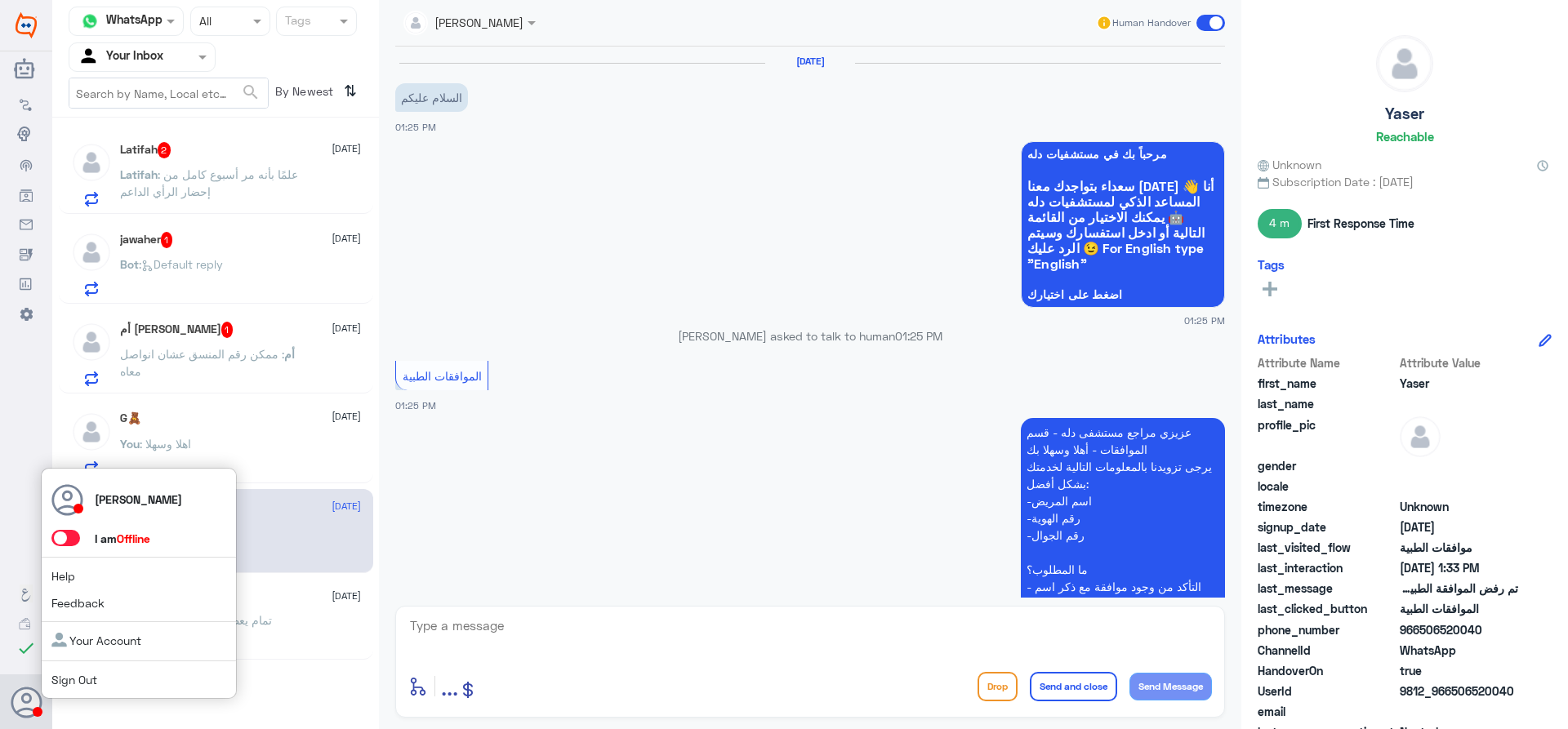
scroll to position [564, 0]
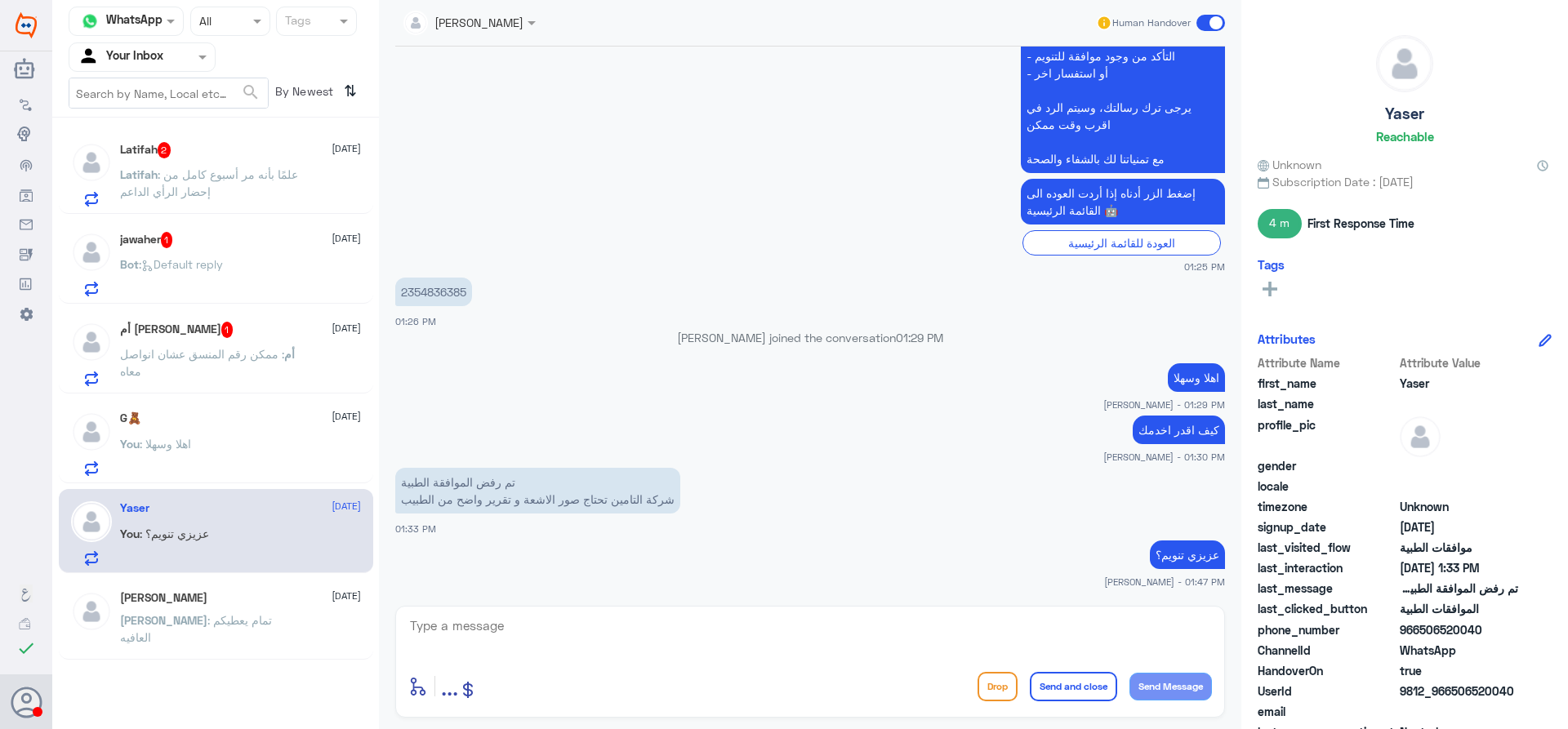
click at [1206, 20] on span at bounding box center [1211, 22] width 29 height 16
click at [0, 0] on input "checkbox" at bounding box center [0, 0] width 0 height 0
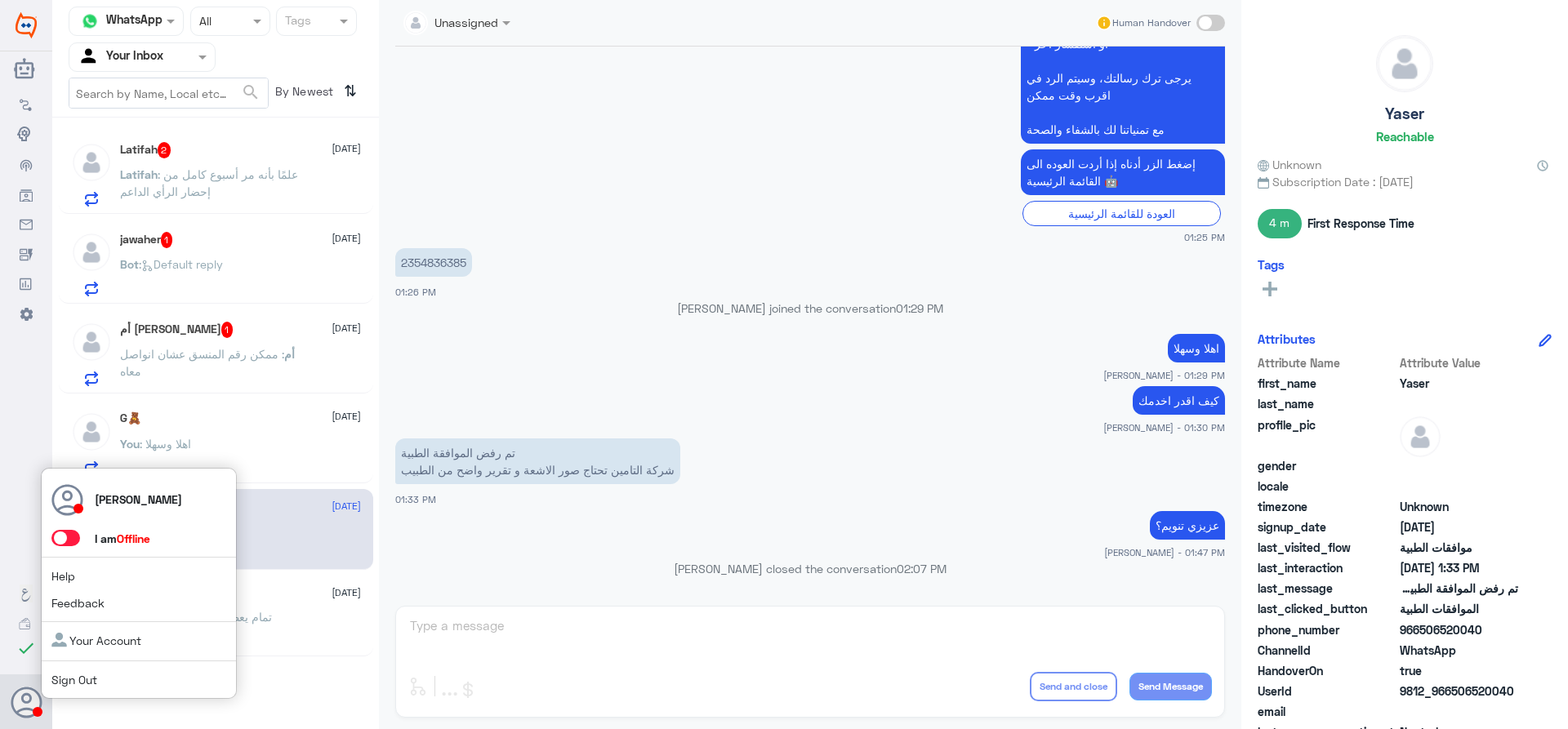
click at [68, 539] on span at bounding box center [66, 538] width 29 height 16
click at [0, 0] on input "checkbox" at bounding box center [0, 0] width 0 height 0
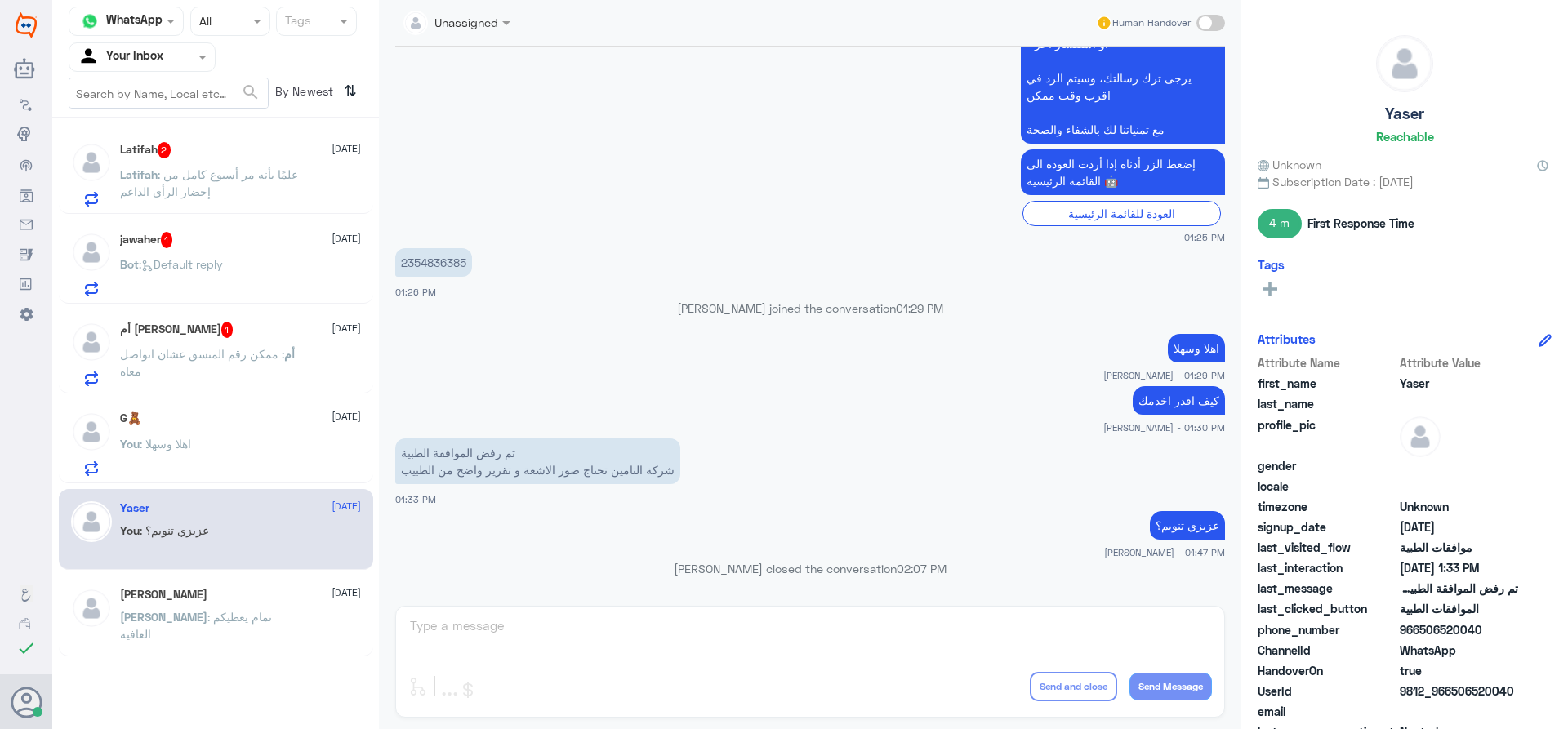
click at [275, 439] on div "You : اهلا وسهلا" at bounding box center [240, 457] width 241 height 36
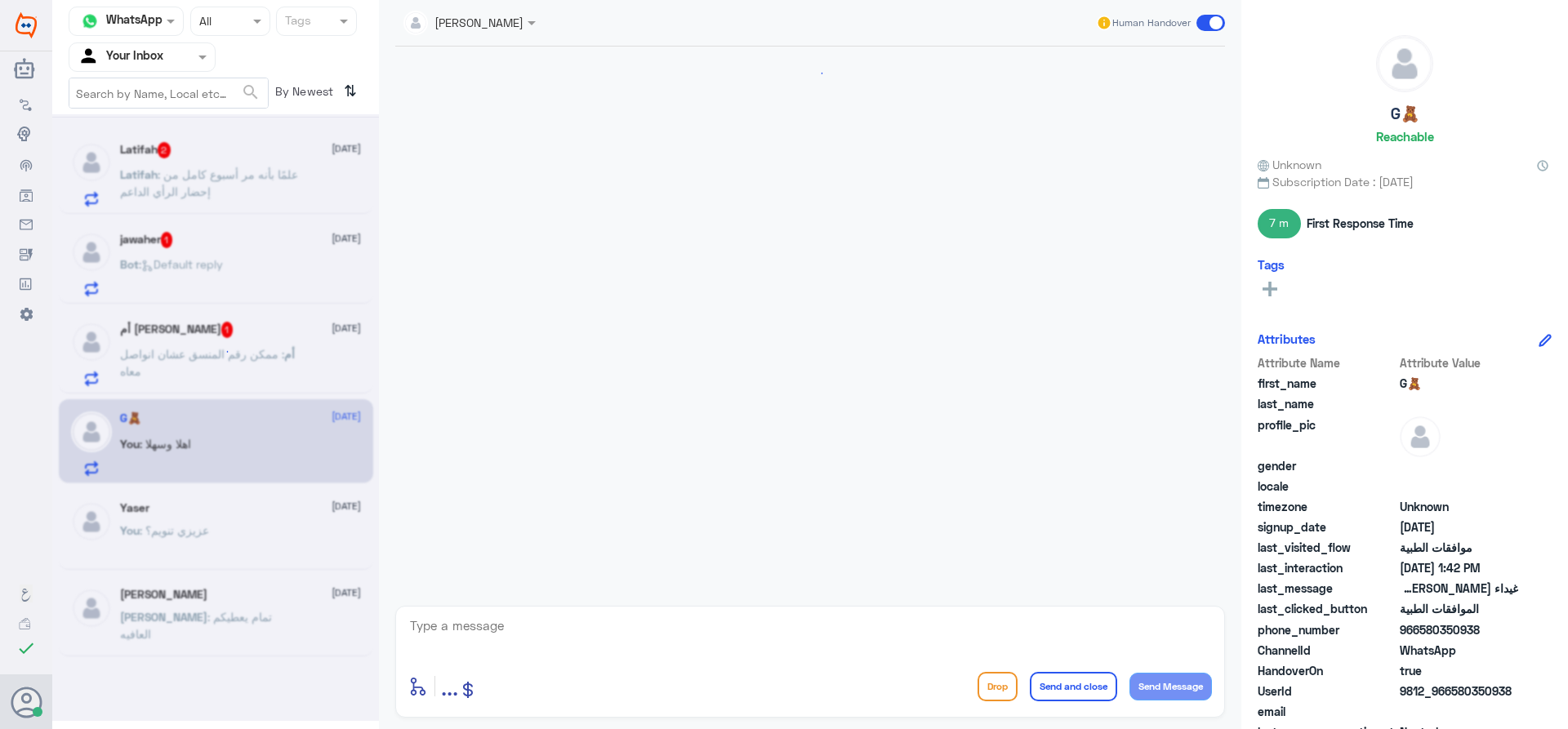
scroll to position [438, 0]
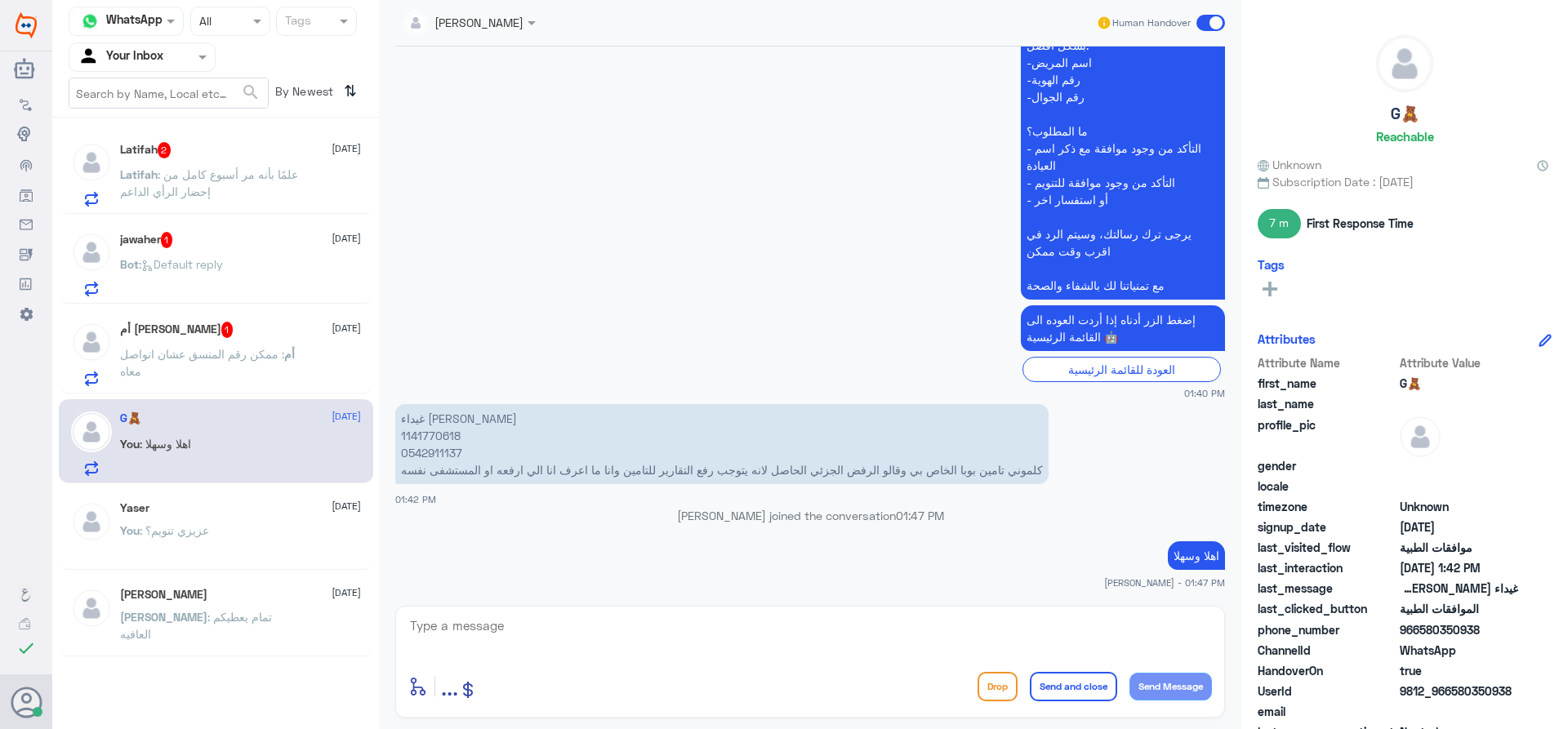
click at [220, 345] on p "أم : ممكن رقم المنسق عشان انواصل معاه" at bounding box center [212, 365] width 184 height 41
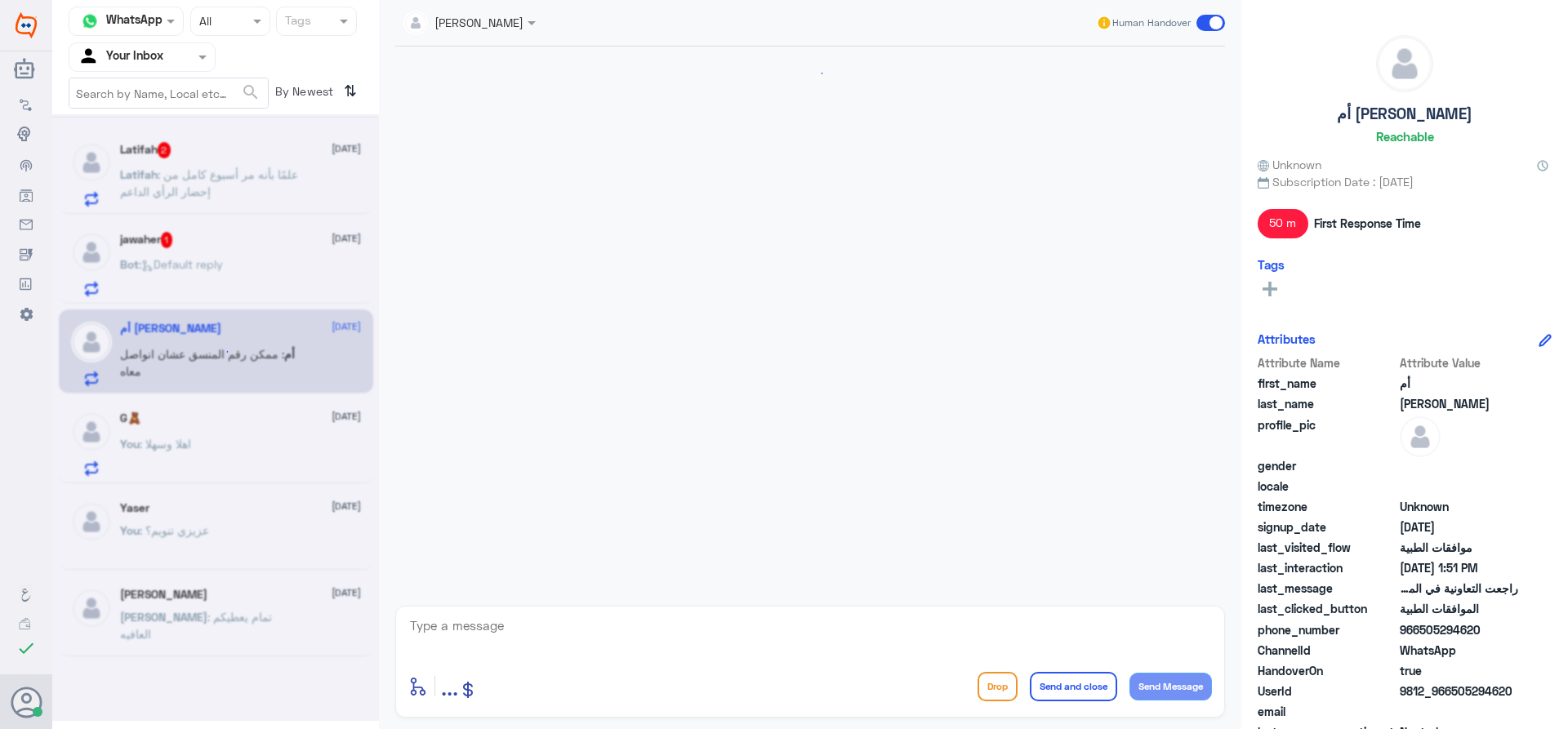
scroll to position [981, 0]
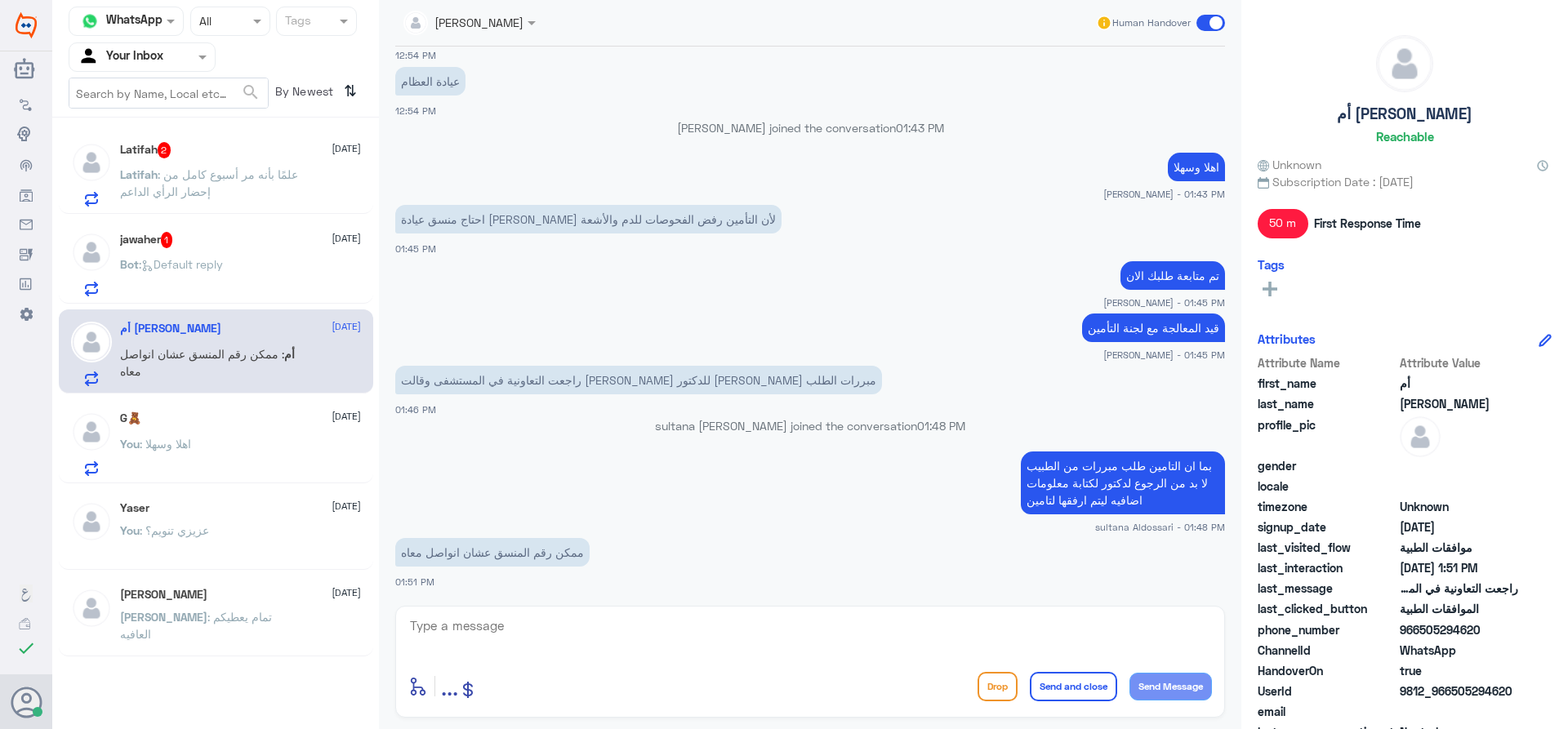
click at [232, 262] on div "Bot : Default reply" at bounding box center [240, 277] width 241 height 36
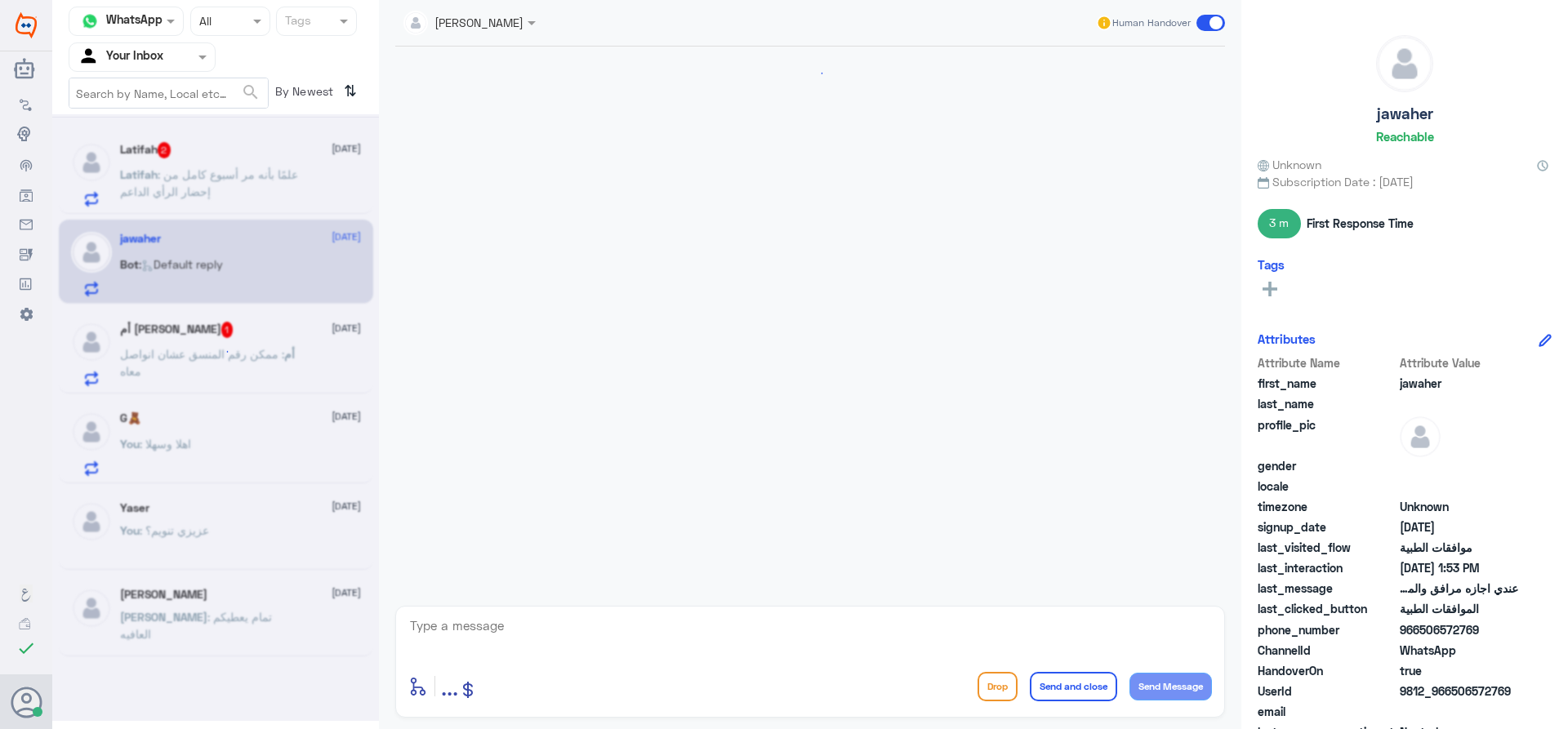
scroll to position [934, 0]
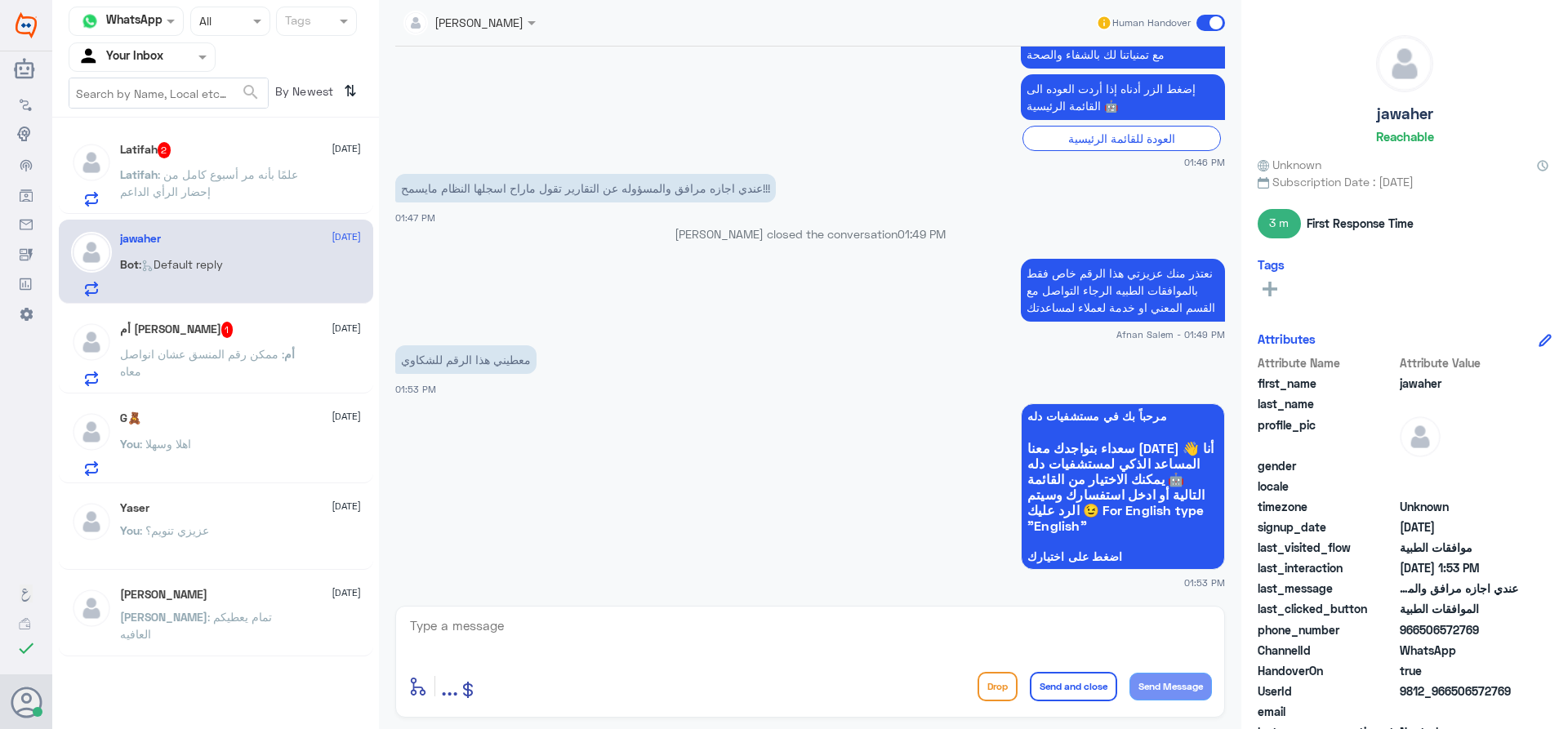
click at [213, 361] on span ": ممكن رقم المنسق عشان انواصل معاه" at bounding box center [201, 363] width 164 height 31
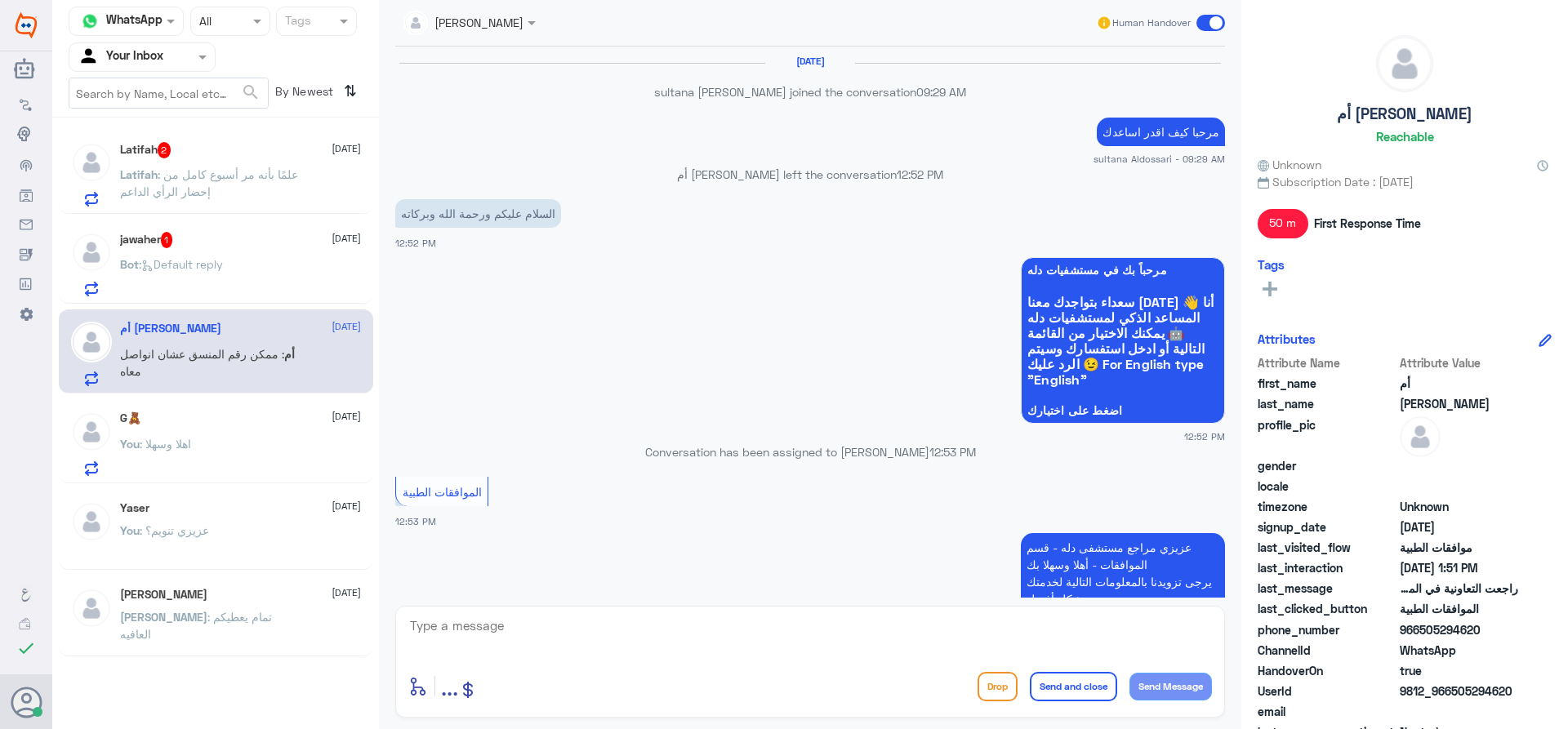
scroll to position [981, 0]
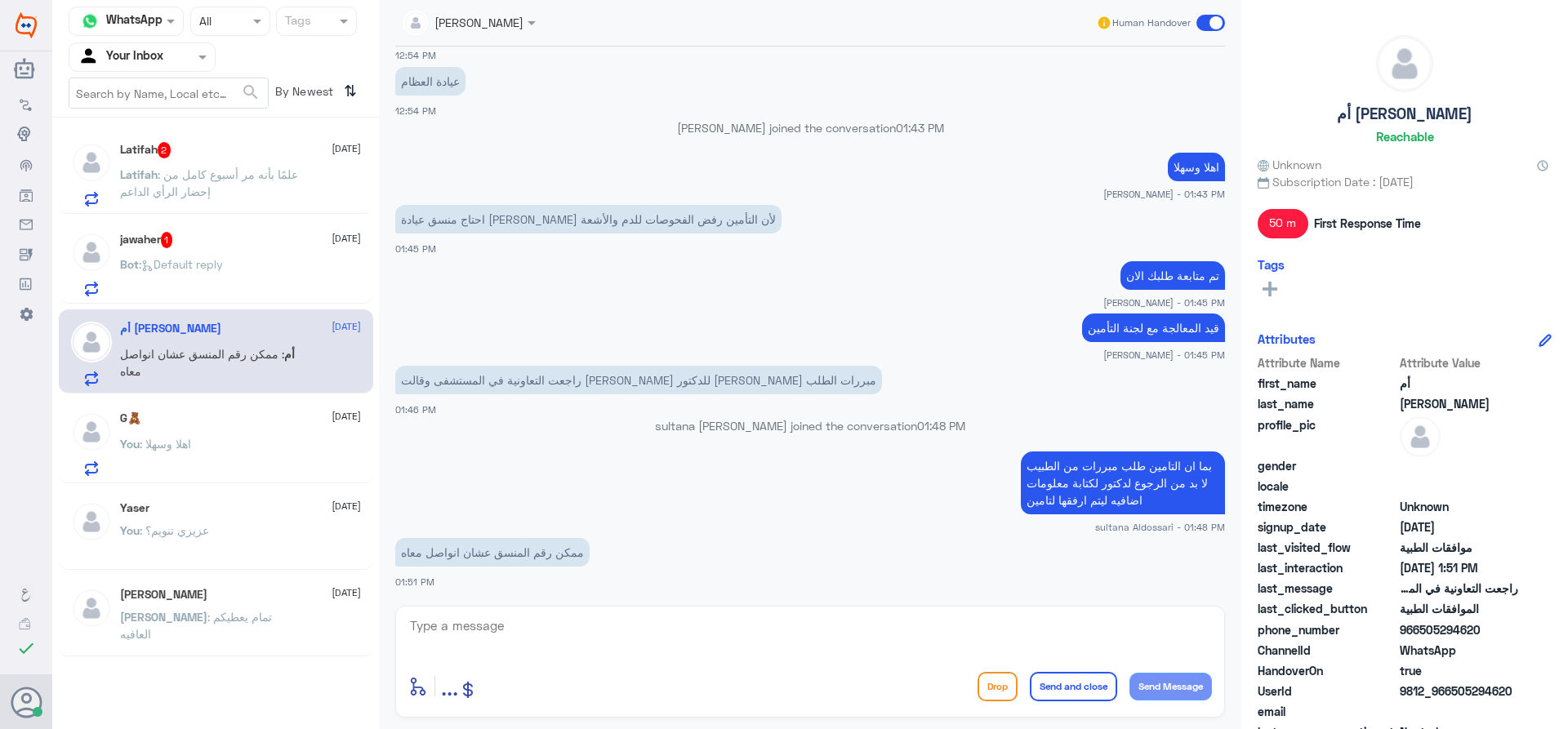
click at [1211, 23] on span at bounding box center [1211, 22] width 29 height 16
click at [0, 0] on input "checkbox" at bounding box center [0, 0] width 0 height 0
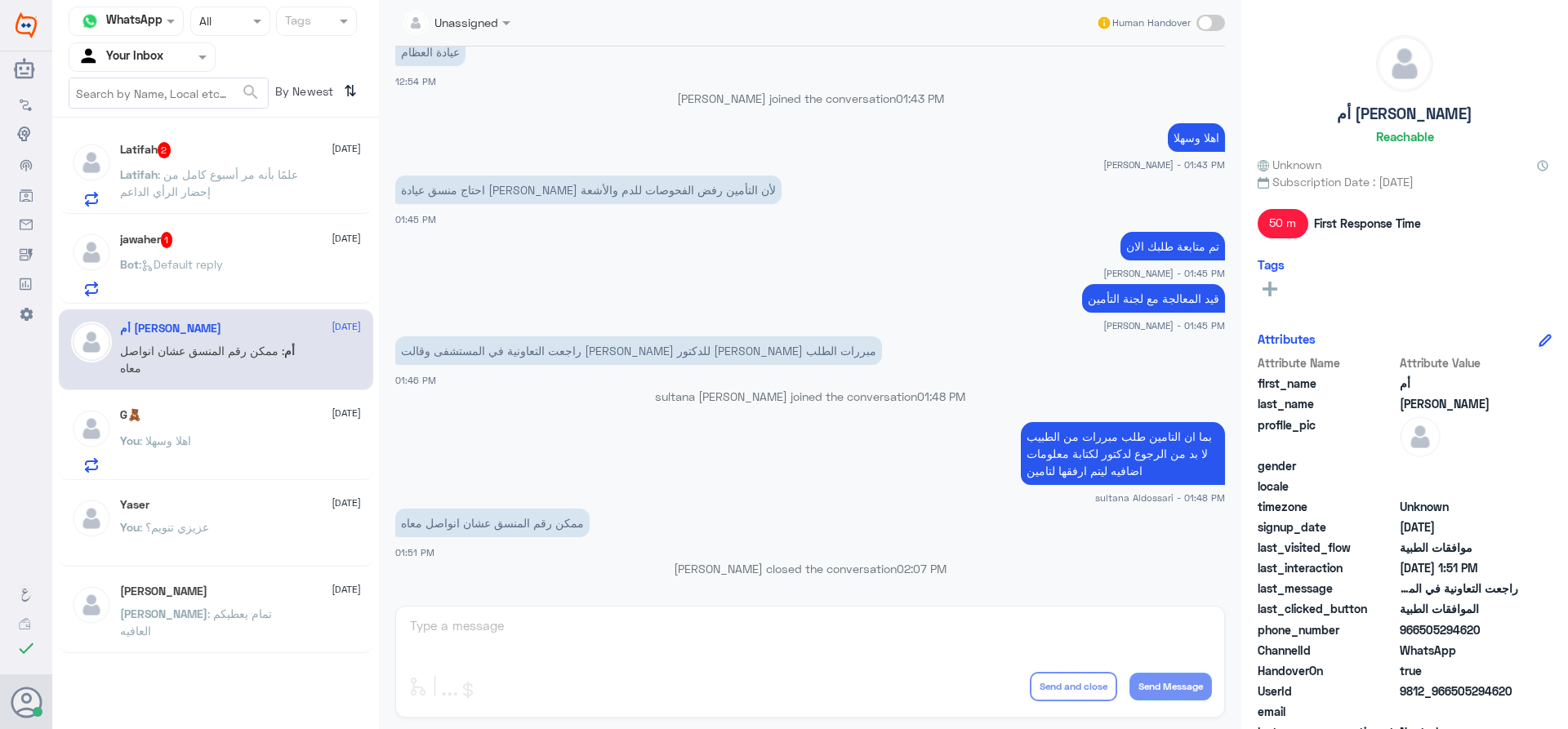
click at [166, 248] on h5 "jawaher 1" at bounding box center [146, 239] width 53 height 16
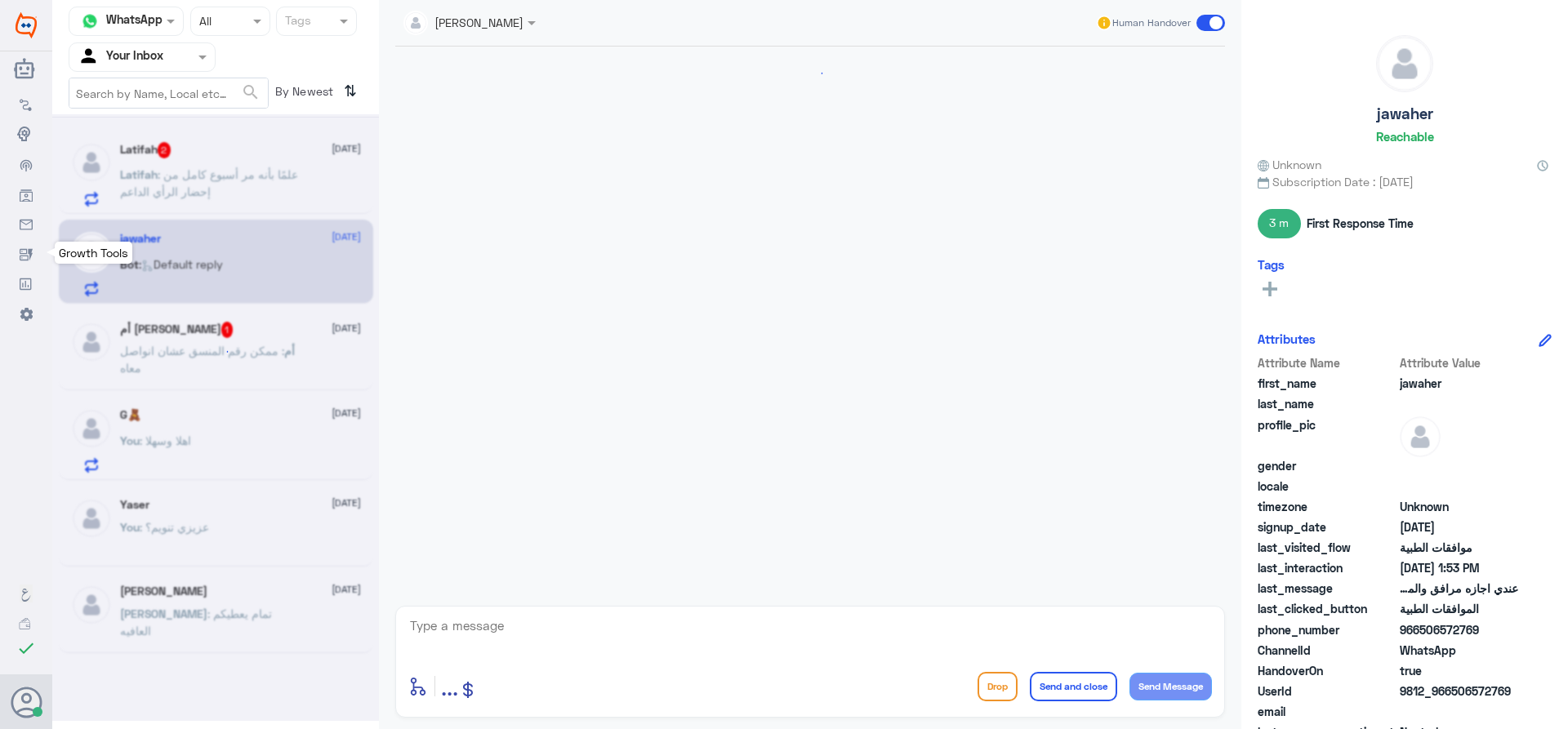
scroll to position [934, 0]
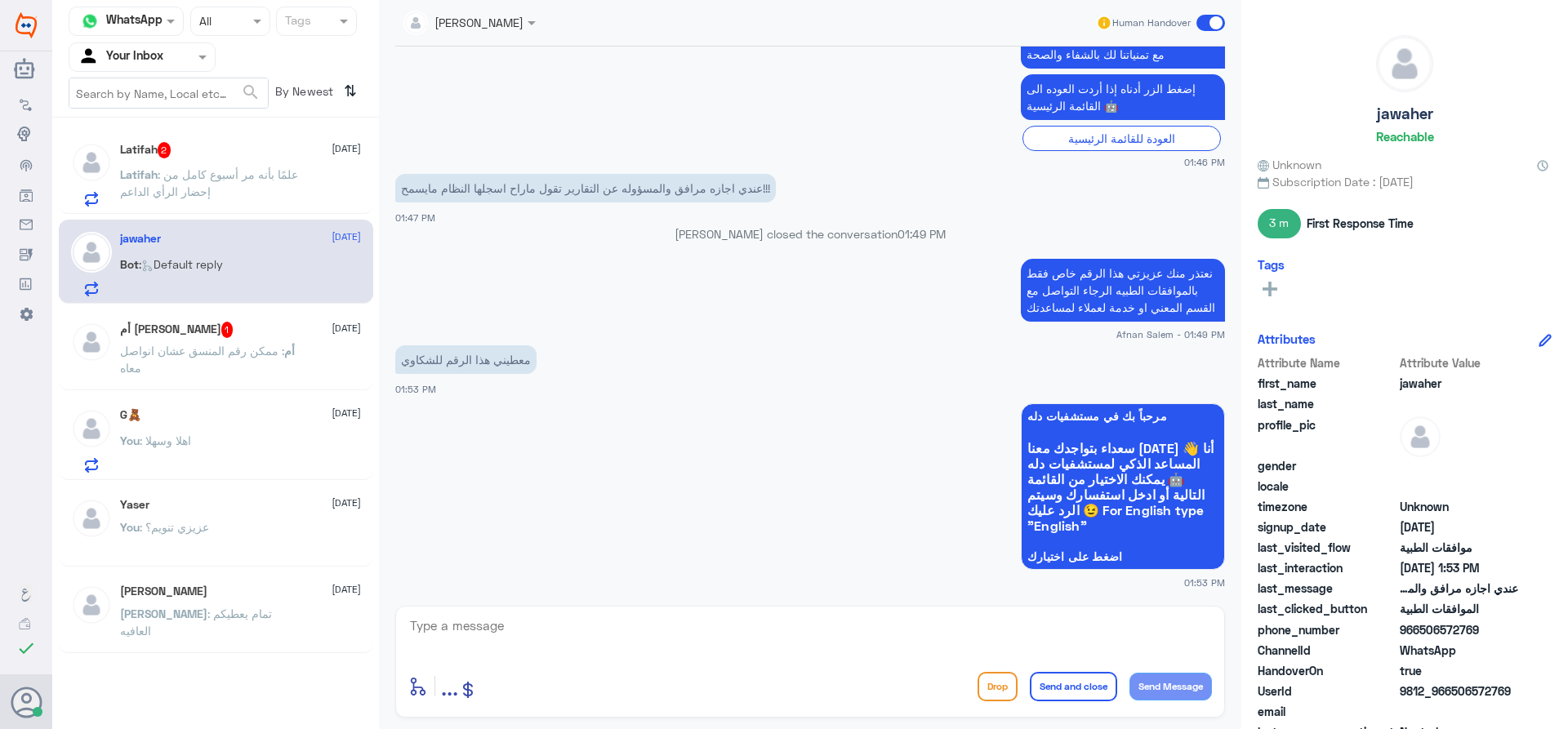
click at [1206, 23] on span at bounding box center [1211, 22] width 29 height 16
click at [0, 0] on input "checkbox" at bounding box center [0, 0] width 0 height 0
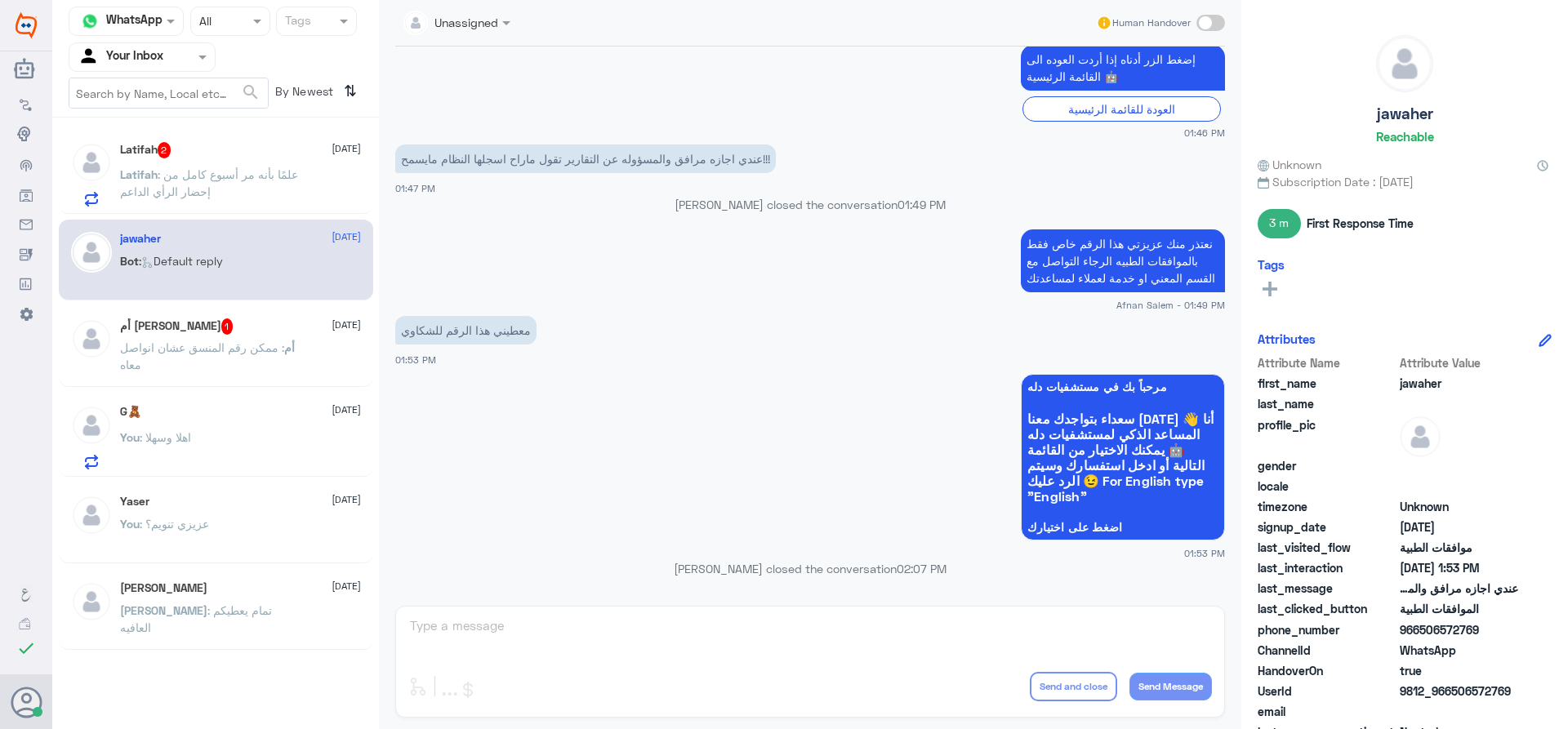
click at [259, 169] on span ": علمًا بأنه مر أسبوع كامل من إحضار الرأي الداعم" at bounding box center [209, 183] width 178 height 31
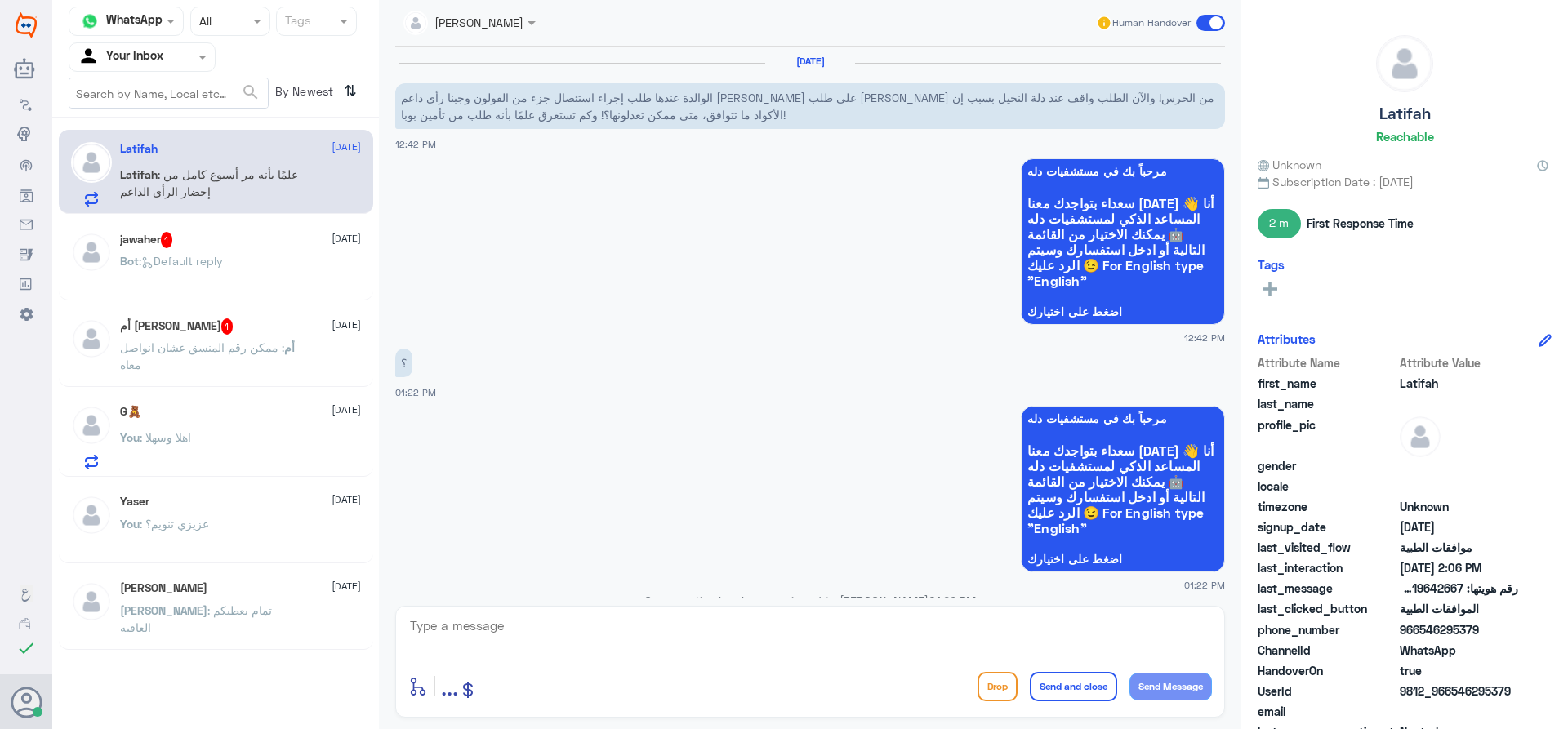
scroll to position [853, 0]
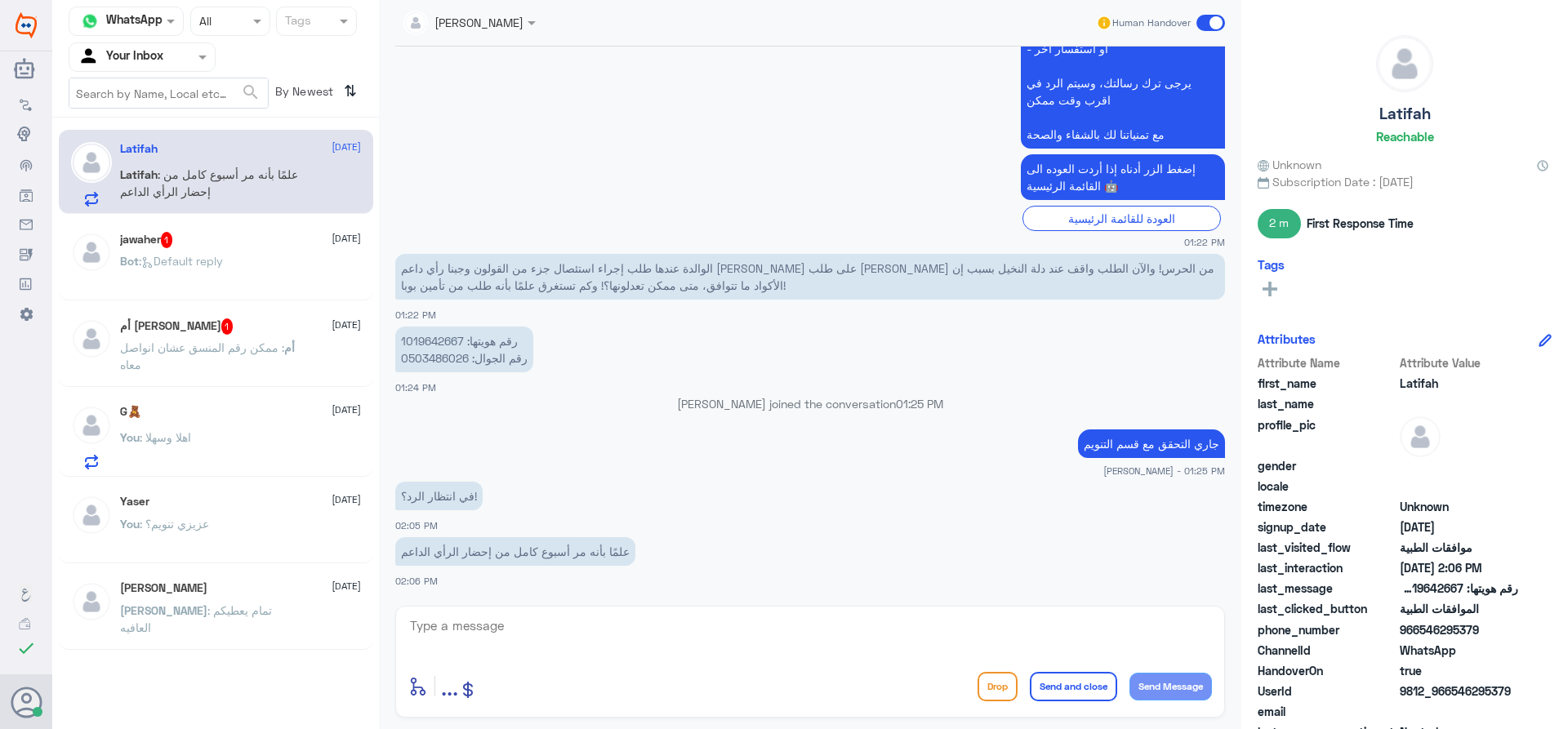
drag, startPoint x: 830, startPoint y: 610, endPoint x: 826, endPoint y: 628, distance: 18.4
click at [829, 610] on div "enter flow name ... Drop Send and close Send Message" at bounding box center [810, 661] width 830 height 112
click at [213, 264] on span ": Default reply" at bounding box center [181, 260] width 84 height 14
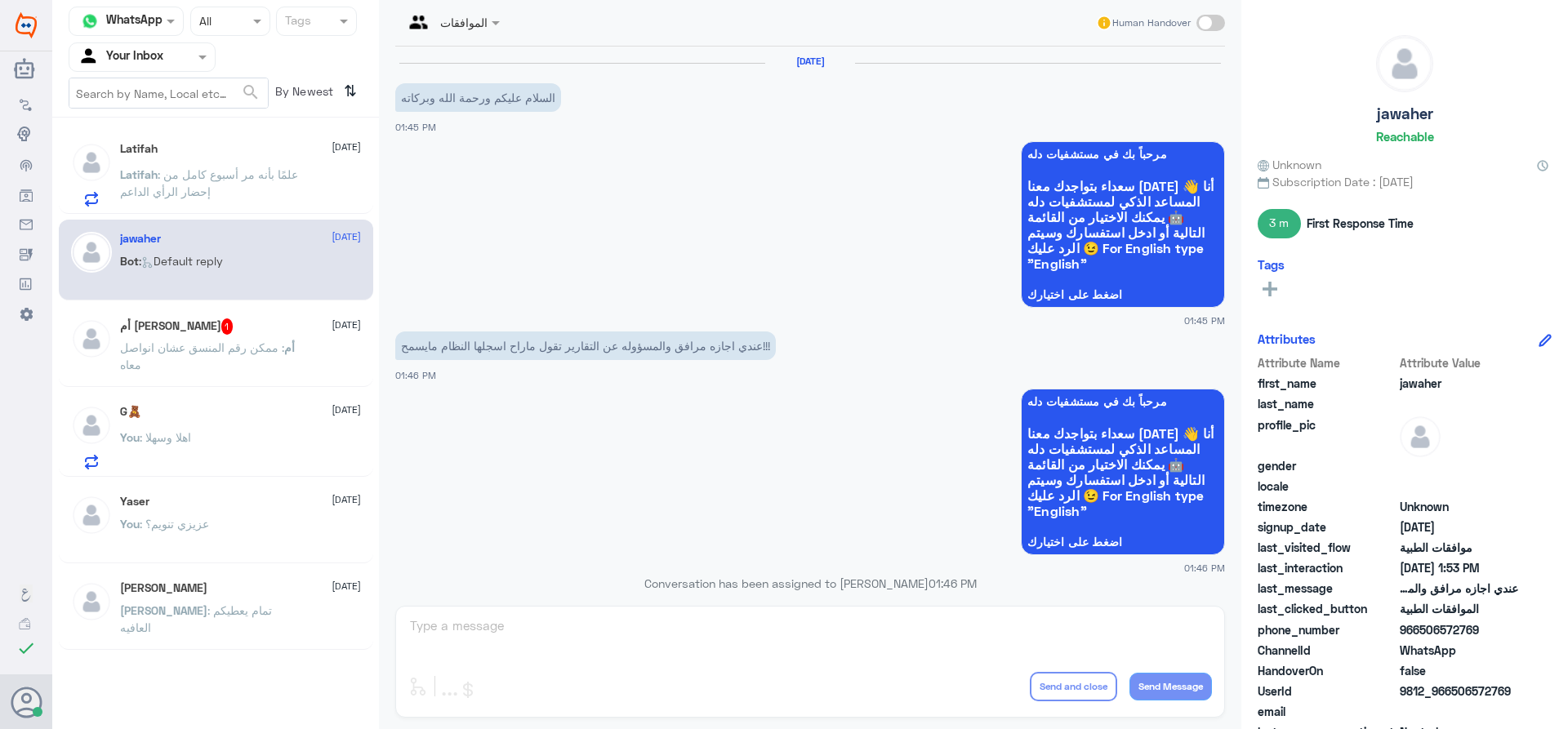
scroll to position [963, 0]
